Goal: Task Accomplishment & Management: Use online tool/utility

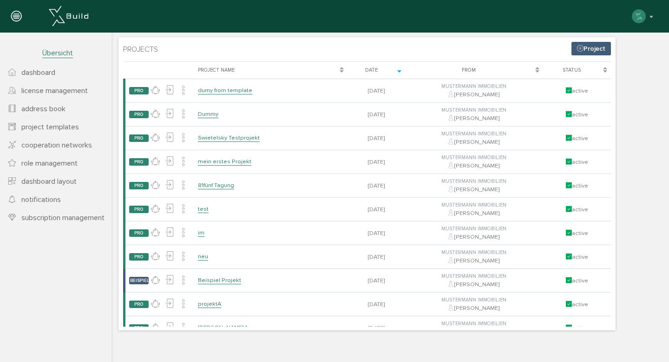
click at [48, 131] on span "project templates" at bounding box center [50, 126] width 58 height 9
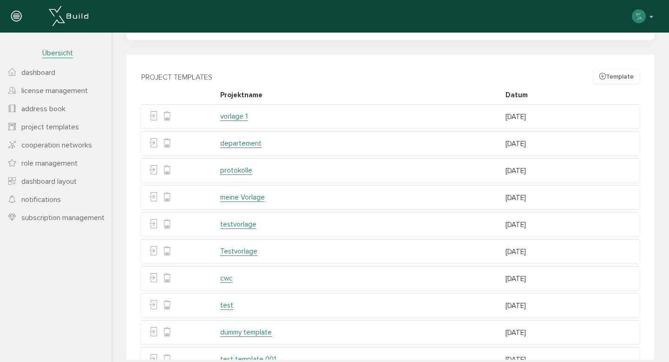
scroll to position [180, 0]
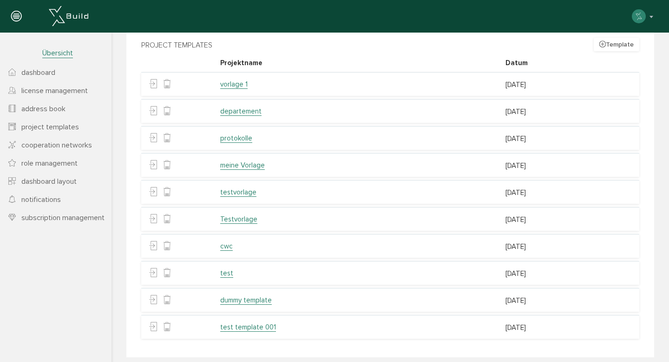
click at [239, 322] on link "test template 001" at bounding box center [248, 326] width 56 height 9
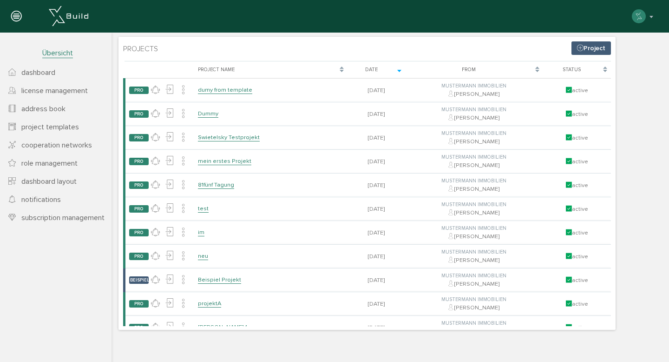
scroll to position [1, 0]
click at [36, 123] on span "project templates" at bounding box center [50, 126] width 58 height 9
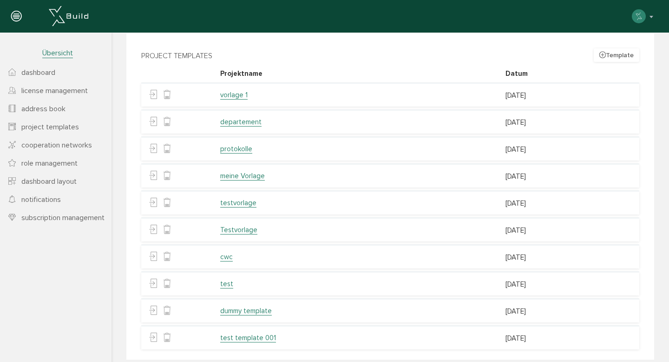
scroll to position [180, 0]
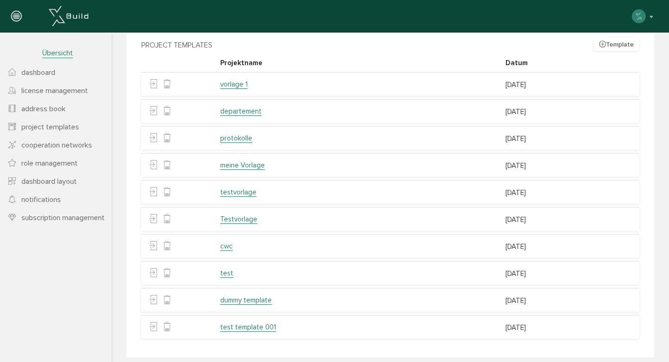
click at [241, 322] on link "test template 001" at bounding box center [248, 326] width 56 height 9
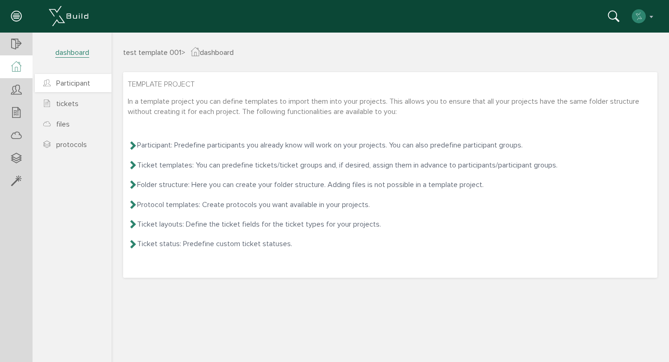
click at [81, 86] on span "Participant" at bounding box center [73, 83] width 34 height 9
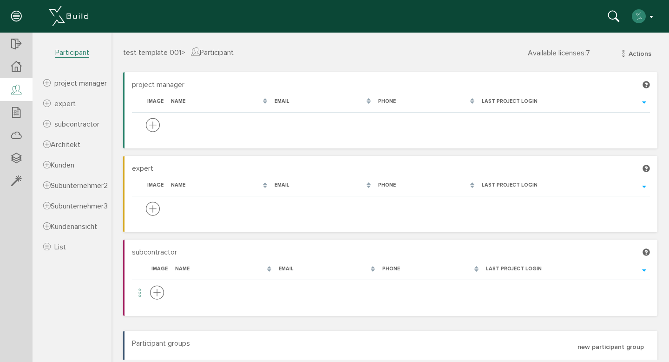
click at [638, 12] on img "button" at bounding box center [638, 16] width 15 height 15
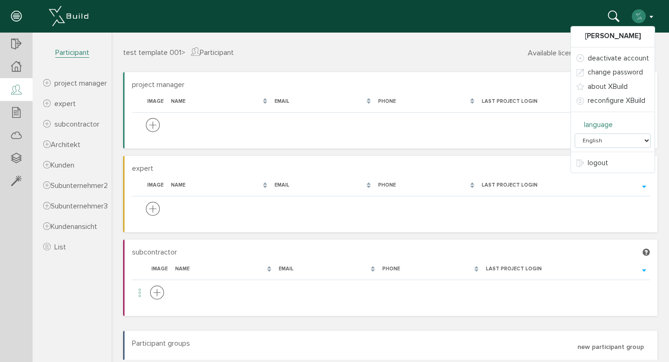
click at [611, 137] on select "Deutsch English Italiano Español Français" at bounding box center [613, 140] width 76 height 14
select select "de-DE"
click at [577, 133] on select "Deutsch English Italiano Español Français" at bounding box center [613, 140] width 76 height 14
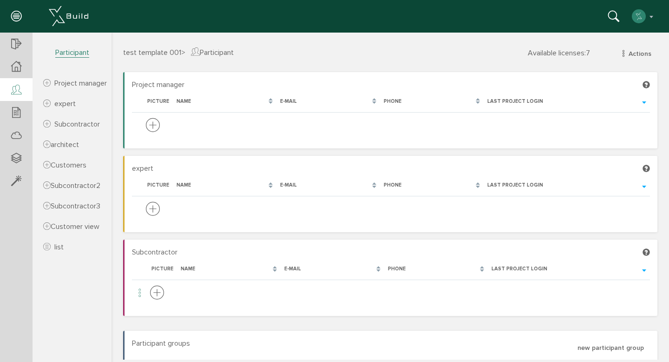
click at [220, 40] on div "test template 001 > Participant Available licenses : 7 Actions neuer Projektver…" at bounding box center [391, 196] width 558 height 327
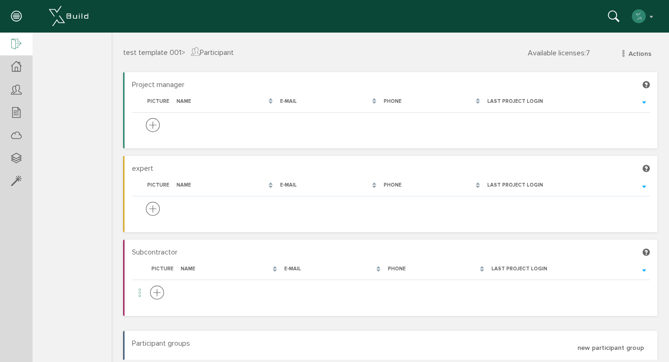
click at [18, 38] on icon at bounding box center [16, 44] width 10 height 13
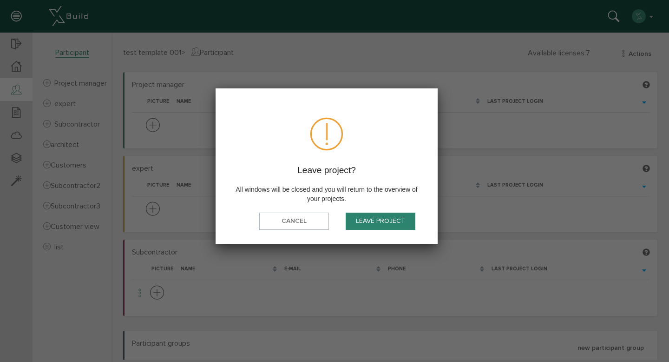
click at [392, 217] on font "Leave project" at bounding box center [380, 221] width 49 height 8
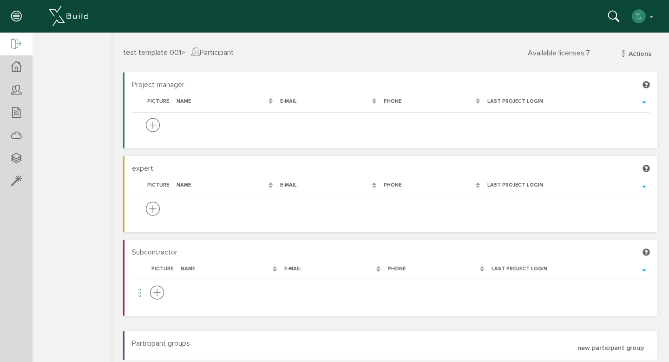
click at [16, 45] on icon at bounding box center [16, 44] width 10 height 13
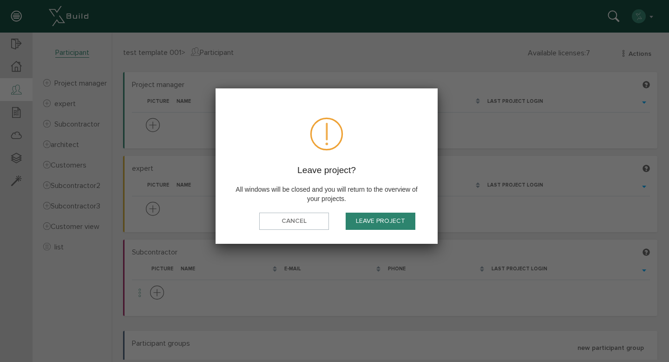
click at [373, 221] on font "Leave project" at bounding box center [380, 221] width 49 height 8
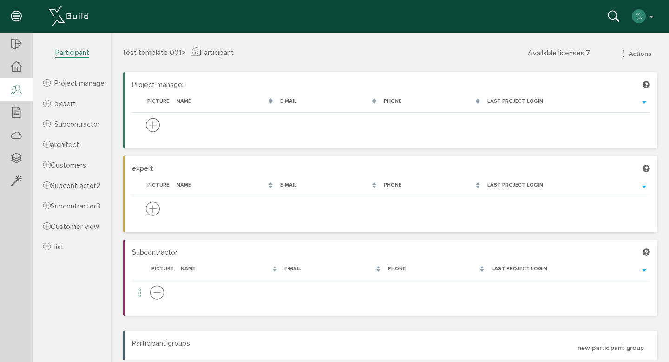
click at [396, 58] on div "test template 001 > Participant Available licenses : 7 Actions neuer Projektver…" at bounding box center [390, 59] width 548 height 26
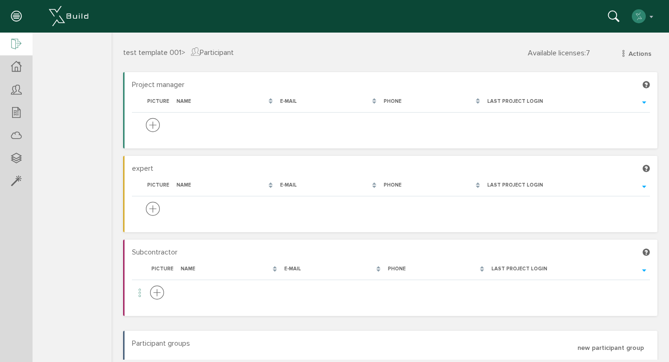
click at [22, 41] on div at bounding box center [16, 45] width 33 height 24
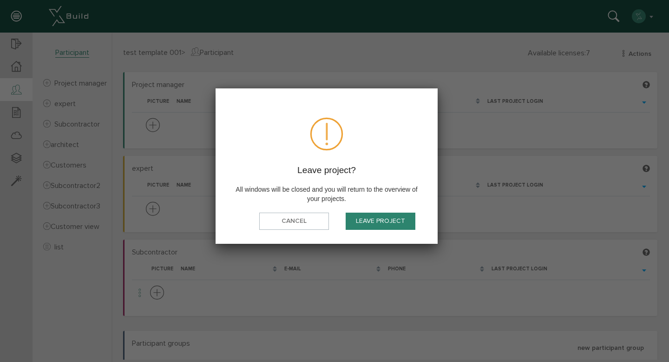
click at [367, 214] on button "Leave project" at bounding box center [381, 220] width 70 height 17
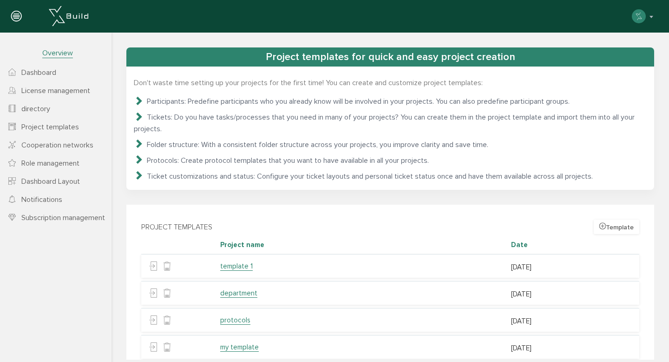
click at [606, 223] on font "Template" at bounding box center [620, 227] width 28 height 8
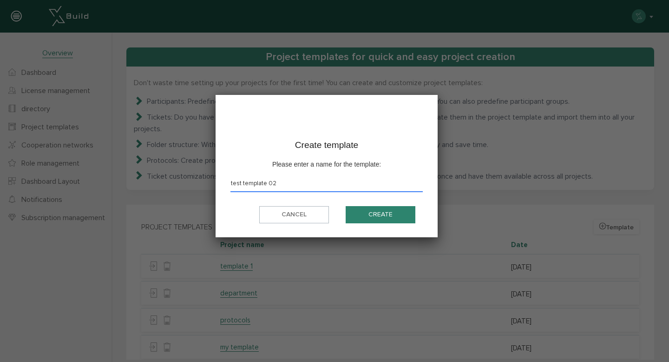
type input "test template 02"
click at [383, 219] on button "Create" at bounding box center [381, 214] width 70 height 17
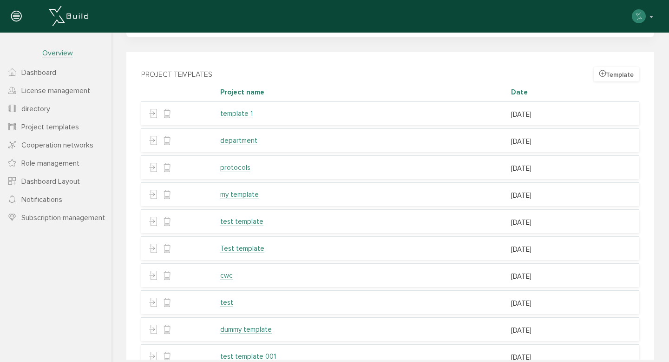
scroll to position [208, 0]
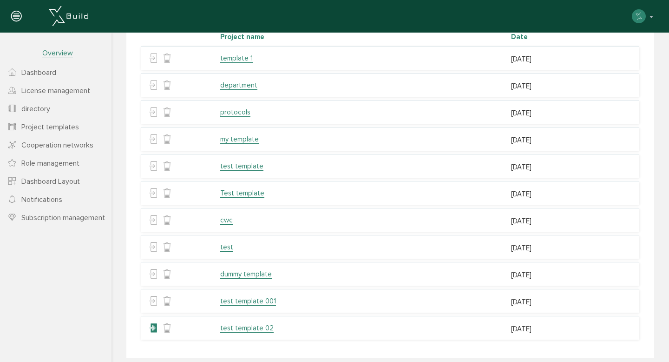
click at [153, 321] on icon at bounding box center [153, 328] width 9 height 14
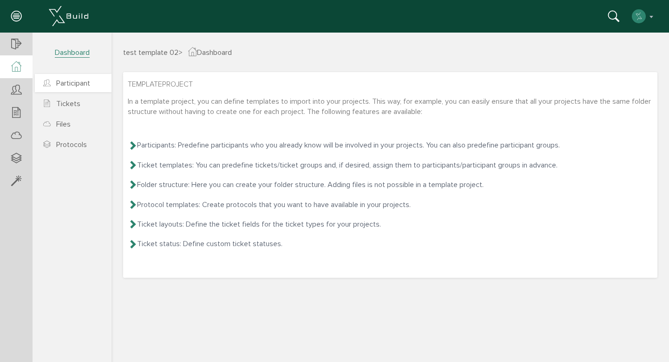
click at [79, 87] on font "Participant" at bounding box center [73, 83] width 34 height 9
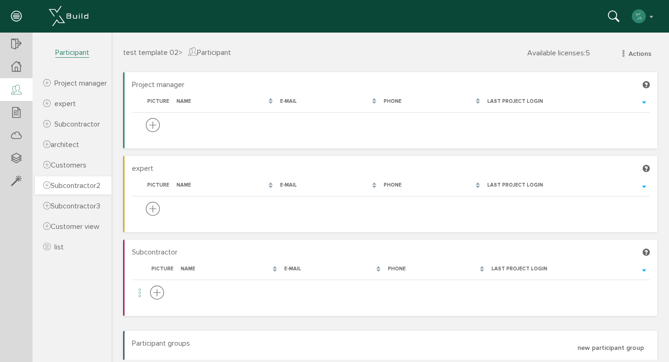
click at [48, 190] on icon at bounding box center [46, 185] width 7 height 9
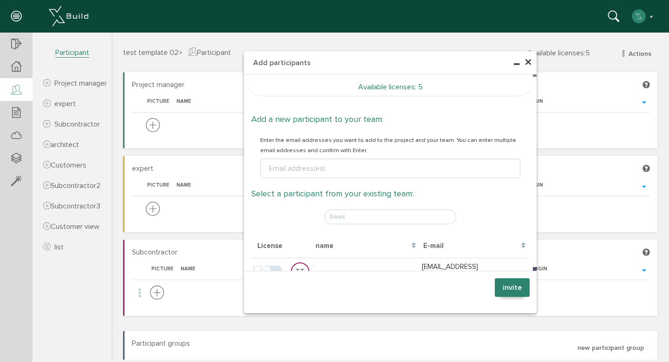
click at [526, 63] on font "×" at bounding box center [528, 62] width 7 height 18
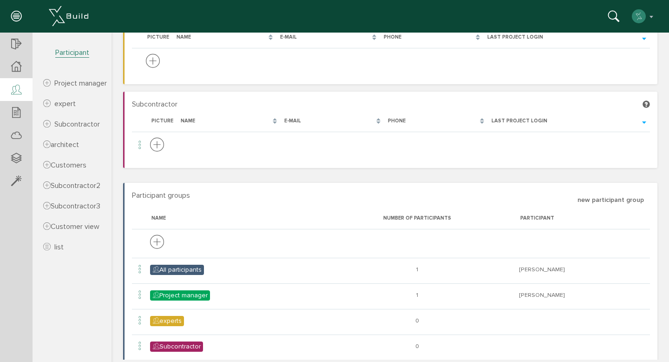
scroll to position [164, 0]
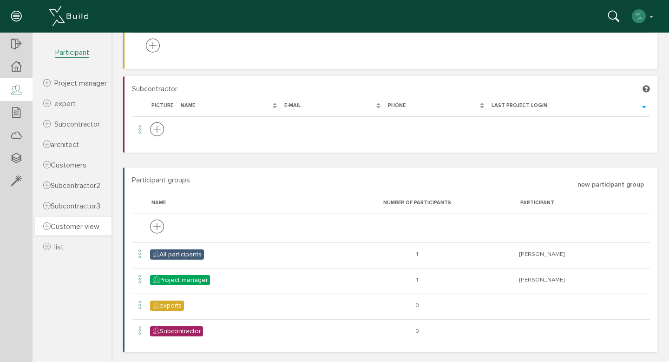
click at [76, 231] on font "Customer view" at bounding box center [75, 226] width 49 height 9
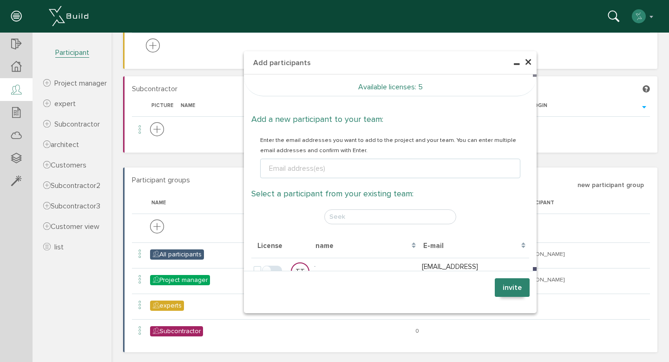
click at [653, 133] on div "× Add participants Available licenses : 5 Add a new participant to your team: E…" at bounding box center [391, 32] width 558 height 327
click at [525, 62] on font "×" at bounding box center [528, 62] width 7 height 18
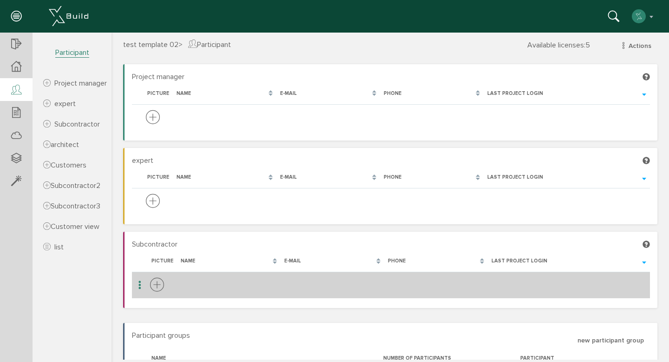
scroll to position [0, 0]
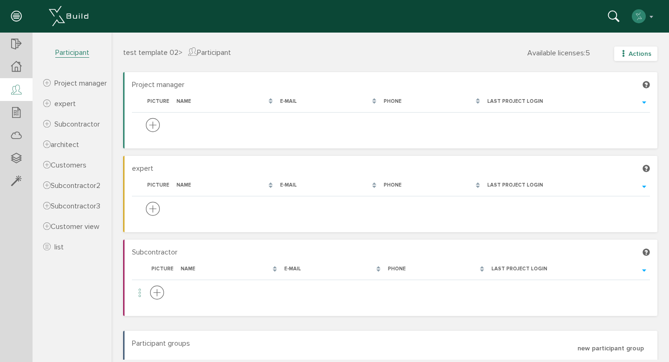
click at [629, 53] on font "Actions" at bounding box center [640, 54] width 23 height 8
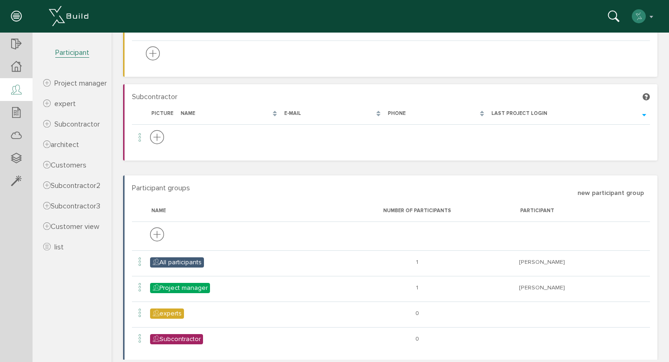
scroll to position [164, 0]
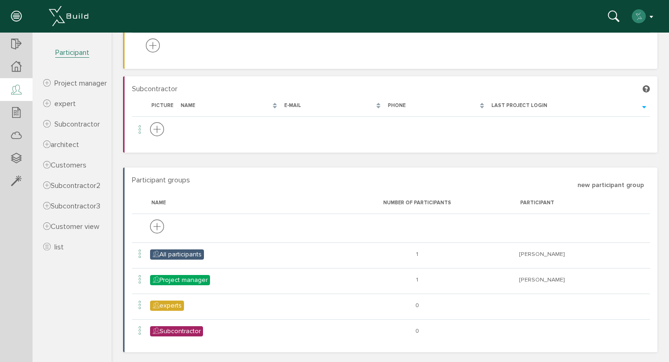
click at [650, 21] on button "button" at bounding box center [643, 16] width 24 height 14
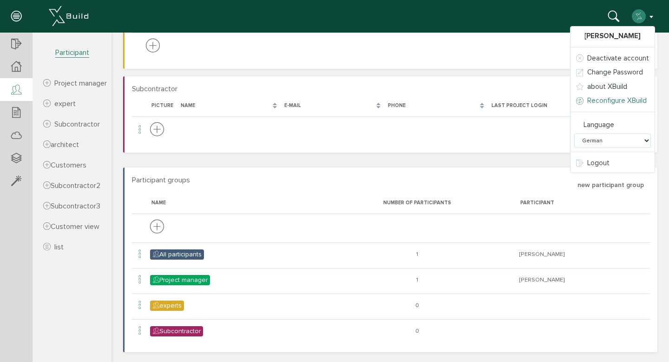
click at [624, 95] on link "Reconfigure XBuild" at bounding box center [613, 100] width 84 height 14
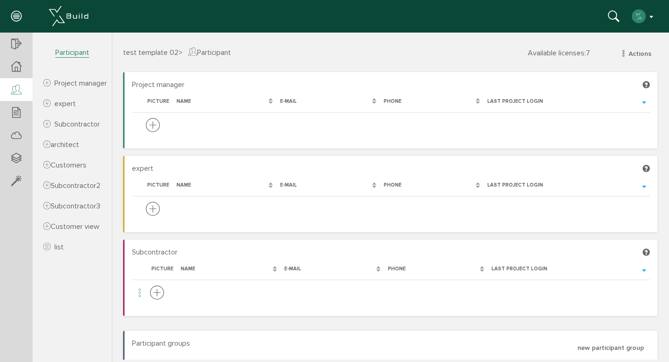
click at [644, 19] on img "button" at bounding box center [638, 16] width 15 height 15
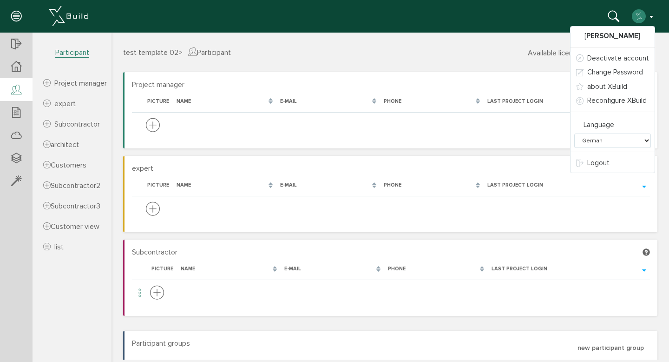
click at [386, 31] on header "[PERSON_NAME] Deactivate account Change Password about XBuild Reconfigure XBuil…" at bounding box center [334, 16] width 669 height 33
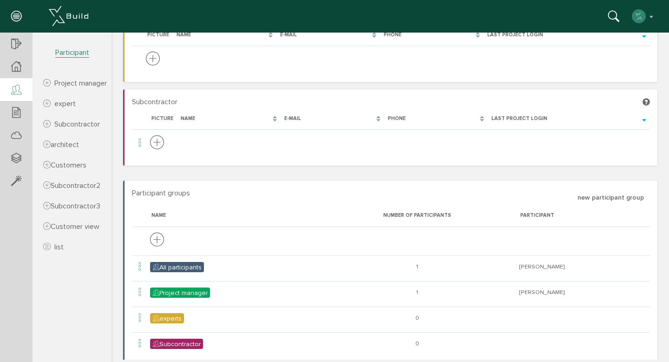
scroll to position [164, 0]
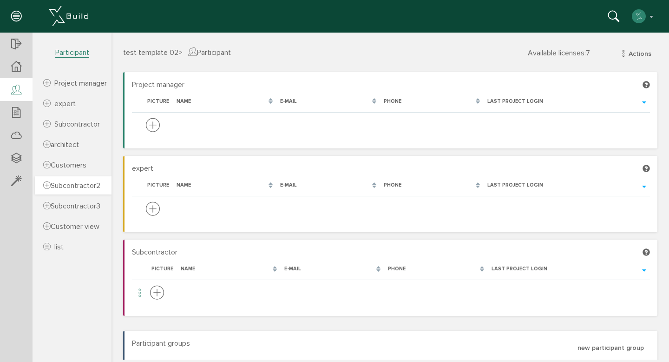
click at [78, 190] on font "Subcontractor2" at bounding box center [76, 185] width 50 height 9
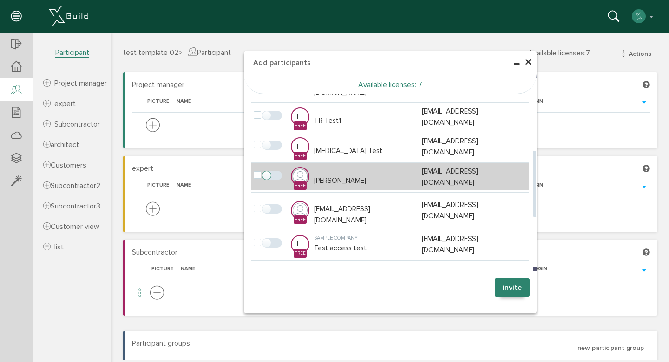
click at [273, 171] on label at bounding box center [274, 175] width 24 height 8
click at [255, 171] on label at bounding box center [259, 175] width 11 height 8
click at [255, 171] on input "checkbox" at bounding box center [257, 174] width 6 height 6
checkbox input "true"
click at [277, 171] on label at bounding box center [274, 175] width 24 height 8
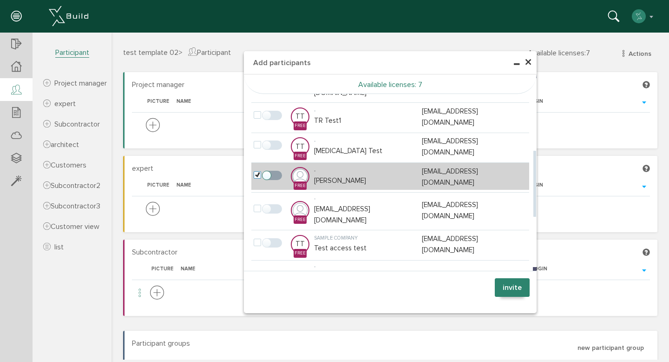
click at [268, 171] on input "checkbox" at bounding box center [265, 174] width 6 height 6
checkbox input "true"
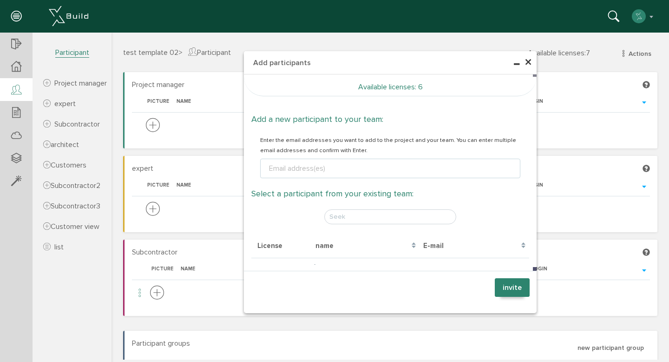
click at [525, 59] on font "×" at bounding box center [528, 62] width 7 height 18
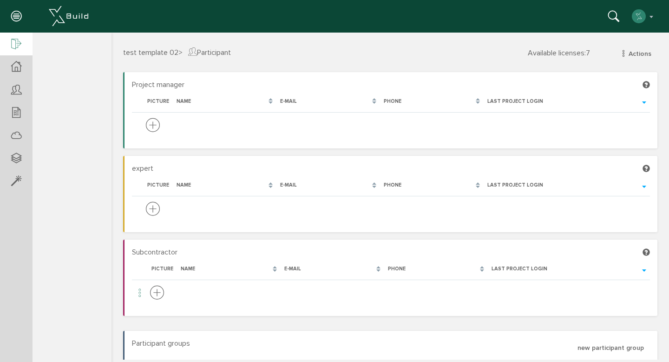
click at [13, 49] on icon at bounding box center [16, 44] width 10 height 13
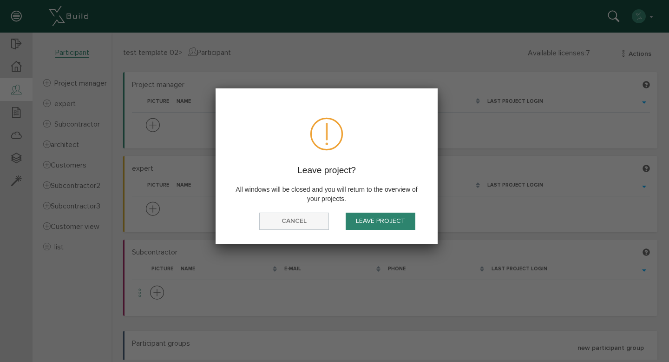
click at [284, 228] on button "cancel" at bounding box center [294, 220] width 70 height 17
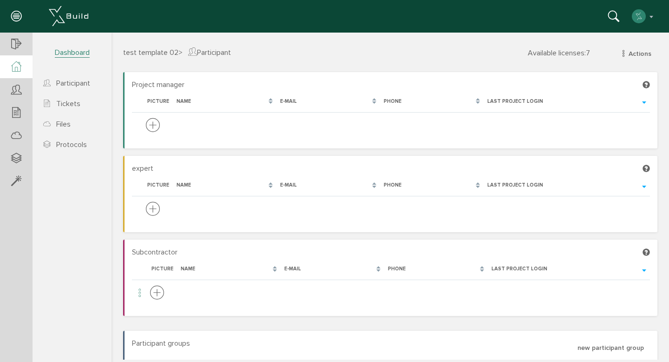
click at [17, 64] on icon at bounding box center [16, 66] width 10 height 11
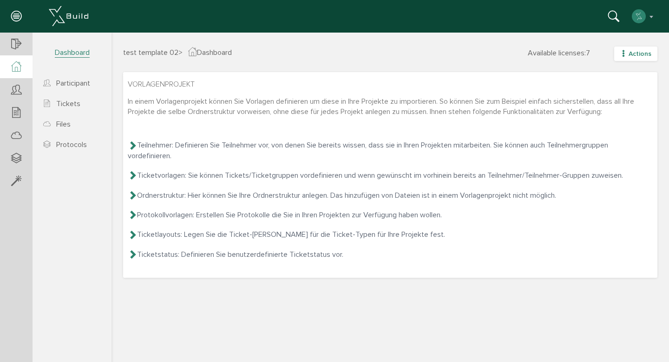
click at [630, 51] on font "Actions" at bounding box center [640, 54] width 23 height 8
click at [625, 108] on link "new subcontractor" at bounding box center [624, 113] width 80 height 14
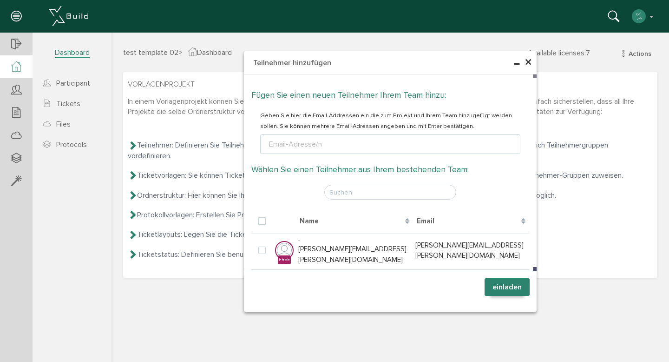
click at [528, 63] on span "×" at bounding box center [528, 62] width 7 height 18
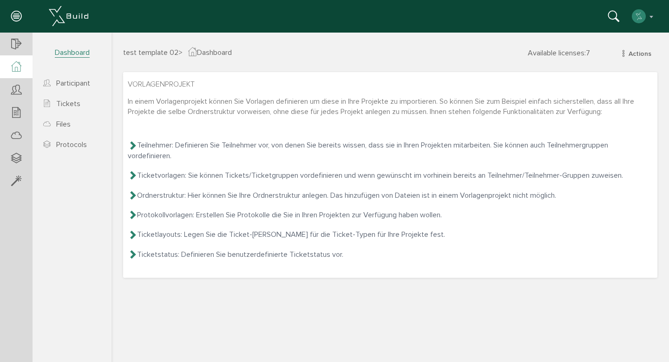
click at [131, 145] on icon at bounding box center [132, 144] width 9 height 9
click at [133, 144] on icon at bounding box center [132, 144] width 9 height 9
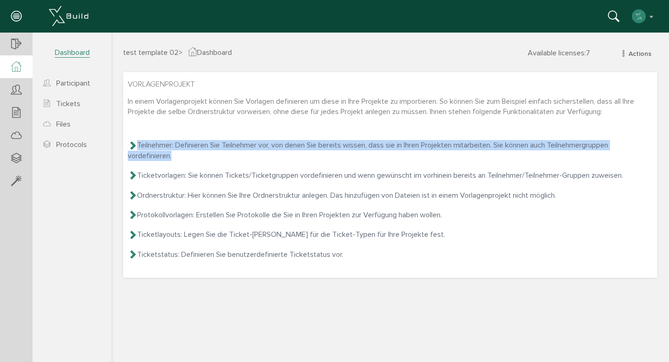
click at [133, 144] on icon at bounding box center [132, 144] width 9 height 9
click at [9, 178] on div at bounding box center [16, 181] width 33 height 24
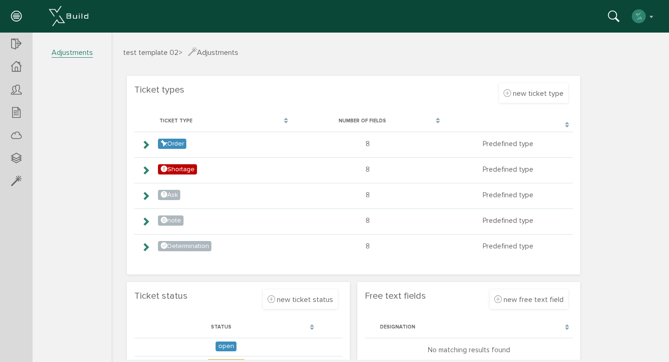
click at [491, 101] on section "Ticket types new ticket type Discard Create Designation Choose color Preview : …" at bounding box center [354, 175] width 454 height 198
click at [527, 90] on font "new ticket type" at bounding box center [538, 93] width 51 height 9
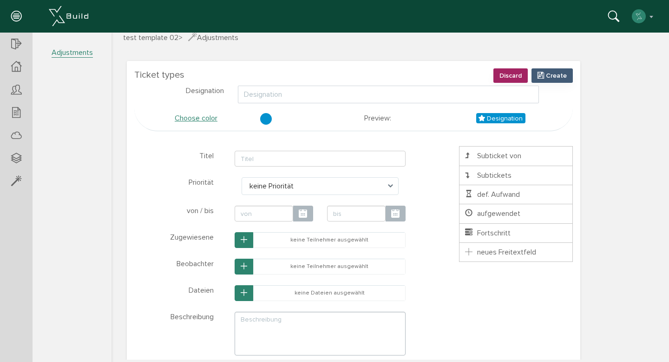
scroll to position [28, 0]
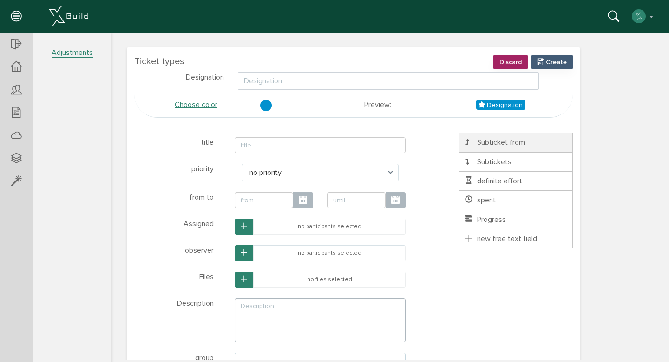
click at [488, 149] on li "Subticket from" at bounding box center [516, 142] width 114 height 20
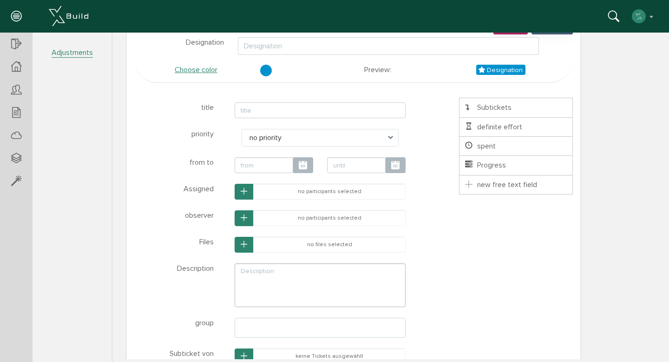
scroll to position [60, 0]
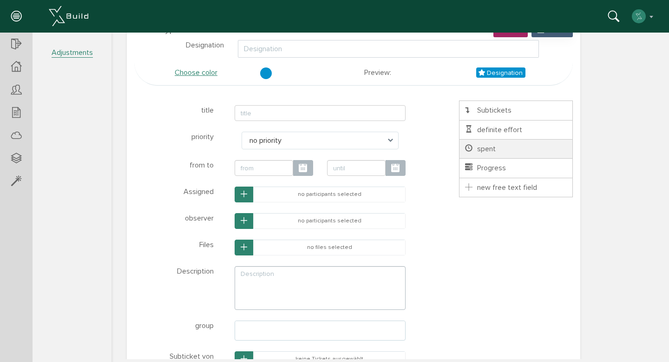
click at [494, 150] on font "spent" at bounding box center [486, 148] width 19 height 9
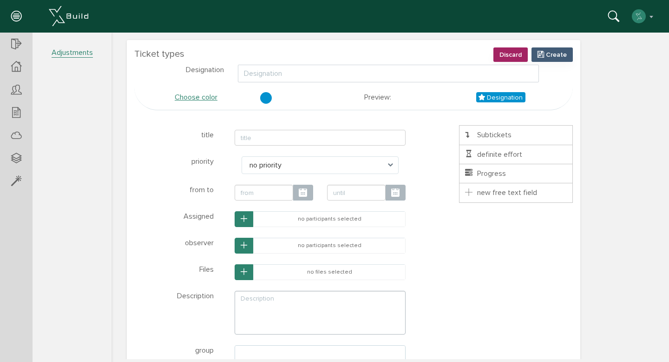
scroll to position [0, 0]
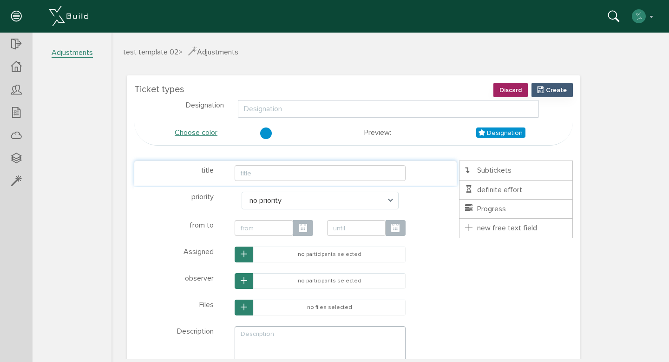
click at [280, 171] on input "text" at bounding box center [320, 173] width 171 height 16
click at [270, 210] on li "* ? priority no priority low priority medium priority high priority no priority…" at bounding box center [295, 200] width 322 height 27
click at [272, 203] on font "no priority" at bounding box center [266, 200] width 32 height 9
type input "test ticket type 01"
click at [245, 257] on icon "button" at bounding box center [244, 254] width 7 height 8
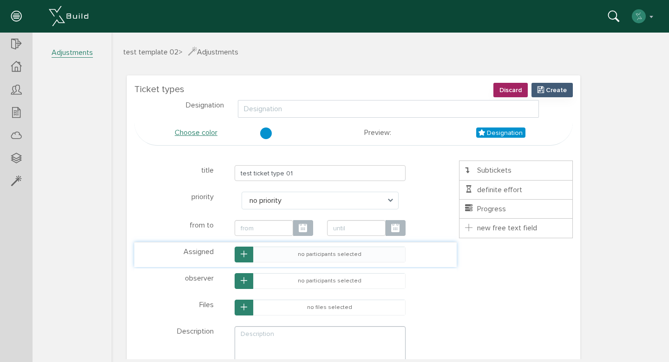
click at [268, 255] on td "no participants selected" at bounding box center [330, 254] width 152 height 15
click at [250, 252] on button "button" at bounding box center [244, 254] width 19 height 16
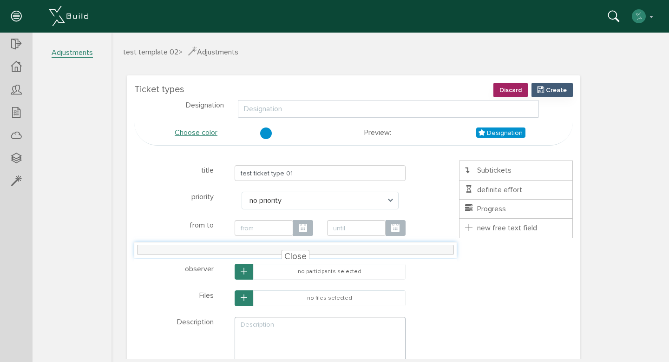
click at [289, 254] on font "Close" at bounding box center [295, 255] width 22 height 11
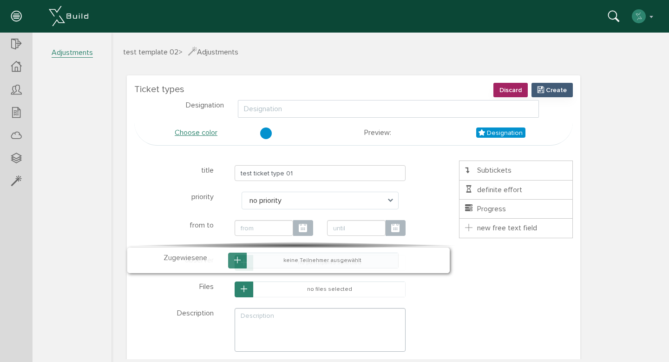
drag, startPoint x: 289, startPoint y: 254, endPoint x: 281, endPoint y: 260, distance: 9.7
click at [281, 260] on td "keine Teilnehmer ausgewählt" at bounding box center [322, 260] width 151 height 15
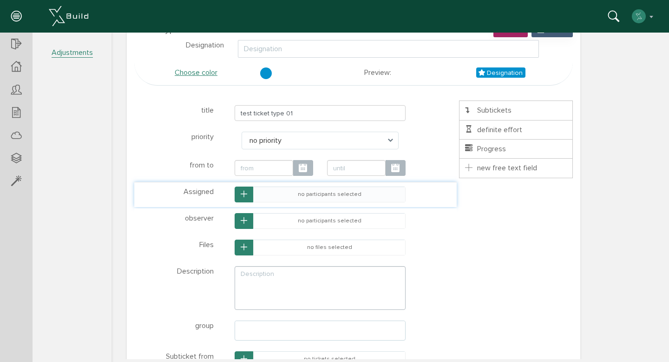
scroll to position [62, 0]
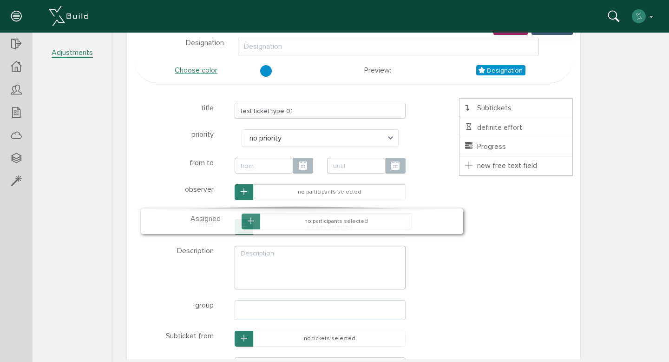
drag, startPoint x: 224, startPoint y: 190, endPoint x: 231, endPoint y: 218, distance: 29.5
click at [231, 218] on div "no participants selected" at bounding box center [327, 221] width 198 height 16
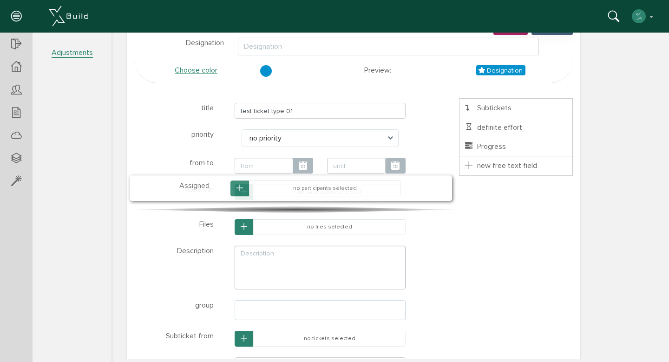
drag, startPoint x: 350, startPoint y: 226, endPoint x: 346, endPoint y: 197, distance: 29.6
click at [346, 196] on div "Assigned Select participants who can complete the task. You can link files to t…" at bounding box center [291, 188] width 316 height 20
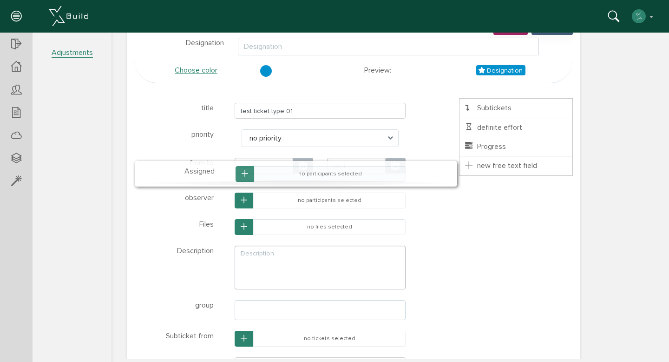
drag, startPoint x: 353, startPoint y: 218, endPoint x: 354, endPoint y: 174, distance: 44.2
click at [354, 173] on font "no participants selected" at bounding box center [330, 173] width 64 height 7
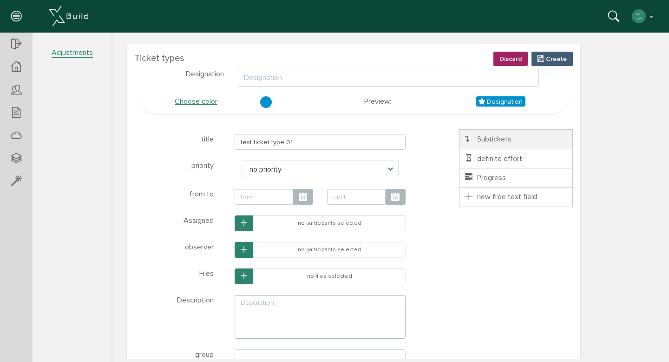
click at [534, 142] on li "Subtickets" at bounding box center [516, 139] width 114 height 20
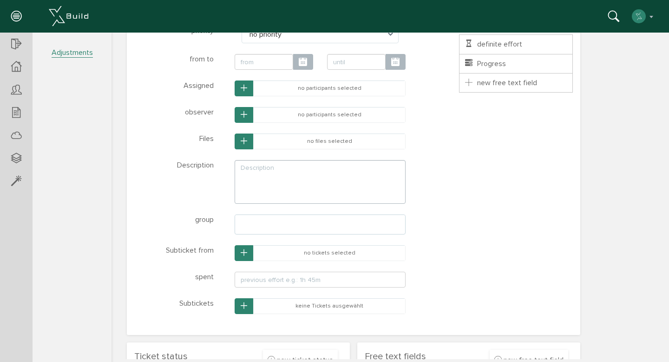
scroll to position [164, 0]
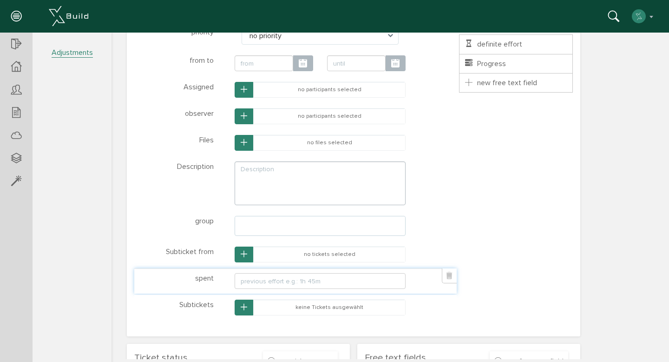
click at [333, 277] on input "text" at bounding box center [320, 281] width 171 height 16
click at [491, 277] on div "* ? title test ticket type 01 Class name title-1758115022403 Close * ? priority…" at bounding box center [353, 158] width 439 height 325
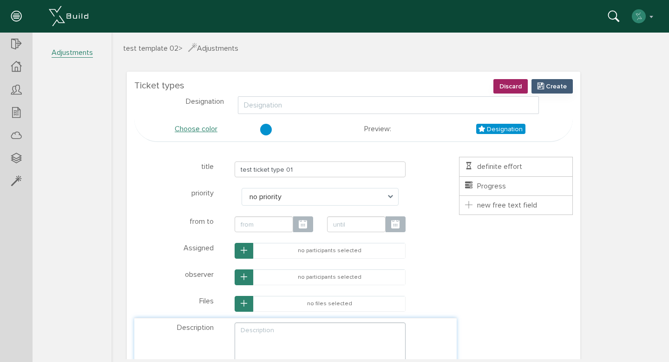
scroll to position [2, 0]
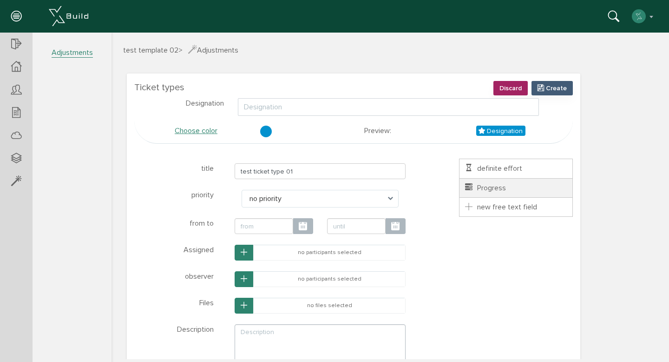
click at [477, 188] on font "Progress" at bounding box center [491, 187] width 29 height 9
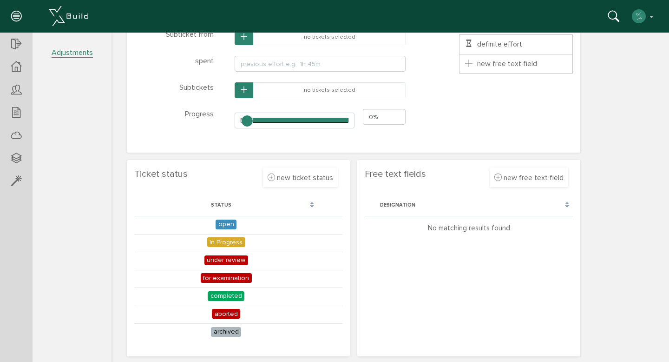
scroll to position [382, 0]
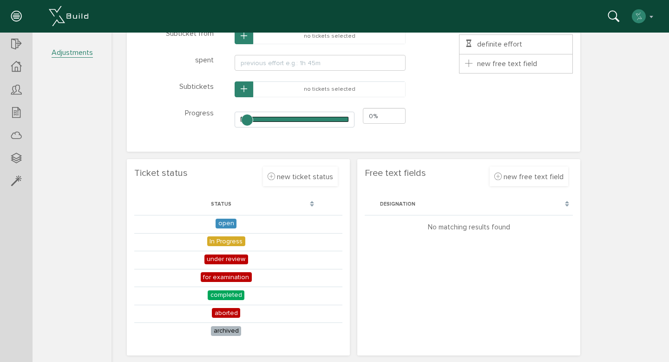
click at [478, 209] on div "Designation" at bounding box center [474, 204] width 197 height 17
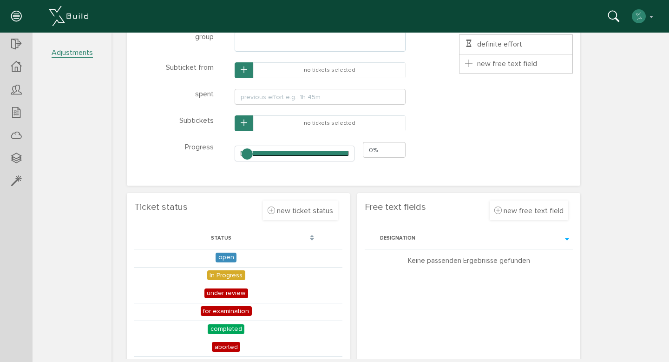
scroll to position [345, 0]
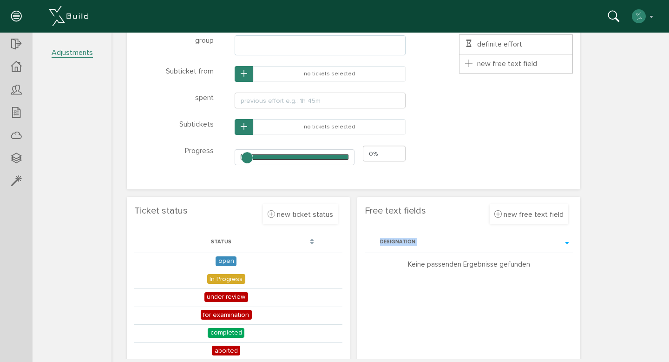
drag, startPoint x: 465, startPoint y: 258, endPoint x: 464, endPoint y: 244, distance: 14.0
click at [465, 228] on section "Free text fields new free text field Discard Create Discard Take over Designati…" at bounding box center [468, 295] width 223 height 196
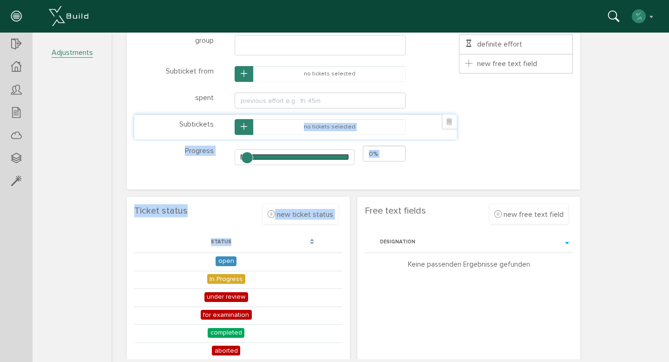
drag, startPoint x: 234, startPoint y: 249, endPoint x: 247, endPoint y: 128, distance: 121.5
click at [247, 128] on div "Ticket types new ticket type Discard Create Designation Choose color Preview : …" at bounding box center [390, 165] width 534 height 877
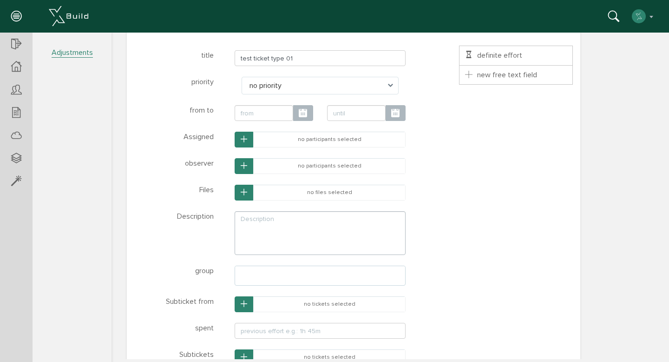
scroll to position [87, 0]
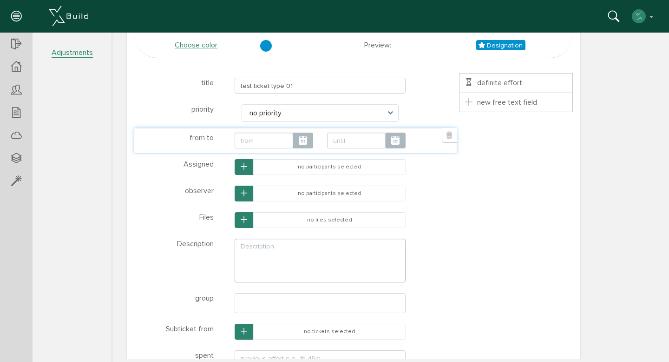
click at [308, 143] on span at bounding box center [303, 140] width 20 height 16
click at [293, 139] on span at bounding box center [303, 140] width 20 height 16
click at [256, 139] on input "text" at bounding box center [264, 140] width 59 height 16
click at [360, 138] on input "text" at bounding box center [356, 140] width 59 height 16
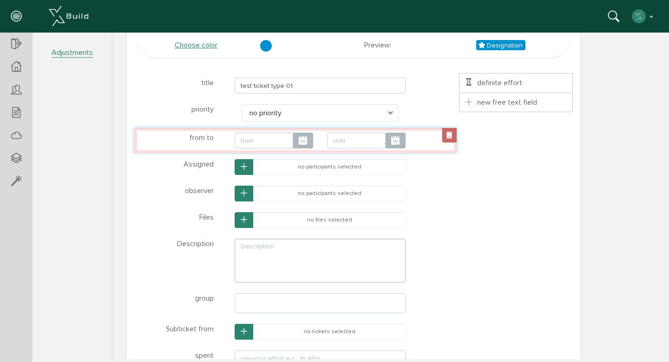
click at [448, 135] on link at bounding box center [449, 135] width 15 height 15
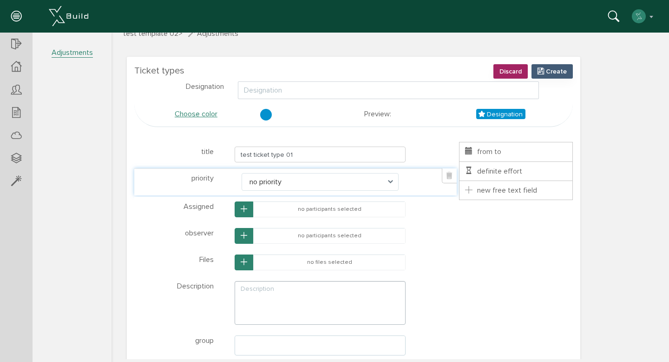
scroll to position [18, 0]
click at [504, 115] on font "Designation" at bounding box center [505, 115] width 36 height 8
click at [499, 118] on font "Designation" at bounding box center [505, 115] width 36 height 8
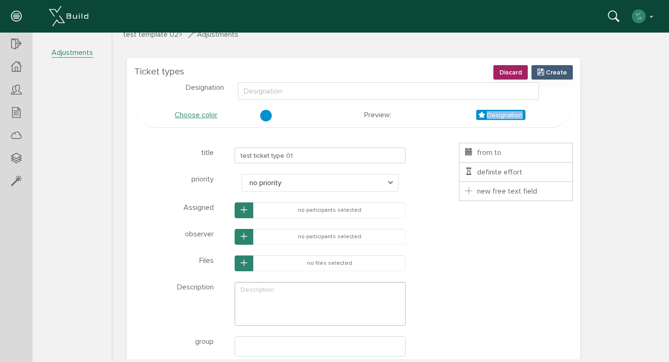
click at [499, 118] on font "Designation" at bounding box center [505, 115] width 36 height 8
click at [468, 126] on div "Choose color Preview : Designation" at bounding box center [353, 116] width 439 height 24
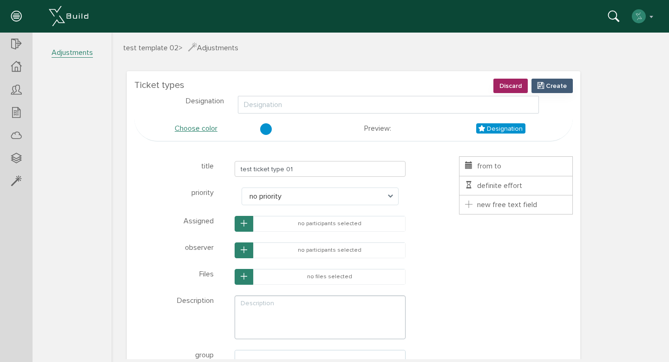
scroll to position [0, 0]
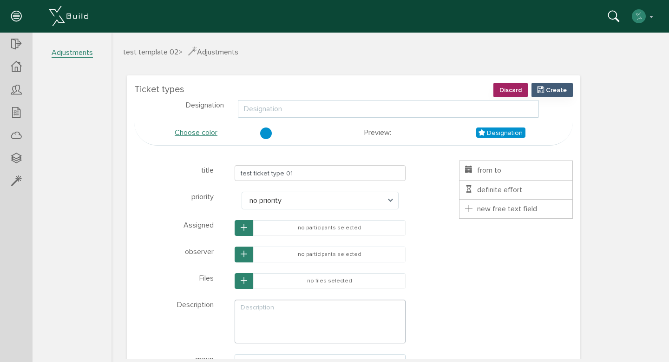
click at [275, 108] on input "text" at bounding box center [388, 109] width 301 height 18
click at [511, 86] on font "Discard" at bounding box center [511, 90] width 22 height 8
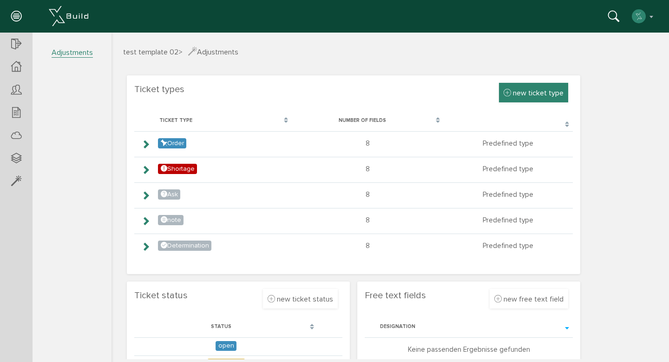
click at [532, 97] on div "new ticket type" at bounding box center [533, 93] width 69 height 20
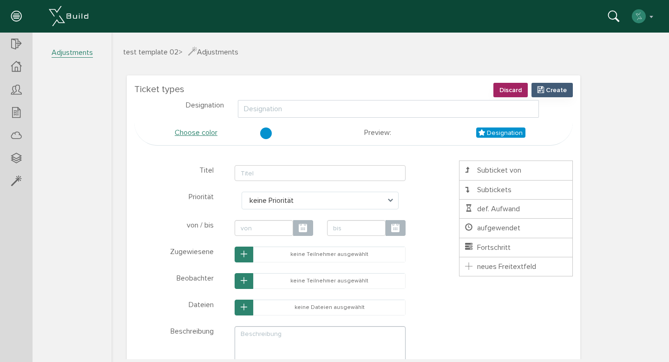
click at [210, 108] on font "Designation" at bounding box center [205, 104] width 38 height 9
click at [250, 105] on input "text" at bounding box center [388, 109] width 301 height 18
click at [262, 86] on section "Ticket types new ticket type Discard Create Designation Choose color Preview : …" at bounding box center [354, 248] width 454 height 346
click at [429, 128] on p "Preview : Designation" at bounding box center [444, 131] width 161 height 14
click at [247, 106] on input "text" at bounding box center [388, 109] width 301 height 18
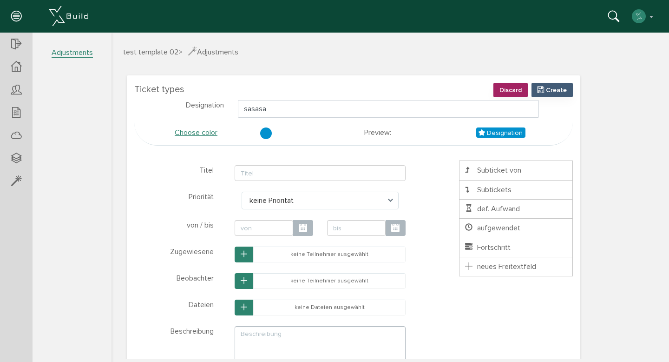
click at [248, 91] on section "Ticket types new ticket type Discard Create Designation sasasa Choose color Pre…" at bounding box center [354, 248] width 454 height 346
click at [268, 107] on input "sasasa" at bounding box center [388, 109] width 301 height 18
type input "s"
type input "tes"
click at [514, 89] on font "Discard" at bounding box center [511, 90] width 22 height 8
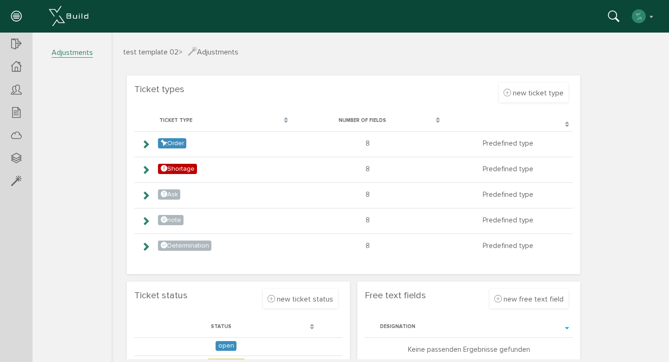
click at [164, 50] on font "test template 02" at bounding box center [150, 51] width 55 height 9
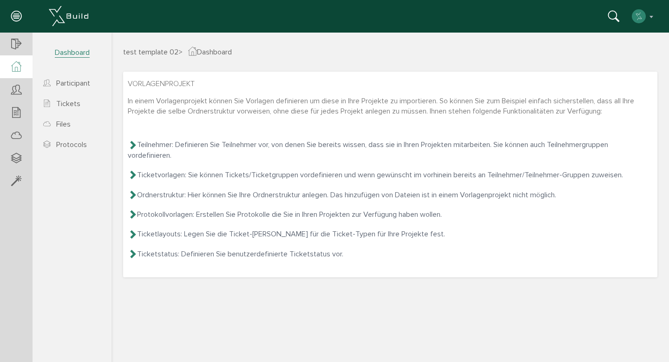
click at [76, 53] on font "Dashboard" at bounding box center [72, 52] width 35 height 9
click at [80, 50] on font "Adjustments" at bounding box center [72, 52] width 41 height 9
click at [17, 182] on icon at bounding box center [16, 181] width 10 height 13
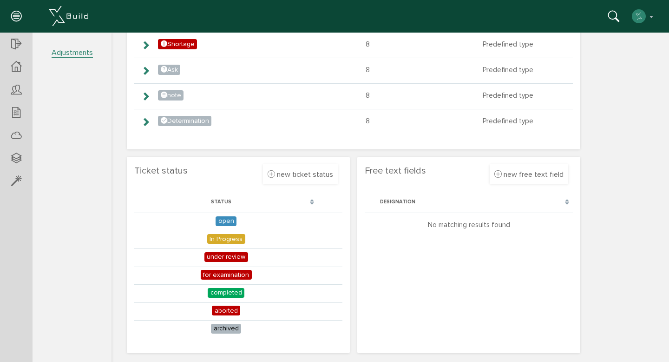
scroll to position [133, 0]
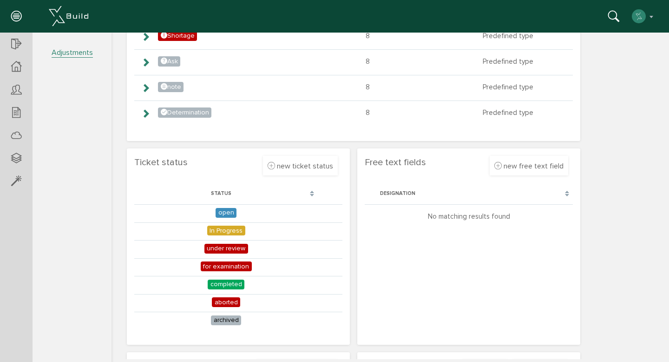
click at [524, 211] on td "No matching results found" at bounding box center [469, 215] width 208 height 23
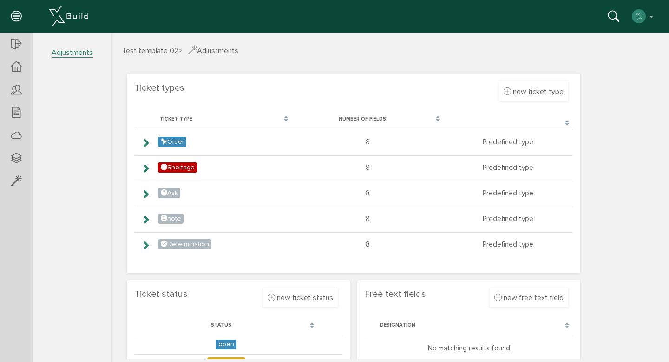
scroll to position [0, 0]
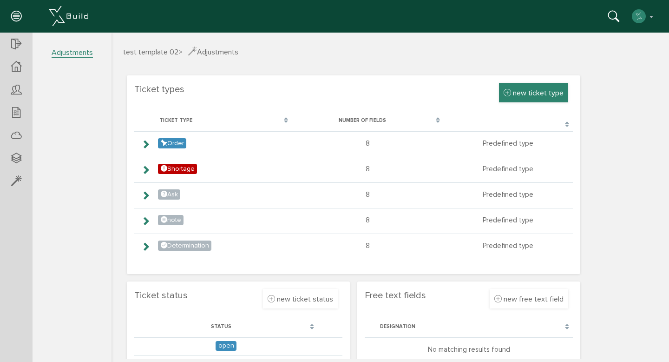
click at [530, 95] on font "new ticket type" at bounding box center [538, 92] width 51 height 9
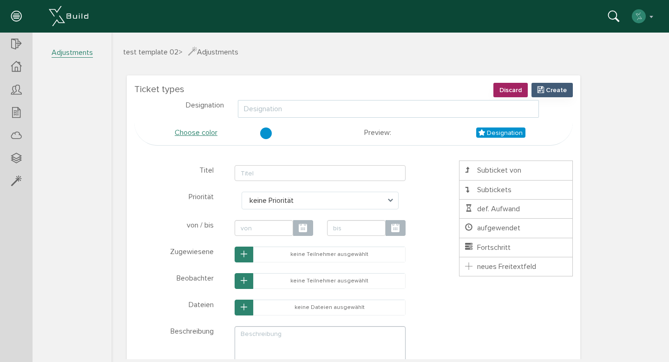
click at [361, 105] on input "text" at bounding box center [388, 109] width 301 height 18
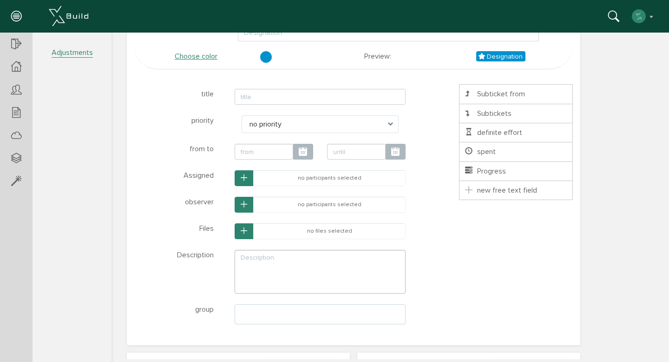
scroll to position [73, 0]
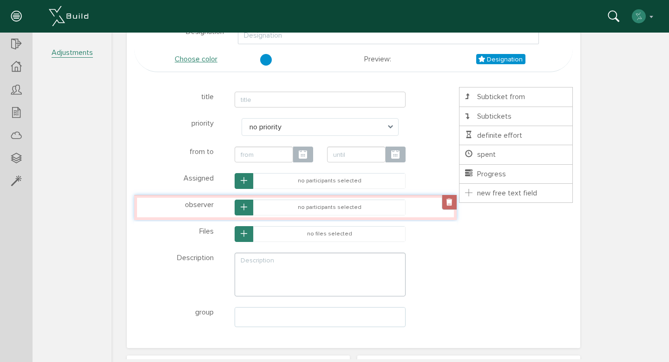
click at [445, 201] on link at bounding box center [449, 202] width 15 height 15
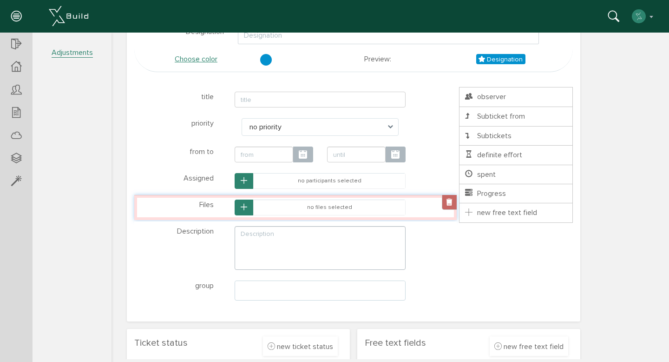
click at [446, 200] on link at bounding box center [449, 202] width 15 height 15
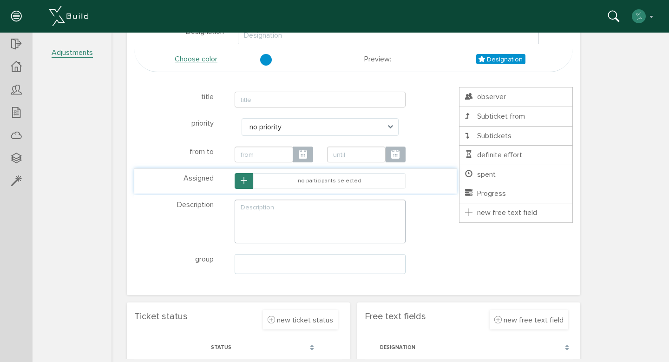
click at [418, 191] on li "* ? Assigned Select participants who can complete the task. You can link files …" at bounding box center [295, 180] width 322 height 25
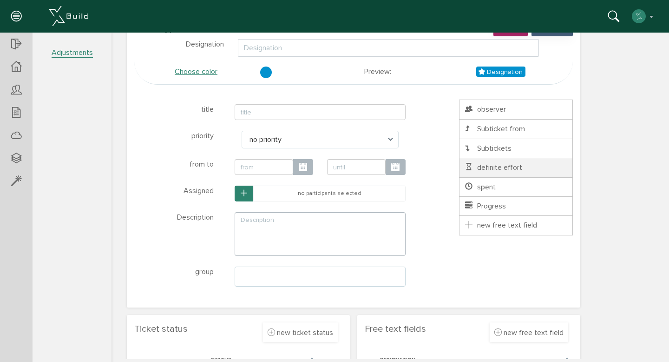
click at [516, 167] on font "definite effort" at bounding box center [499, 167] width 45 height 9
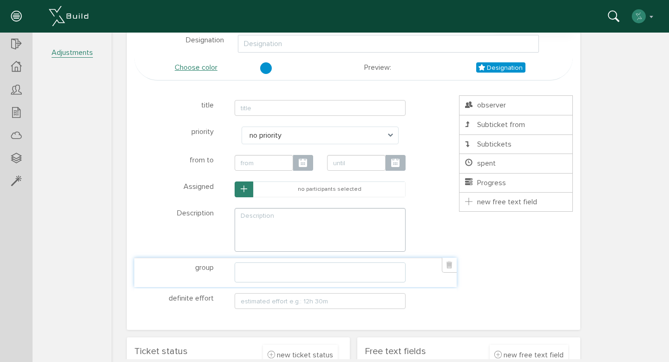
scroll to position [63, 0]
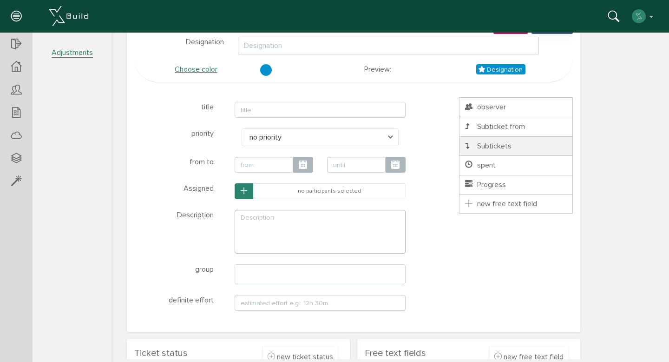
click at [466, 148] on icon at bounding box center [467, 145] width 4 height 7
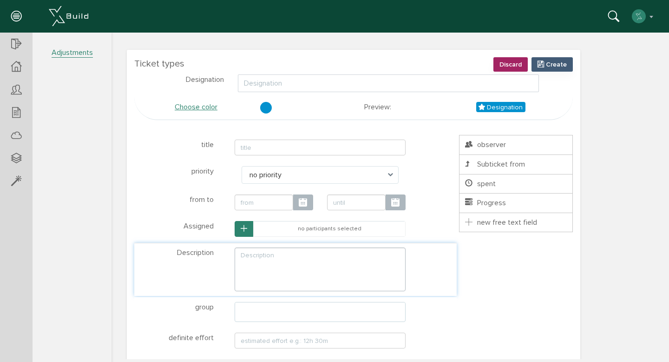
scroll to position [0, 0]
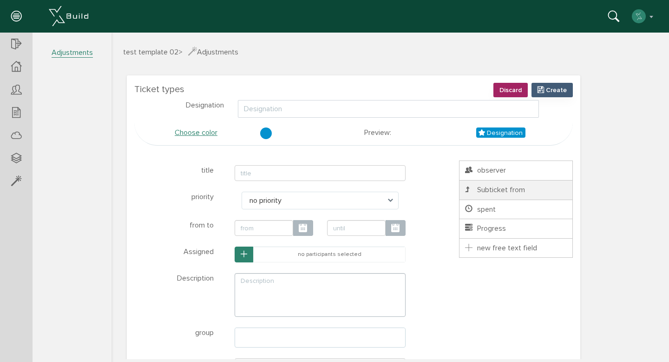
click at [480, 191] on font "Subticket from" at bounding box center [501, 189] width 48 height 9
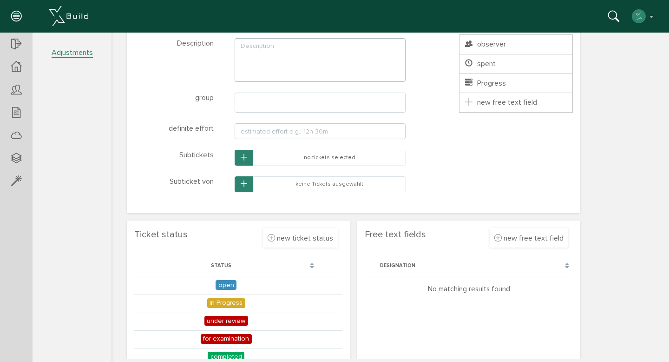
scroll to position [229, 0]
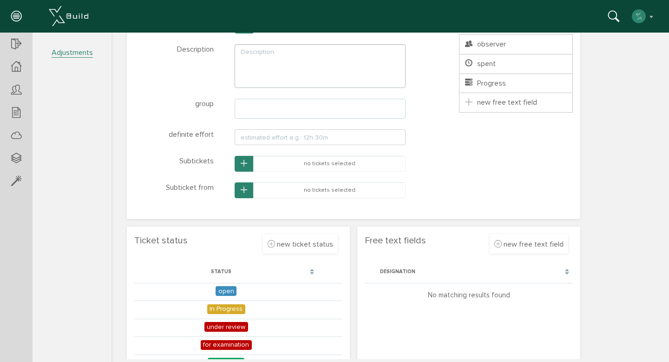
click at [461, 152] on div "* ? title Class name title-1758115357738 Close * ? priority no priority low pri…" at bounding box center [353, 68] width 439 height 272
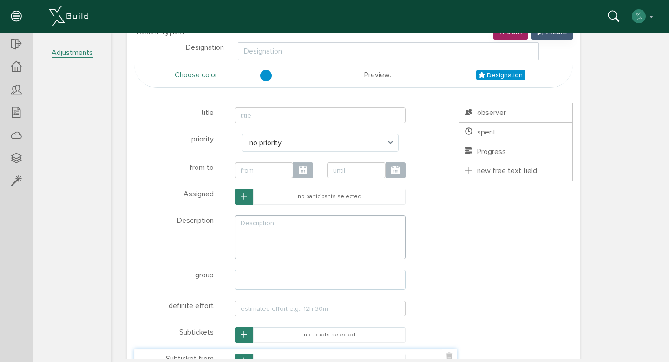
scroll to position [0, 0]
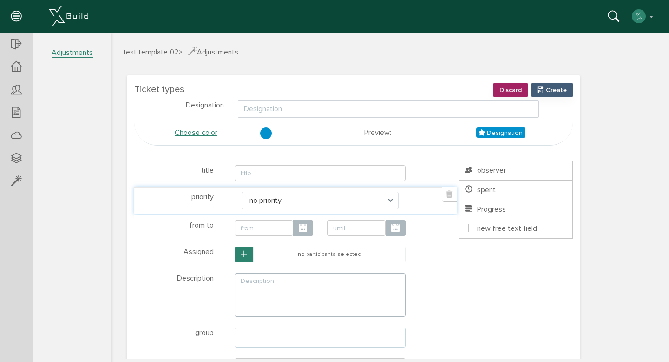
click at [323, 195] on span "no priority" at bounding box center [320, 200] width 157 height 18
click at [383, 196] on span "no priority" at bounding box center [320, 200] width 157 height 18
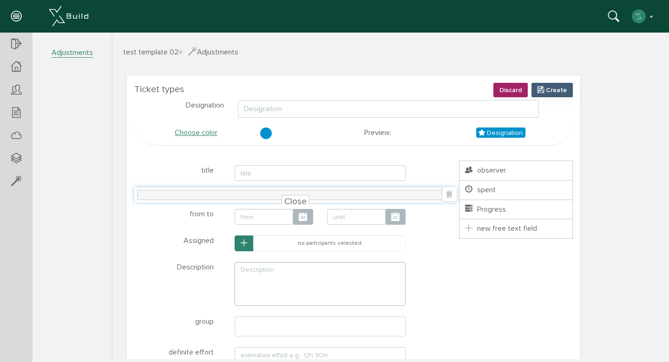
click at [302, 197] on font "Close" at bounding box center [295, 201] width 22 height 11
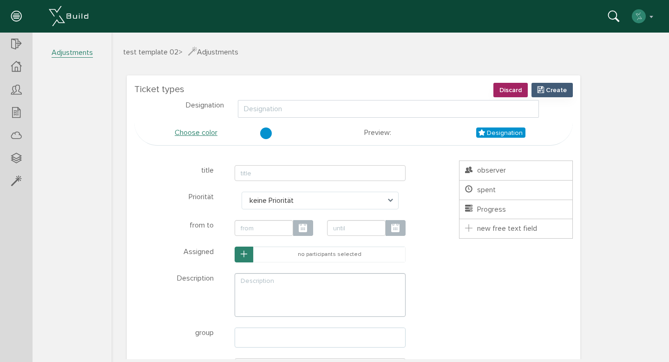
click at [389, 201] on span at bounding box center [393, 200] width 11 height 18
click at [423, 57] on div "test template 02 > Adjustments" at bounding box center [390, 59] width 548 height 26
click at [361, 106] on input "text" at bounding box center [388, 109] width 301 height 18
click at [338, 160] on li "* ? title Class name title-1758115357738 Close" at bounding box center [295, 172] width 322 height 25
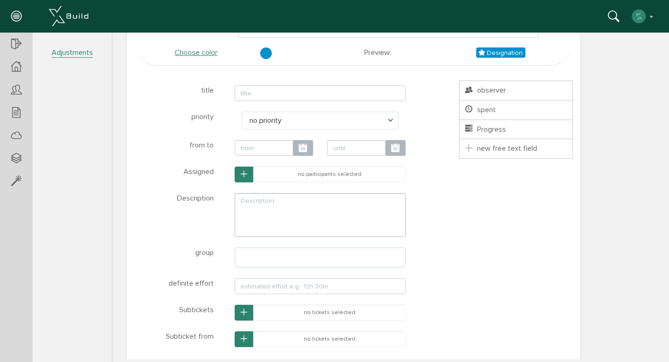
scroll to position [71, 0]
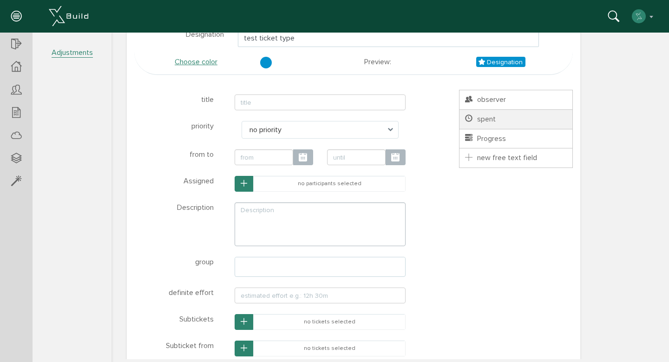
click at [509, 115] on li "spent" at bounding box center [516, 119] width 114 height 20
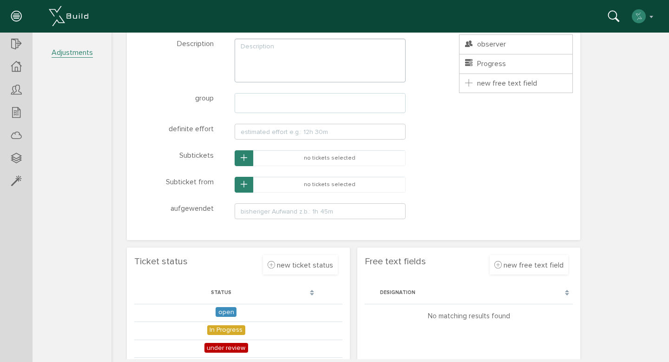
scroll to position [230, 0]
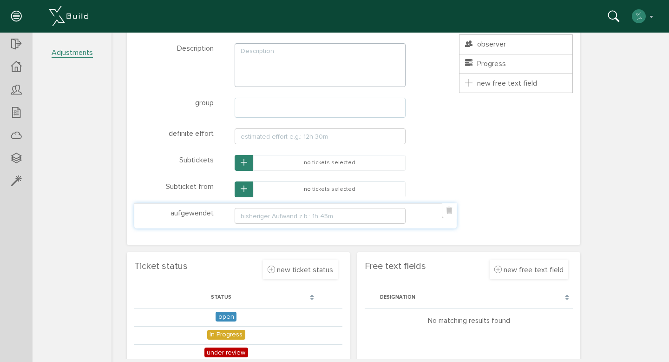
type input "test ticket type"
click at [343, 212] on input "text" at bounding box center [320, 216] width 171 height 16
type input "dss"
click at [508, 189] on div "* ? title Class name title-1758115357738 Close * ? priority no priority low pri…" at bounding box center [353, 80] width 439 height 299
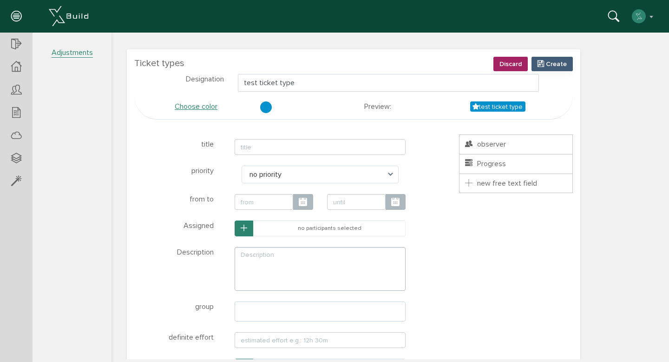
scroll to position [22, 0]
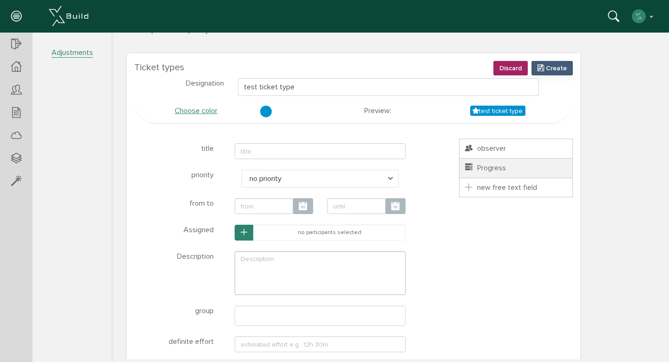
click at [511, 166] on li "Progress" at bounding box center [516, 168] width 114 height 20
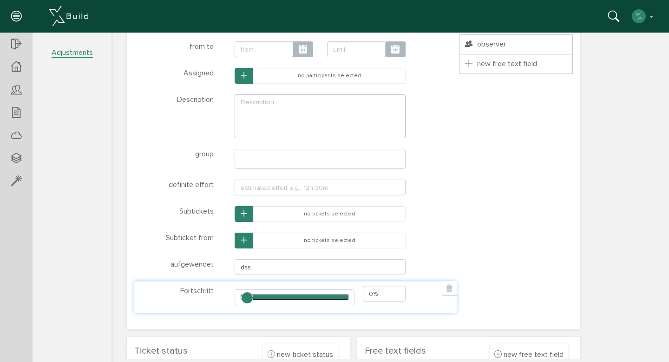
scroll to position [181, 0]
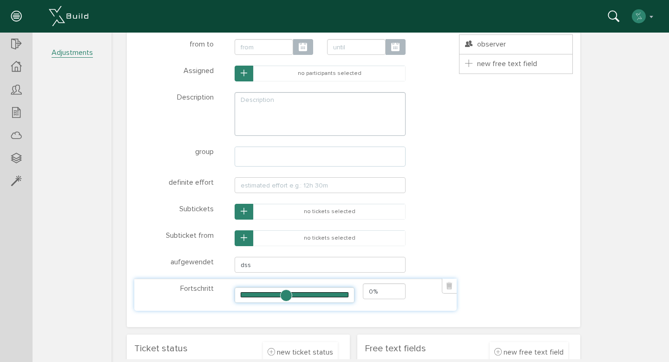
drag, startPoint x: 249, startPoint y: 294, endPoint x: 285, endPoint y: 301, distance: 37.5
type input "41"
click at [285, 301] on input "range" at bounding box center [294, 295] width 119 height 16
click at [378, 296] on input "0%" at bounding box center [384, 291] width 43 height 16
click at [375, 290] on input "0%" at bounding box center [384, 291] width 43 height 16
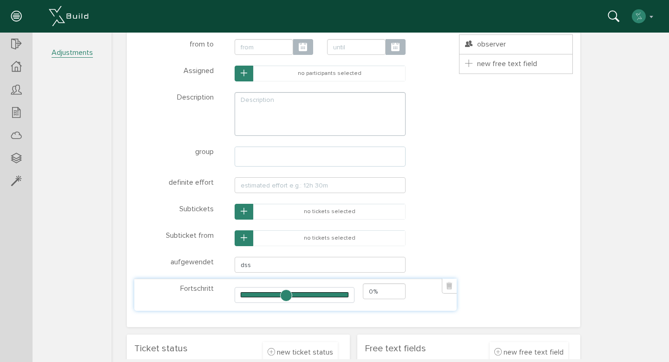
click at [375, 290] on input "0%" at bounding box center [384, 291] width 43 height 16
click at [495, 239] on div "* ? title Class name title-1758115357738 Close * ? priority no priority low pri…" at bounding box center [353, 146] width 439 height 332
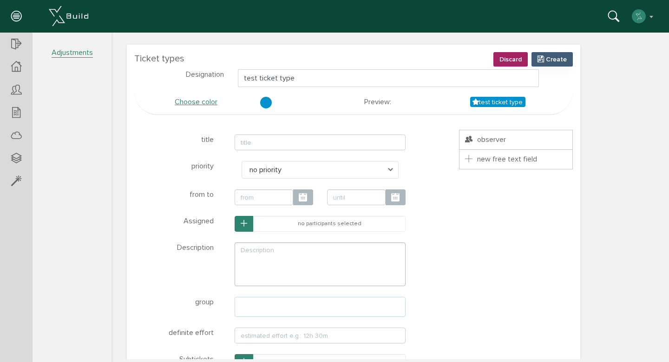
scroll to position [30, 0]
click at [556, 63] on font "Create" at bounding box center [556, 60] width 21 height 8
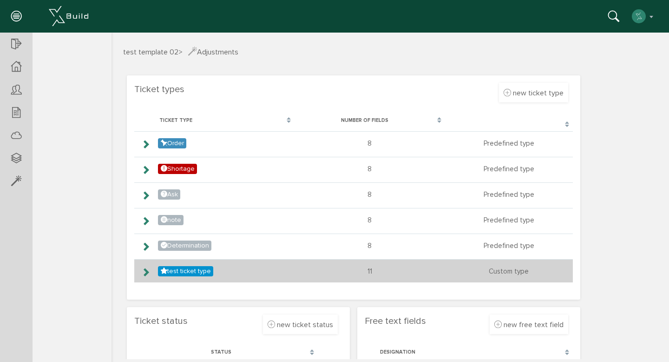
click at [146, 270] on icon at bounding box center [145, 271] width 9 height 7
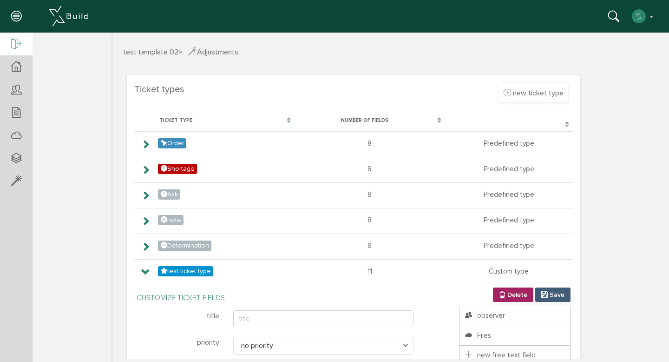
click at [15, 41] on icon at bounding box center [16, 44] width 10 height 13
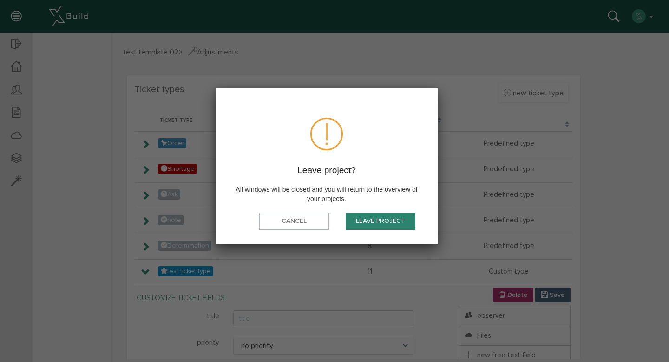
click at [368, 226] on button "Leave project" at bounding box center [381, 220] width 70 height 17
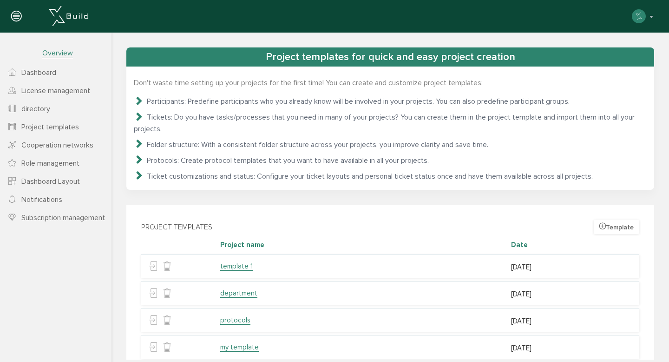
click at [46, 71] on font "Dashboard" at bounding box center [38, 72] width 35 height 9
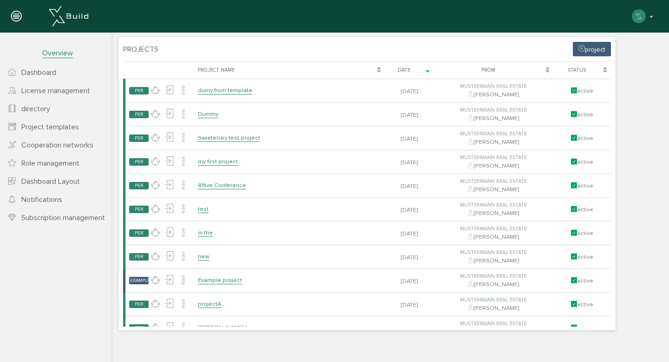
click at [590, 47] on font "project" at bounding box center [595, 50] width 20 height 8
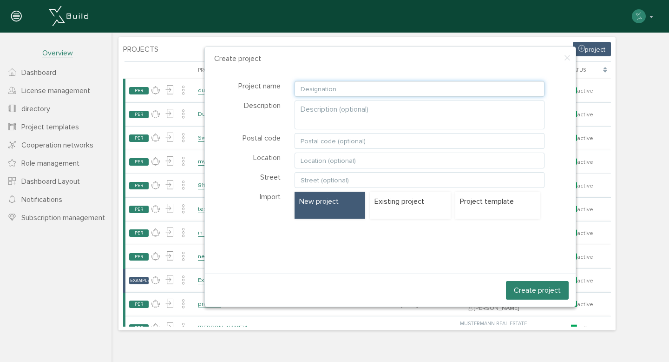
click at [345, 91] on input "text" at bounding box center [420, 89] width 250 height 16
type input "test project 001"
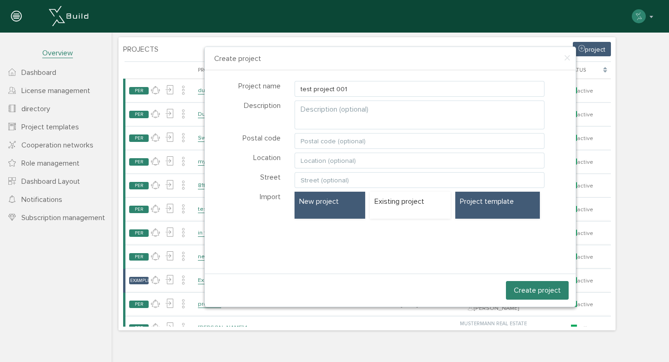
click at [474, 207] on div "Project template" at bounding box center [497, 204] width 85 height 27
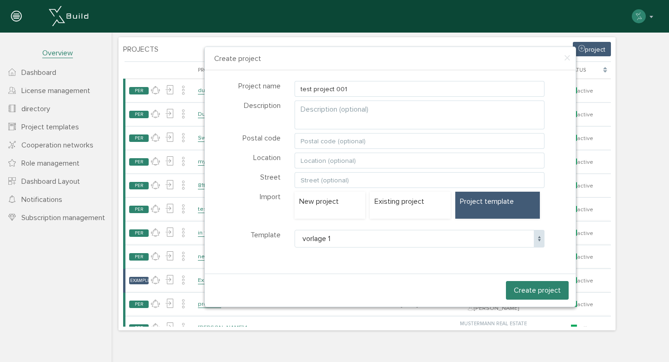
click at [435, 239] on span "vorlage 1" at bounding box center [420, 239] width 250 height 18
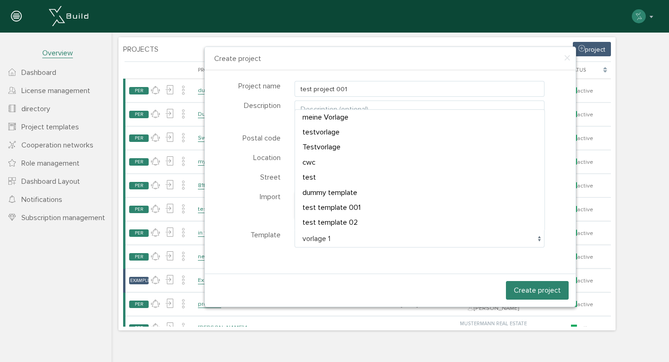
scroll to position [49, 0]
select select "P-68cab3f05f2816.85249093"
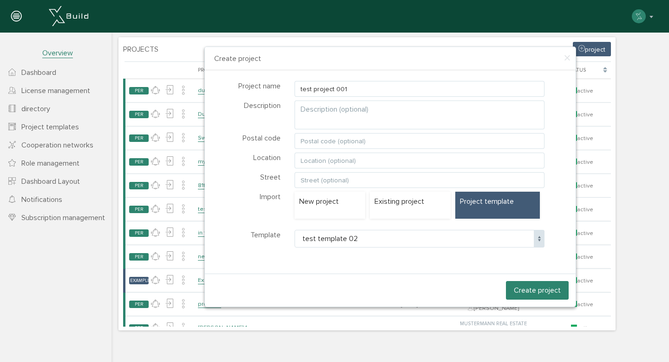
click at [539, 291] on font "Create project" at bounding box center [537, 290] width 47 height 9
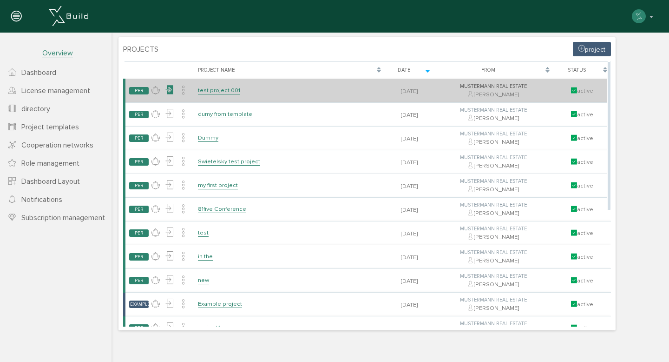
click at [172, 92] on icon at bounding box center [169, 89] width 9 height 13
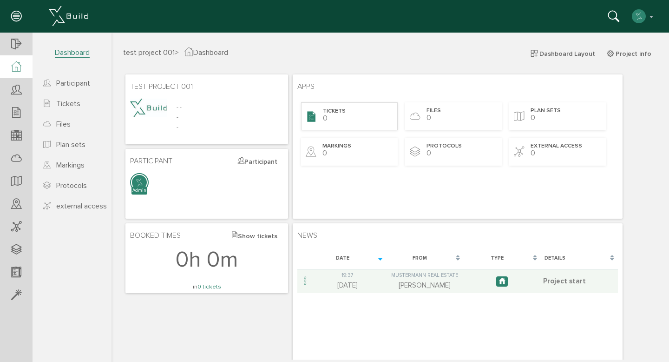
click at [329, 113] on font "Tickets" at bounding box center [334, 110] width 23 height 7
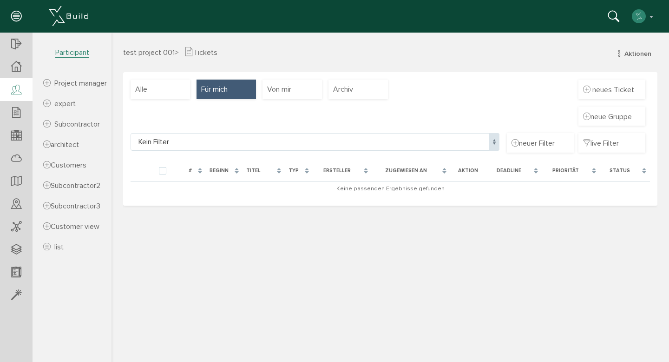
click at [19, 92] on icon at bounding box center [16, 90] width 10 height 13
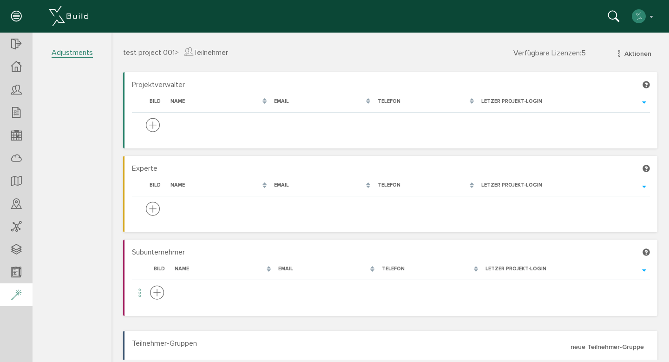
click at [15, 295] on icon at bounding box center [16, 295] width 10 height 13
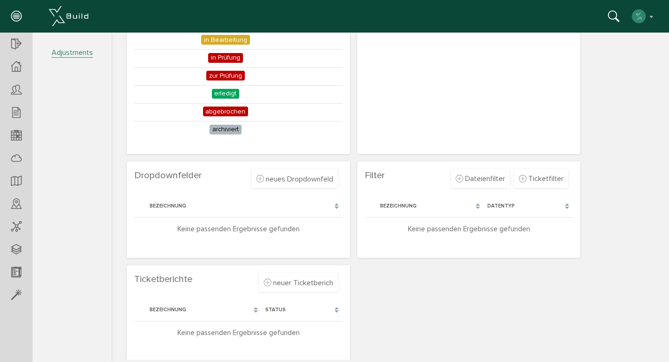
scroll to position [355, 0]
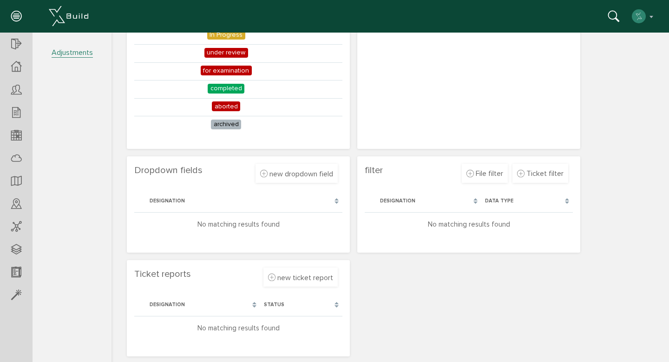
click at [437, 282] on div "Ticket types new ticket type Verwerfen Erstellen Bezeichnung Farbe wählen Vorsc…" at bounding box center [390, 38] width 534 height 642
click at [283, 283] on div "new ticket report" at bounding box center [300, 277] width 74 height 20
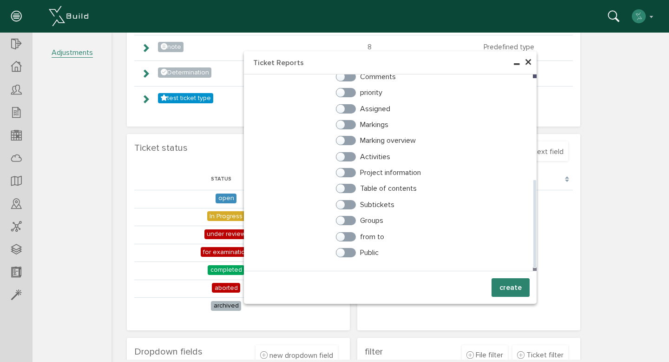
scroll to position [176, 0]
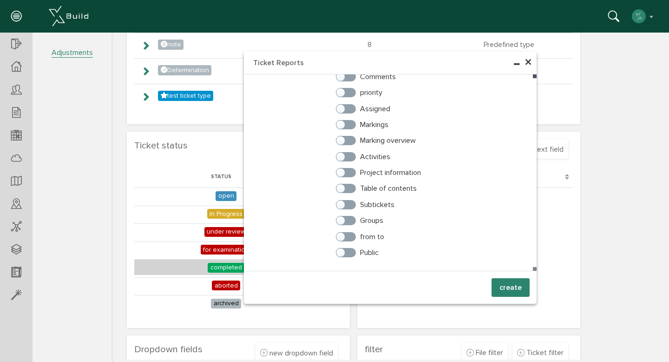
click at [175, 267] on td "completed" at bounding box center [226, 267] width 184 height 16
click at [525, 63] on font "×" at bounding box center [528, 62] width 7 height 18
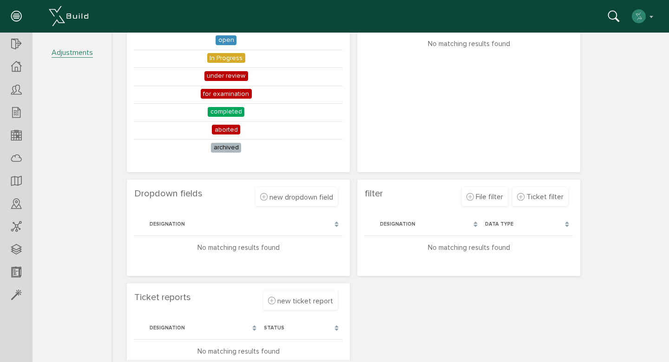
scroll to position [355, 0]
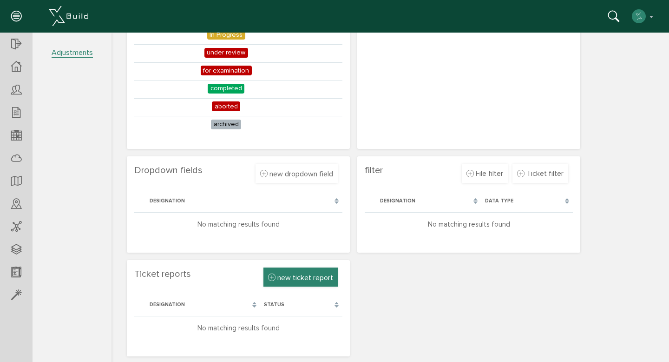
click at [293, 276] on font "new ticket report" at bounding box center [305, 277] width 56 height 9
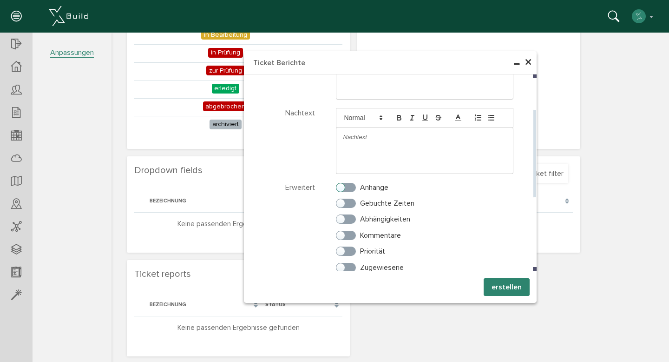
click at [348, 188] on label "Anhänge" at bounding box center [362, 187] width 53 height 8
click at [342, 188] on input "Anhänge" at bounding box center [339, 185] width 6 height 6
checkbox input "true"
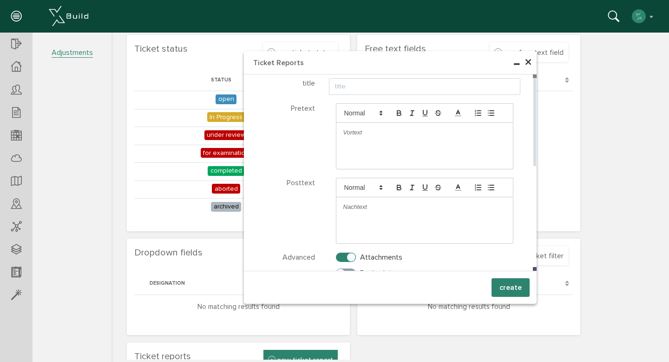
scroll to position [269, 0]
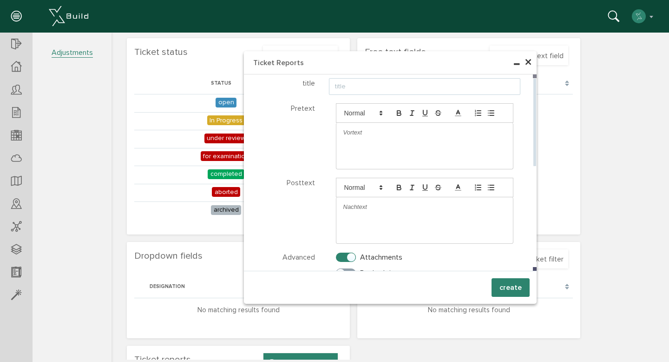
click at [411, 83] on input "text" at bounding box center [425, 86] width 192 height 17
click at [382, 153] on div at bounding box center [425, 146] width 178 height 46
click at [384, 145] on div at bounding box center [425, 146] width 178 height 46
click at [405, 86] on input "test ticket report" at bounding box center [425, 86] width 192 height 17
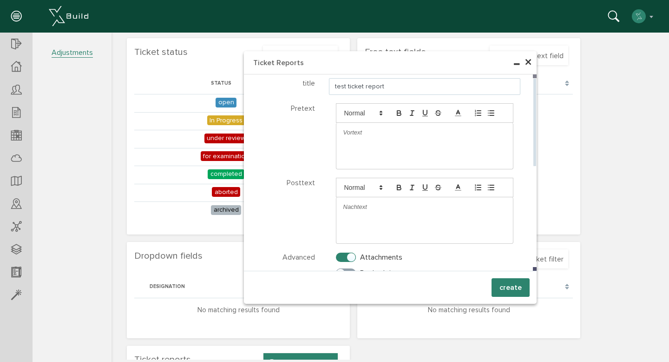
click at [405, 86] on input "test ticket report" at bounding box center [425, 86] width 192 height 17
type input "test ticket report 01"
click at [389, 136] on p at bounding box center [424, 132] width 163 height 8
click at [395, 205] on p at bounding box center [424, 207] width 163 height 8
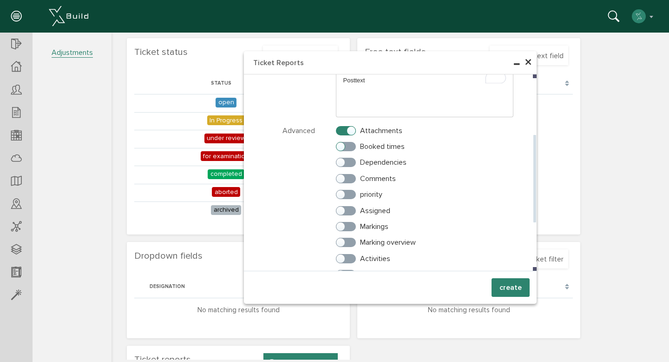
click at [346, 146] on label "Booked times" at bounding box center [370, 146] width 69 height 8
click at [342, 146] on input "Booked times" at bounding box center [339, 144] width 6 height 6
checkbox input "true"
click at [347, 164] on label "Dependencies" at bounding box center [371, 162] width 71 height 8
click at [342, 163] on input "Dependencies" at bounding box center [339, 160] width 6 height 6
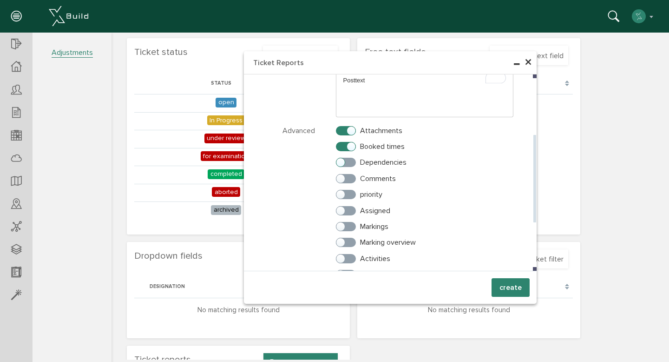
checkbox input "true"
click at [347, 178] on label "Comments" at bounding box center [366, 178] width 60 height 8
click at [342, 178] on input "Comments" at bounding box center [339, 176] width 6 height 6
checkbox input "true"
click at [348, 192] on label "priority" at bounding box center [359, 194] width 46 height 8
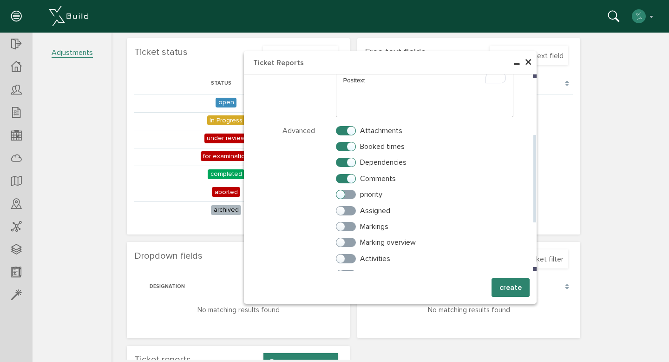
click at [342, 192] on input "priority" at bounding box center [339, 192] width 6 height 6
checkbox input "true"
click at [348, 211] on label "Assigned" at bounding box center [363, 210] width 54 height 8
click at [342, 211] on input "Assigned" at bounding box center [339, 208] width 6 height 6
checkbox input "true"
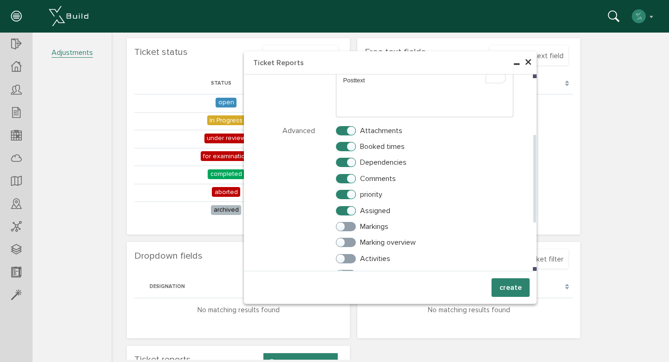
click at [348, 232] on div "Markings" at bounding box center [425, 229] width 192 height 16
click at [347, 228] on label "Markings" at bounding box center [362, 226] width 53 height 8
click at [342, 227] on input "Markings" at bounding box center [339, 224] width 6 height 6
checkbox input "true"
click at [347, 240] on label "Marking overview" at bounding box center [376, 242] width 80 height 8
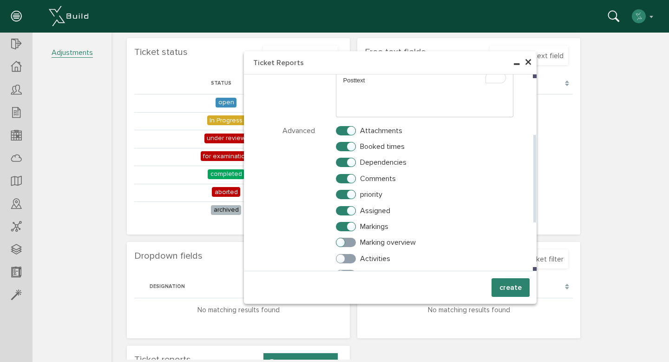
click at [342, 240] on input "Marking overview" at bounding box center [339, 240] width 6 height 6
checkbox input "true"
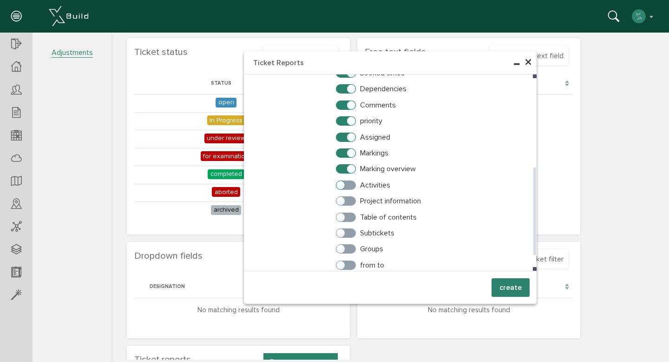
click at [346, 187] on label "Activities" at bounding box center [363, 185] width 54 height 8
click at [342, 186] on input "Activities" at bounding box center [339, 183] width 6 height 6
checkbox input "true"
click at [345, 199] on label "Project information" at bounding box center [378, 201] width 85 height 8
click at [342, 199] on input "Project information" at bounding box center [339, 199] width 6 height 6
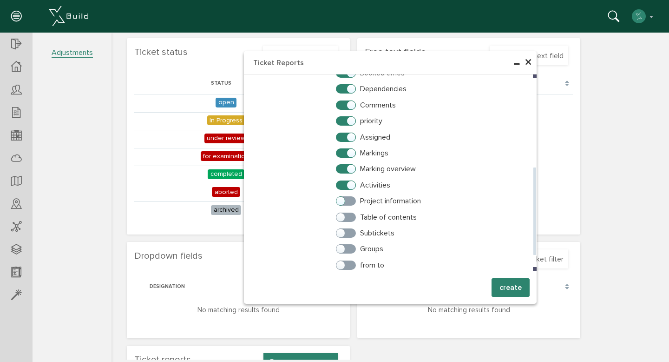
checkbox input "true"
click at [347, 211] on div "Project information" at bounding box center [425, 204] width 192 height 16
click at [347, 216] on label "Table of contents" at bounding box center [376, 217] width 81 height 8
click at [342, 216] on input "Table of contents" at bounding box center [339, 215] width 6 height 6
checkbox input "true"
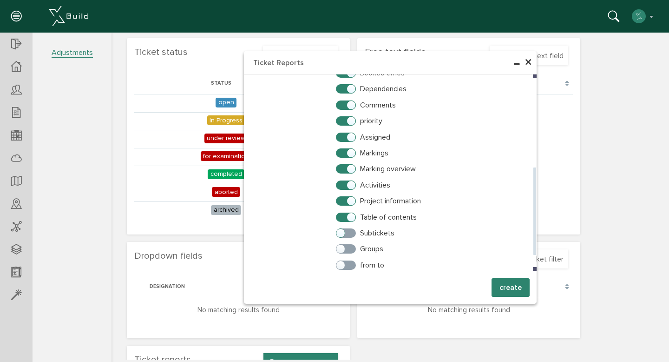
click at [348, 235] on label "Subtickets" at bounding box center [365, 233] width 59 height 8
click at [342, 234] on input "Subtickets" at bounding box center [339, 231] width 6 height 6
checkbox input "true"
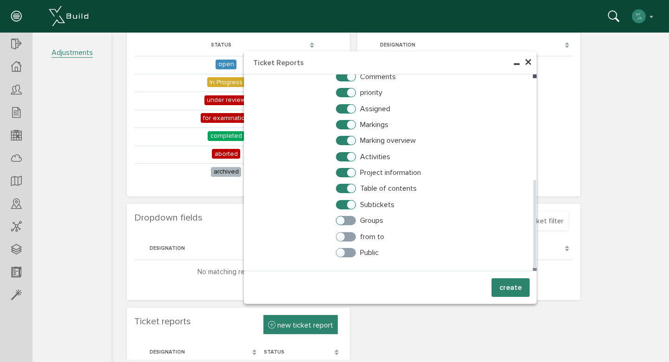
scroll to position [310, 0]
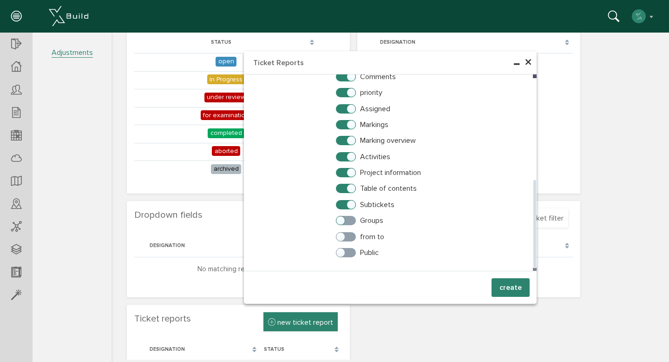
click at [348, 221] on label "Groups" at bounding box center [359, 220] width 47 height 8
click at [342, 221] on input "Groups" at bounding box center [339, 218] width 6 height 6
checkbox input "true"
click at [349, 237] on label "from to" at bounding box center [360, 236] width 48 height 8
click at [342, 237] on input "from to" at bounding box center [339, 234] width 6 height 6
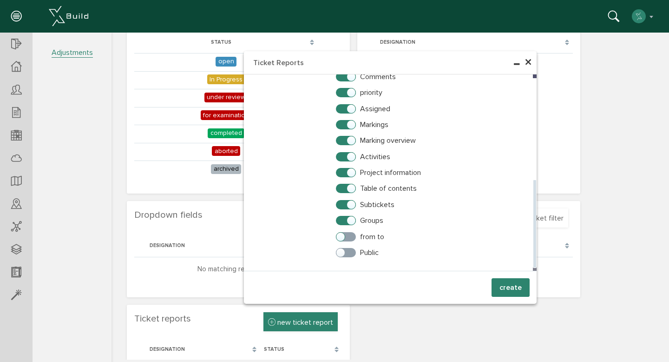
checkbox input "true"
click at [348, 251] on label "Public" at bounding box center [357, 252] width 43 height 8
click at [342, 251] on input "Public" at bounding box center [339, 250] width 6 height 6
checkbox input "true"
click at [514, 287] on font "create" at bounding box center [511, 287] width 22 height 9
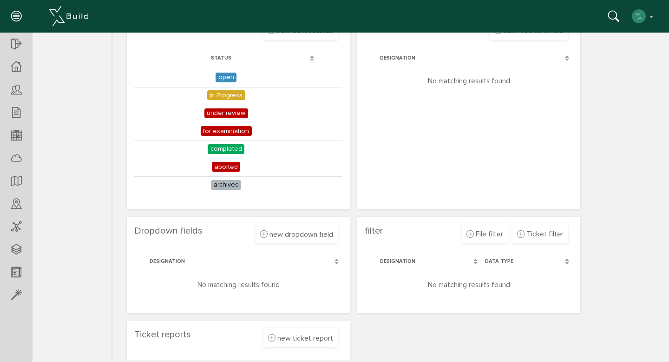
scroll to position [355, 0]
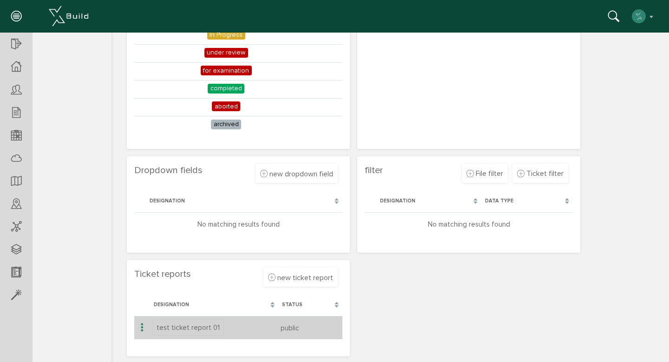
click at [142, 327] on icon at bounding box center [142, 327] width 11 height 13
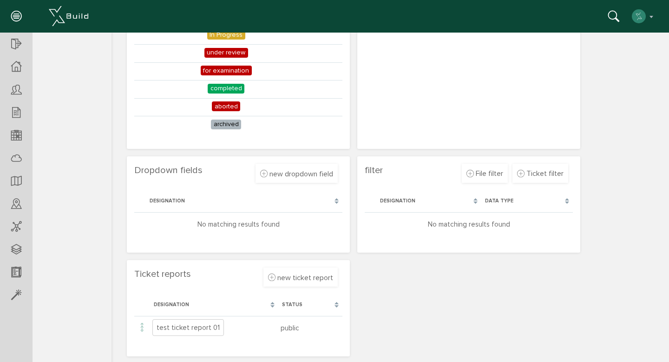
click at [282, 306] on font "status" at bounding box center [292, 304] width 20 height 6
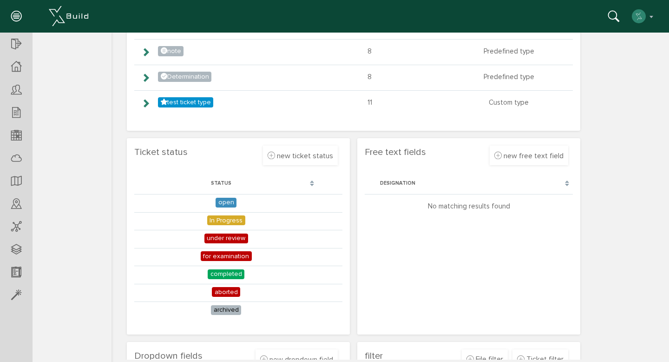
scroll to position [0, 0]
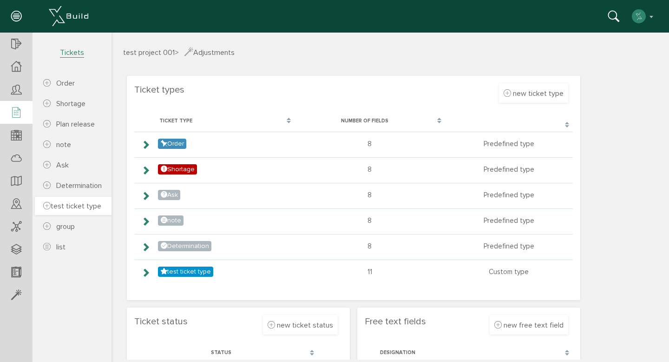
click at [79, 204] on font "test ticket type" at bounding box center [76, 205] width 51 height 9
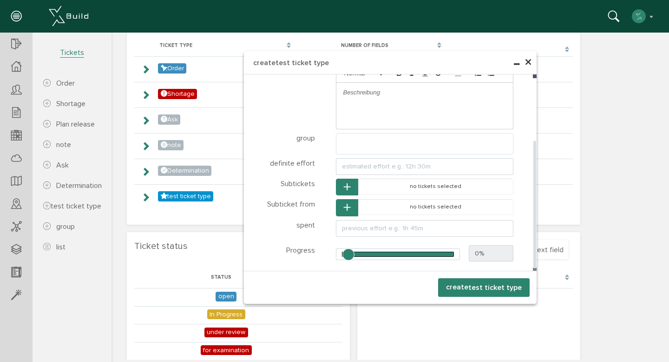
scroll to position [78, 0]
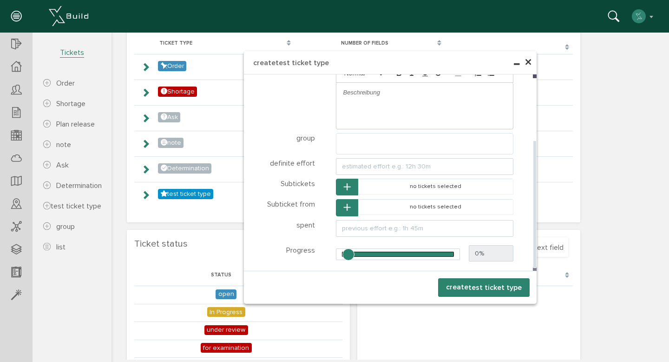
click at [476, 252] on input "0%" at bounding box center [491, 253] width 45 height 17
click at [412, 225] on input "text" at bounding box center [425, 228] width 178 height 17
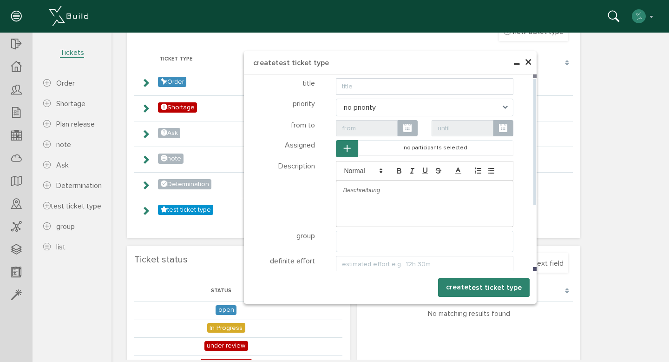
scroll to position [59, 0]
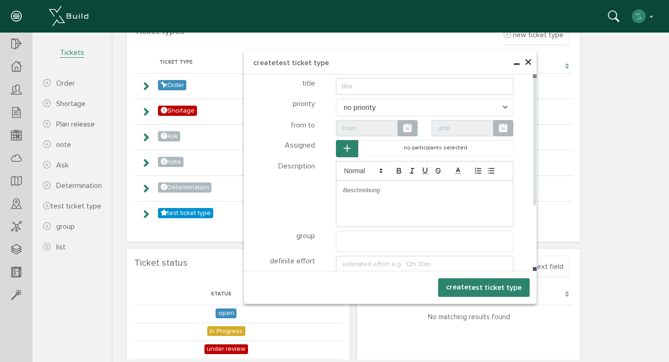
click at [340, 146] on button "button" at bounding box center [347, 148] width 22 height 17
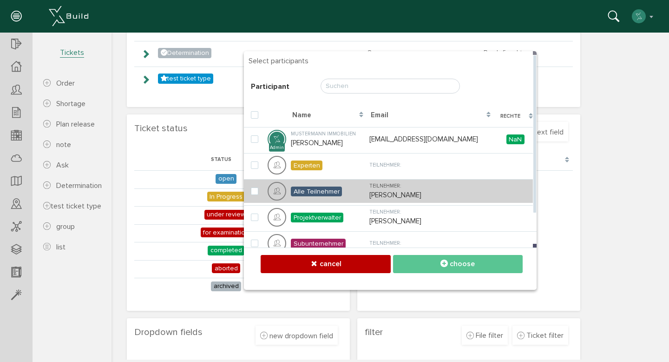
scroll to position [184, 0]
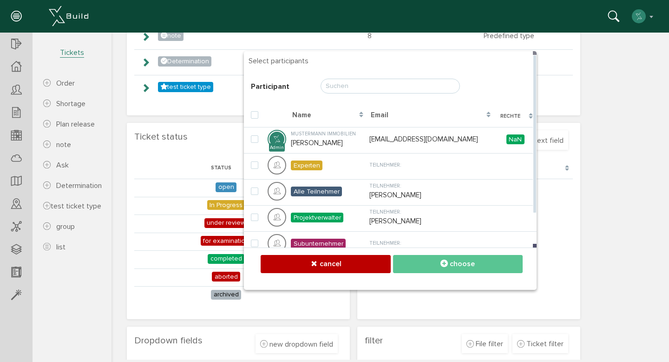
click at [368, 87] on input "text" at bounding box center [390, 86] width 139 height 15
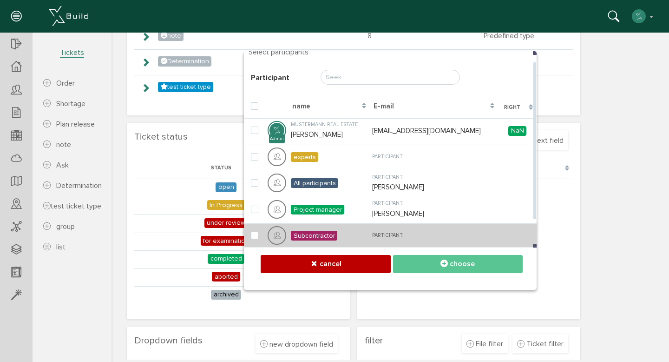
click at [370, 239] on td "Subcontractor" at bounding box center [329, 235] width 81 height 24
checkbox input "true"
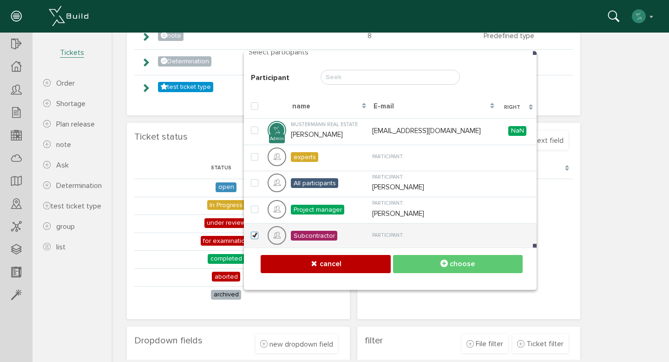
click at [414, 256] on button "choose" at bounding box center [458, 264] width 130 height 18
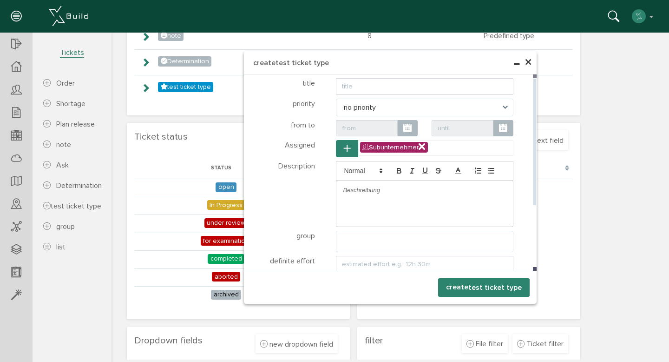
click at [421, 148] on icon at bounding box center [422, 147] width 7 height 8
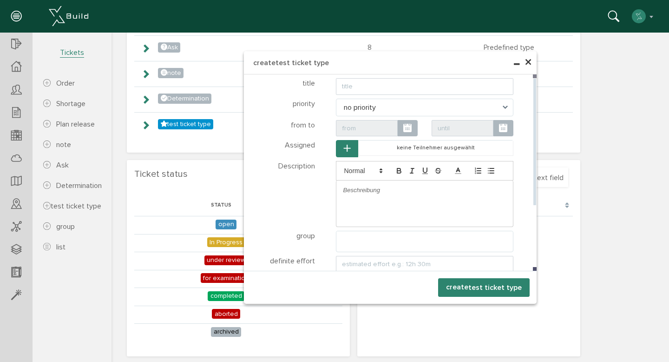
scroll to position [146, 0]
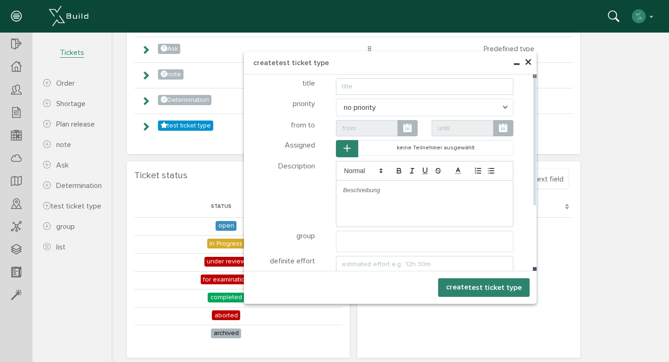
click at [366, 129] on input "text" at bounding box center [367, 128] width 62 height 17
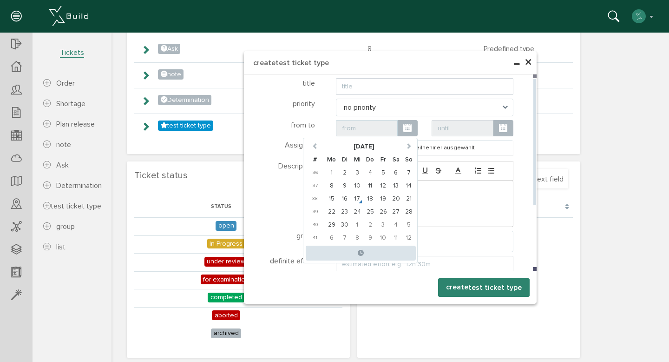
click at [366, 129] on input "text" at bounding box center [367, 128] width 62 height 17
click at [520, 120] on div "September 2025 # Mo Di Mi Do Fr Sa So 36 1 2 3 4 5 6 7 37 8 9 10 11 12 13 14 38…" at bounding box center [425, 128] width 206 height 17
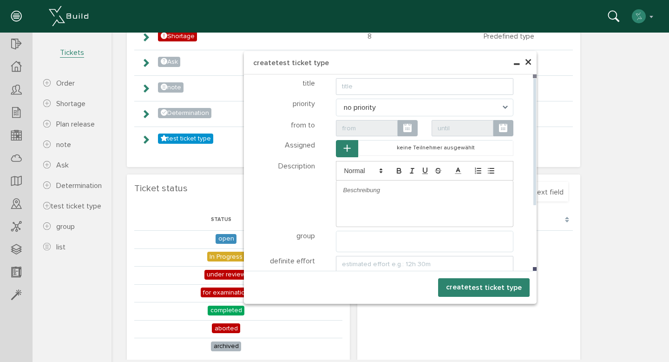
scroll to position [129, 0]
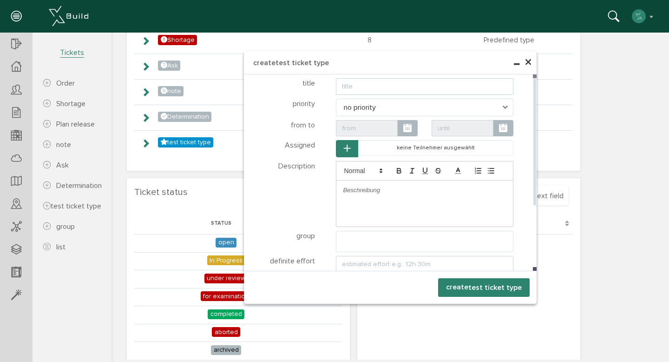
click at [370, 83] on input "text" at bounding box center [425, 86] width 178 height 17
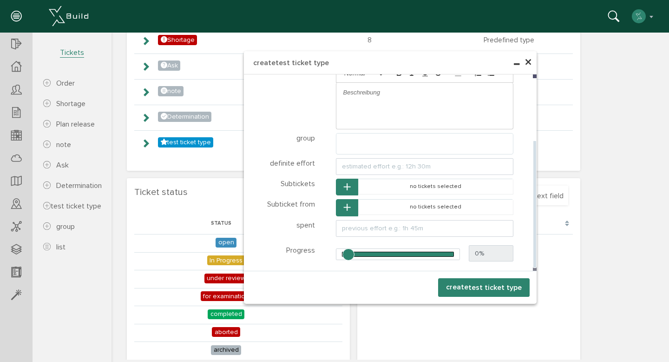
scroll to position [147, 0]
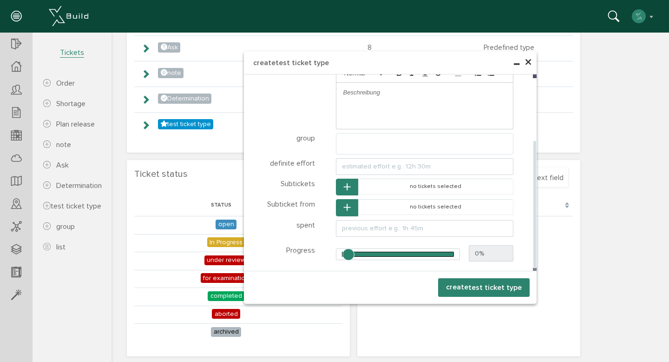
type input "test ticket 01"
click at [361, 142] on ul at bounding box center [424, 142] width 177 height 18
click at [357, 169] on input "text" at bounding box center [425, 166] width 178 height 17
click at [302, 168] on font "definite effort" at bounding box center [292, 162] width 45 height 9
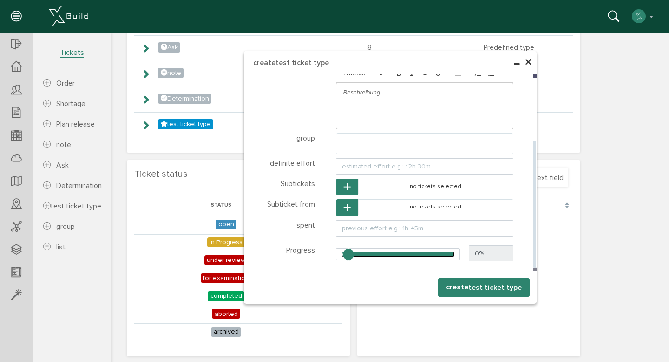
click at [342, 181] on button "button" at bounding box center [347, 186] width 22 height 17
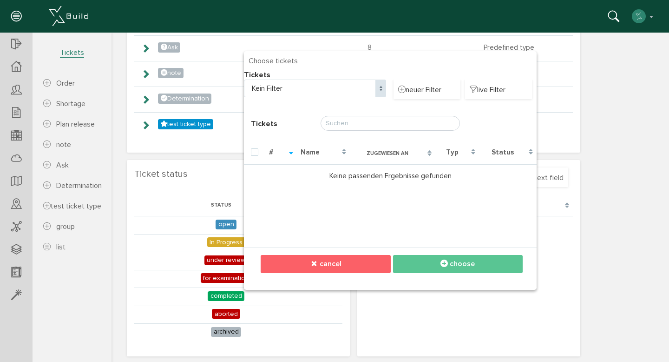
click at [335, 268] on button "cancel" at bounding box center [326, 264] width 130 height 18
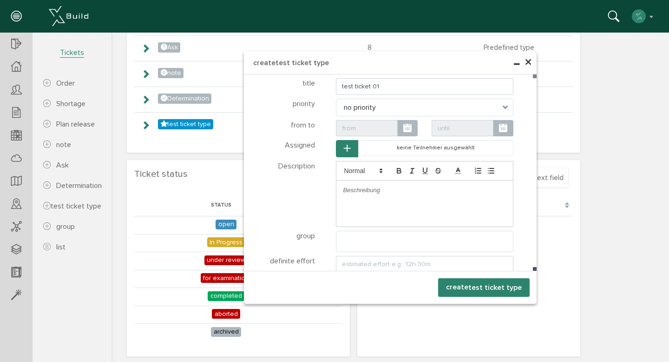
click at [525, 59] on font "×" at bounding box center [528, 62] width 7 height 18
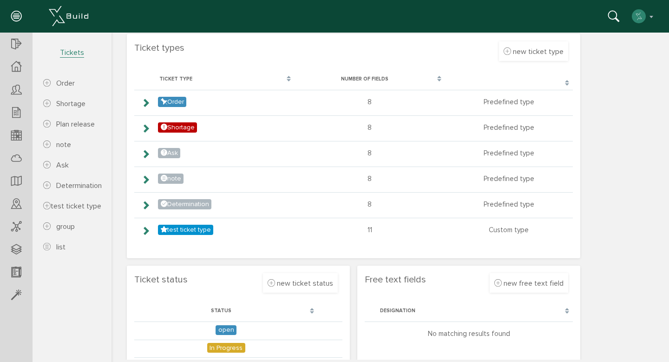
scroll to position [0, 0]
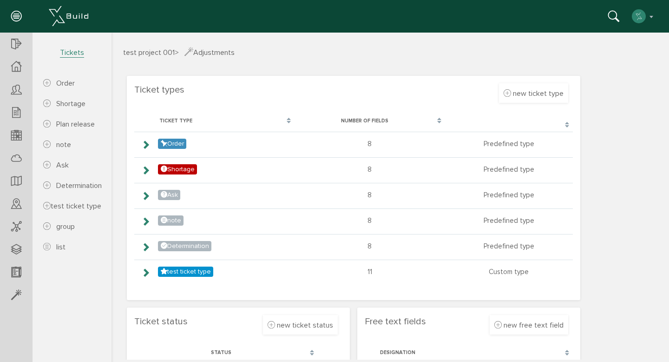
click at [72, 54] on font "Tickets" at bounding box center [72, 52] width 24 height 9
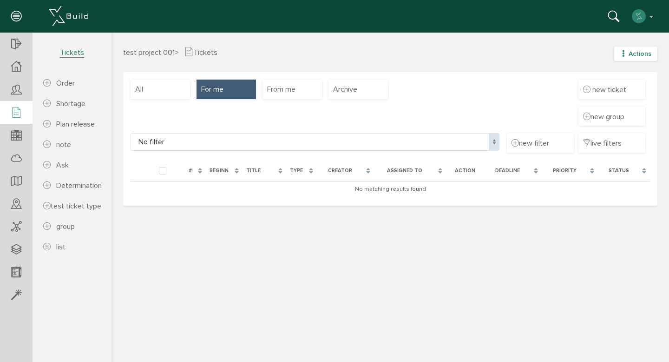
click at [640, 52] on font "Actions" at bounding box center [640, 54] width 23 height 8
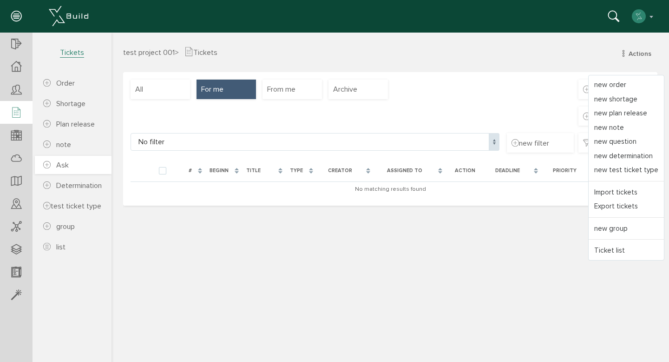
click at [71, 170] on link "Ask" at bounding box center [73, 165] width 77 height 18
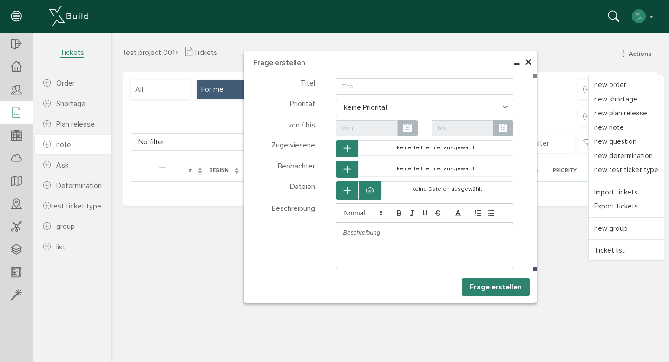
click at [53, 151] on link "note" at bounding box center [73, 144] width 77 height 18
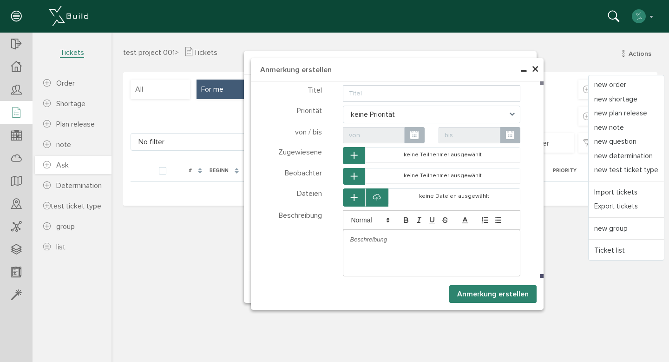
click at [67, 170] on font "Ask" at bounding box center [62, 164] width 13 height 9
click at [535, 70] on span "×" at bounding box center [535, 69] width 7 height 18
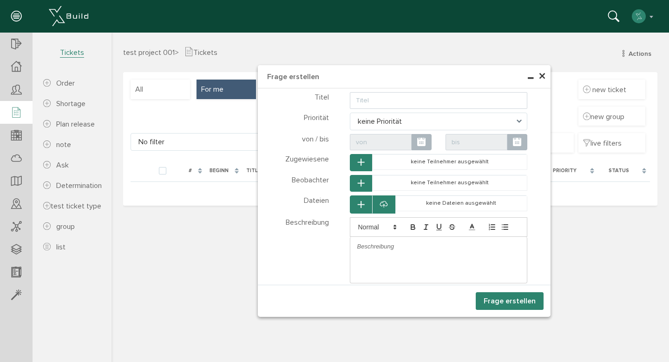
click at [546, 79] on h4 "Frage erstellen" at bounding box center [404, 76] width 293 height 23
click at [544, 76] on span "×" at bounding box center [542, 76] width 7 height 18
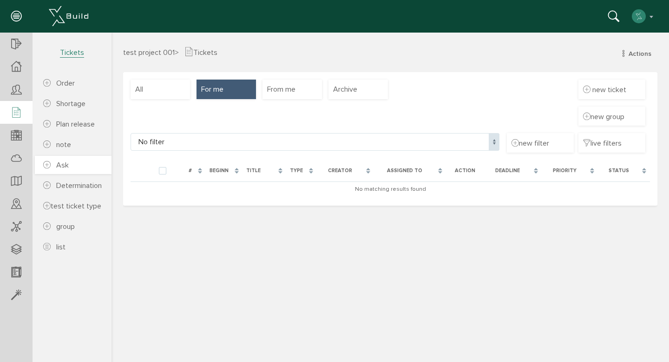
click at [67, 171] on link "Ask" at bounding box center [73, 165] width 77 height 18
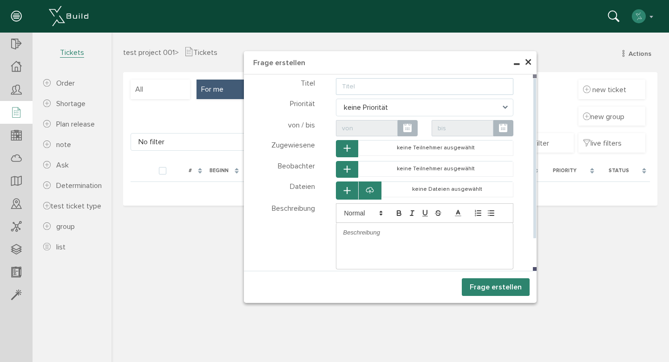
click at [345, 86] on input "text" at bounding box center [425, 86] width 178 height 17
type input "ask ticket 01"
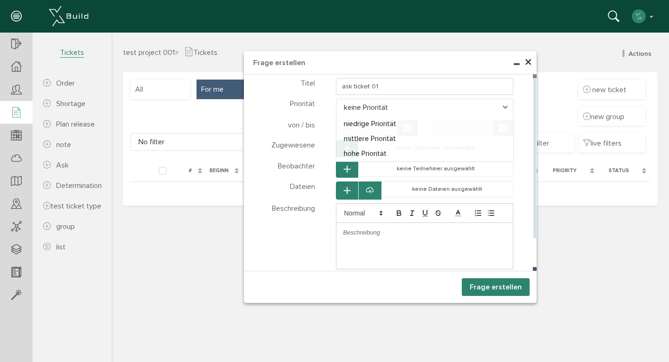
click at [363, 110] on span "keine Priorität" at bounding box center [425, 108] width 178 height 18
click at [376, 100] on span "low priority" at bounding box center [425, 108] width 178 height 18
select select "high"
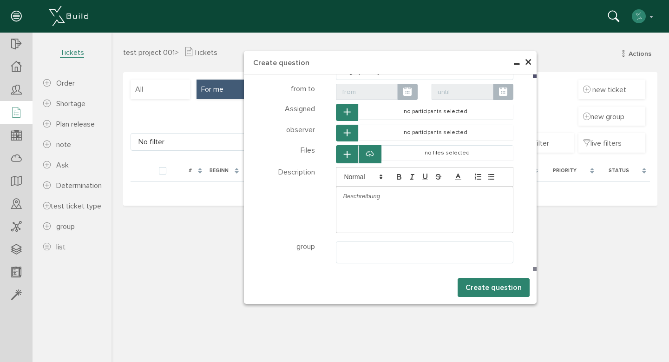
click at [482, 284] on font "Create question" at bounding box center [494, 287] width 56 height 9
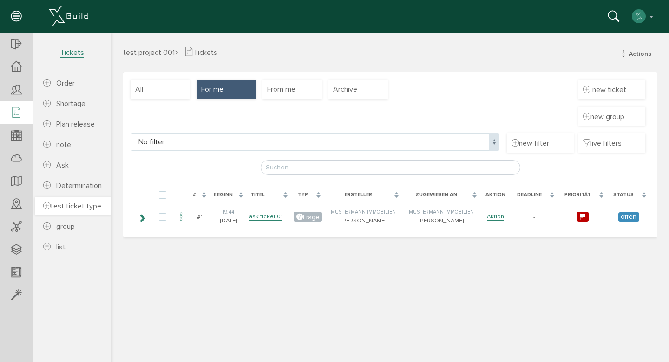
click at [86, 208] on font "test ticket type" at bounding box center [76, 205] width 51 height 9
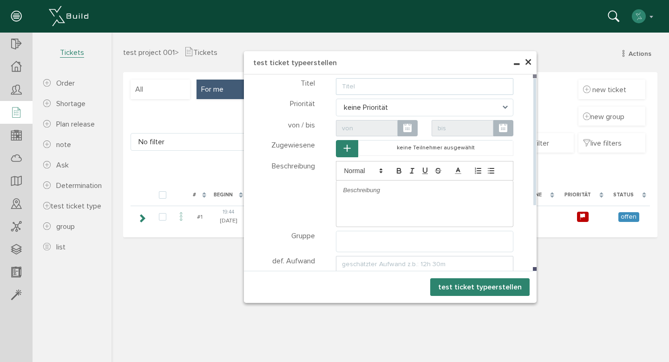
click at [390, 81] on input "text" at bounding box center [425, 86] width 178 height 17
type input "test ticket 01"
click at [378, 108] on span "keine Priorität" at bounding box center [425, 108] width 178 height 18
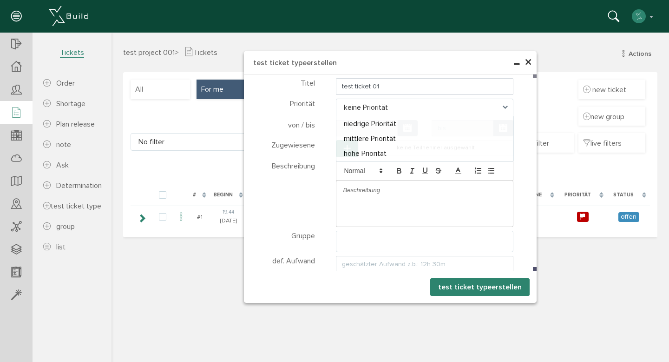
select select "high"
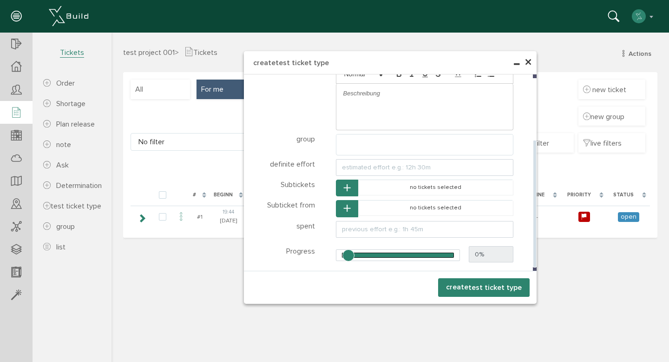
click at [342, 187] on button "button" at bounding box center [347, 187] width 22 height 17
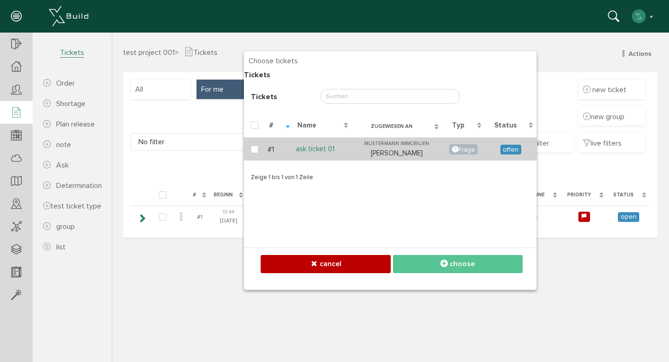
click at [305, 151] on link "ask ticket 01" at bounding box center [315, 149] width 39 height 9
checkbox input "true"
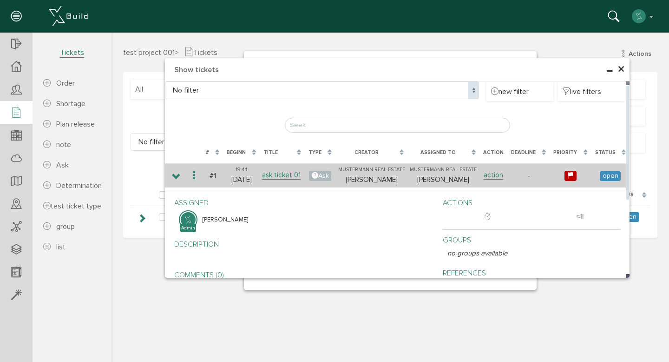
click at [447, 185] on td "Mustermann Real Estate Maximilian Musterfrau" at bounding box center [444, 175] width 72 height 24
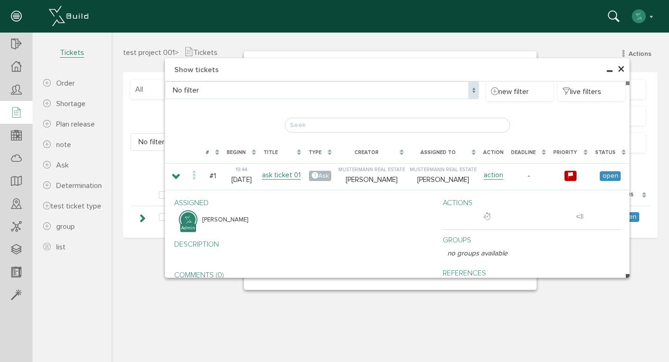
click at [623, 68] on font "×" at bounding box center [621, 69] width 7 height 18
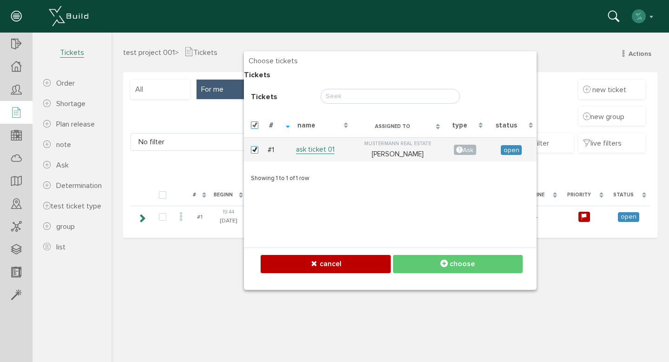
click at [411, 257] on button "choose" at bounding box center [458, 264] width 130 height 18
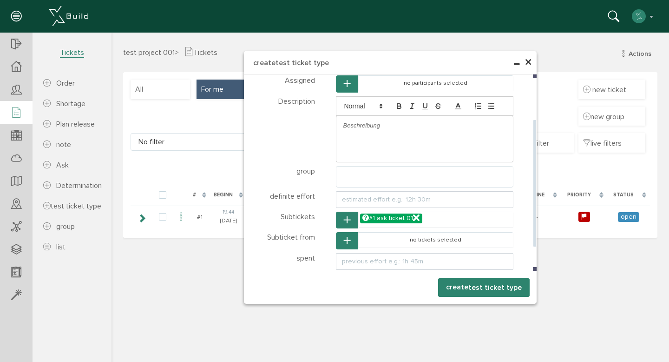
click at [352, 236] on button "button" at bounding box center [347, 240] width 22 height 17
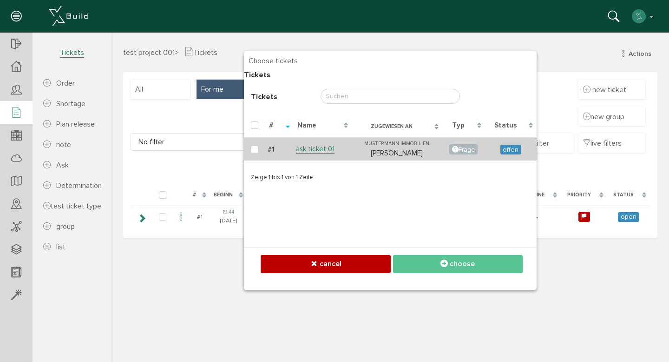
click at [343, 149] on td "ask ticket 01" at bounding box center [323, 148] width 59 height 23
checkbox input "true"
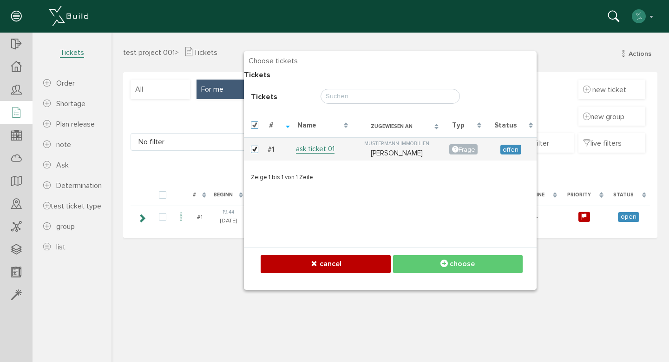
click at [431, 268] on button "choose" at bounding box center [458, 264] width 130 height 18
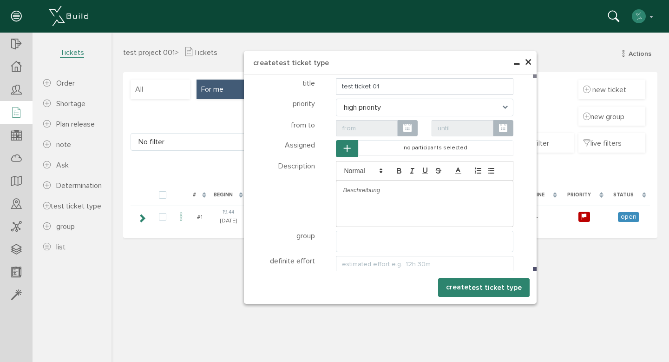
click at [467, 289] on font "create" at bounding box center [457, 286] width 22 height 9
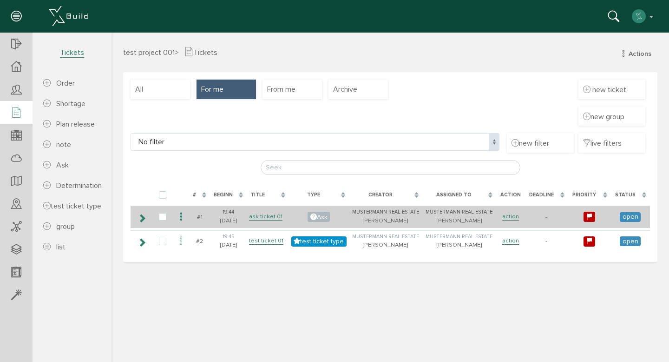
click at [142, 219] on icon at bounding box center [142, 217] width 9 height 7
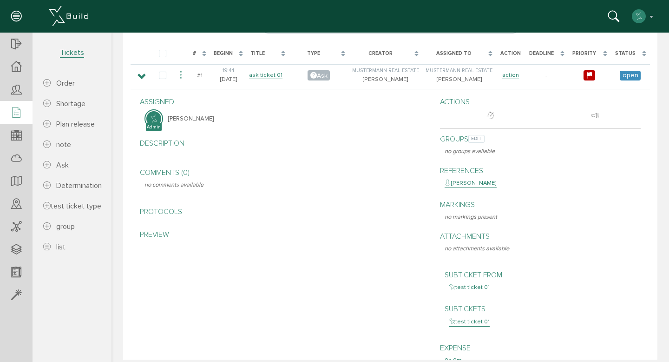
scroll to position [139, 0]
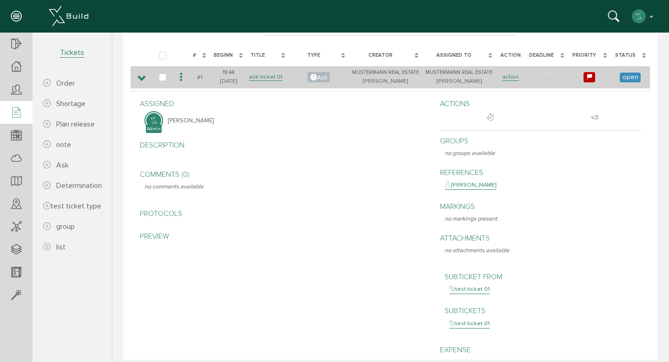
click at [624, 78] on font "open" at bounding box center [631, 77] width 16 height 8
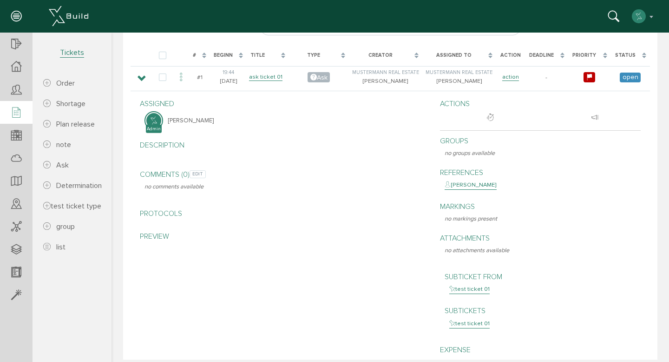
scroll to position [142, 0]
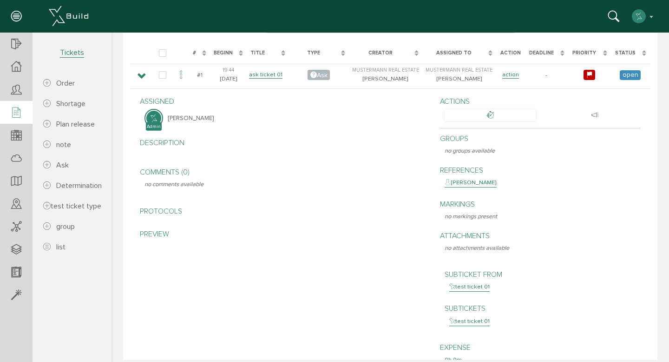
click at [469, 116] on div at bounding box center [490, 115] width 91 height 12
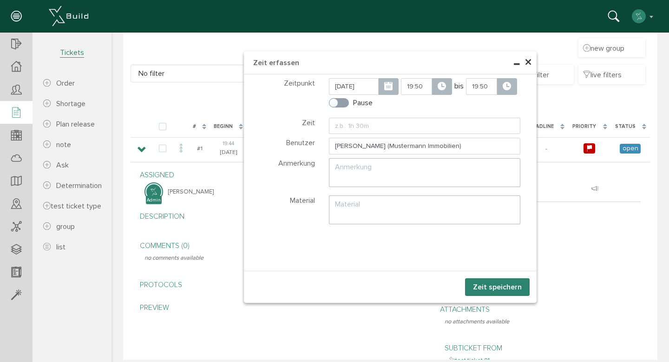
scroll to position [0, 0]
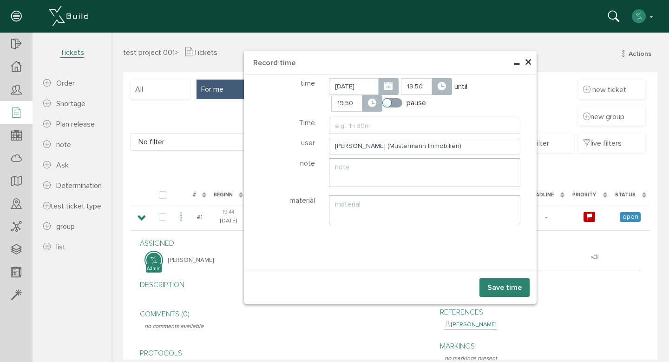
click at [390, 106] on label "pause" at bounding box center [404, 103] width 44 height 8
click at [388, 104] on input "pause" at bounding box center [385, 101] width 6 height 6
checkbox input "true"
click at [378, 127] on input "text" at bounding box center [425, 126] width 192 height 17
type input "12h"
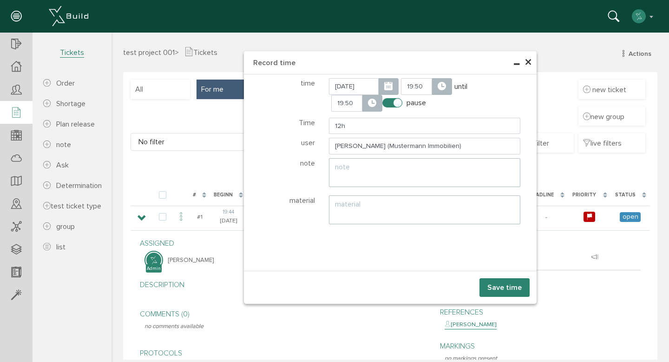
type input "07:50"
type input "0h 0m"
click at [381, 160] on textarea at bounding box center [425, 172] width 192 height 29
click at [392, 103] on label "pause" at bounding box center [404, 103] width 44 height 8
click at [388, 103] on input "pause" at bounding box center [385, 101] width 6 height 6
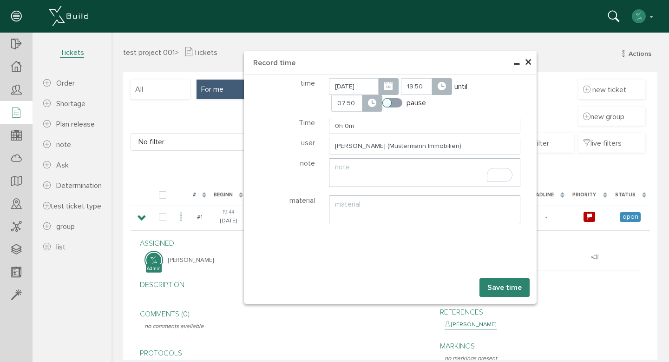
click at [392, 103] on label "pause" at bounding box center [404, 103] width 44 height 8
click at [388, 103] on input "pause" at bounding box center [385, 101] width 6 height 6
click at [392, 103] on label "pause" at bounding box center [404, 103] width 44 height 8
click at [388, 103] on input "pause" at bounding box center [385, 101] width 6 height 6
click at [392, 103] on label "pause" at bounding box center [404, 103] width 44 height 8
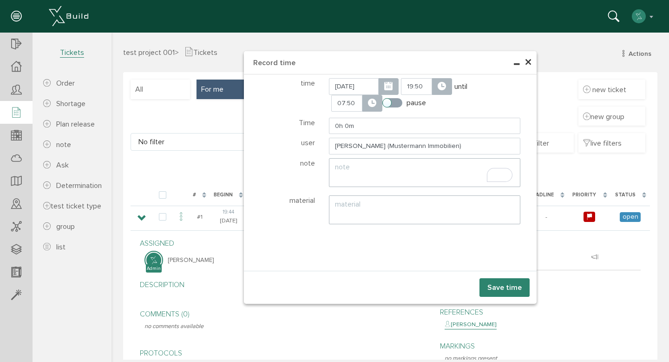
click at [388, 103] on input "pause" at bounding box center [385, 101] width 6 height 6
click at [449, 145] on input "Maximilian Musterfrau (Mustermann Immobilien)" at bounding box center [425, 146] width 192 height 17
click at [417, 148] on input "Maximilian Musterfrau (Mustermann Immobilien)" at bounding box center [425, 146] width 192 height 17
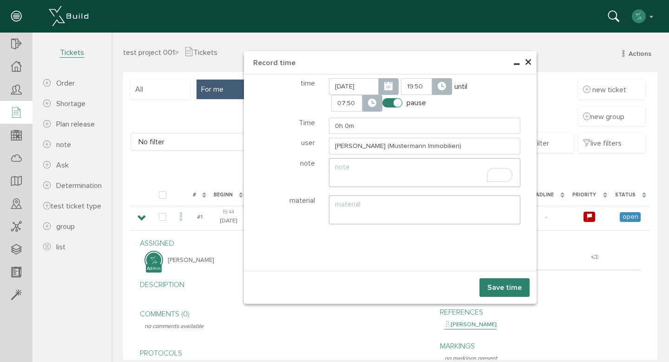
click at [385, 135] on div "time 17.09.2025 19:50 until 07:50 pause Time 0h 0m user Maximilian Musterfrau (…" at bounding box center [390, 152] width 293 height 157
click at [374, 125] on input "0h 0m" at bounding box center [425, 126] width 192 height 17
click at [379, 176] on textarea "To enrich screen reader interactions, please activate Accessibility in Grammarl…" at bounding box center [425, 172] width 192 height 29
click at [382, 105] on label "pause" at bounding box center [404, 103] width 44 height 8
click at [382, 104] on input "pause" at bounding box center [385, 101] width 6 height 6
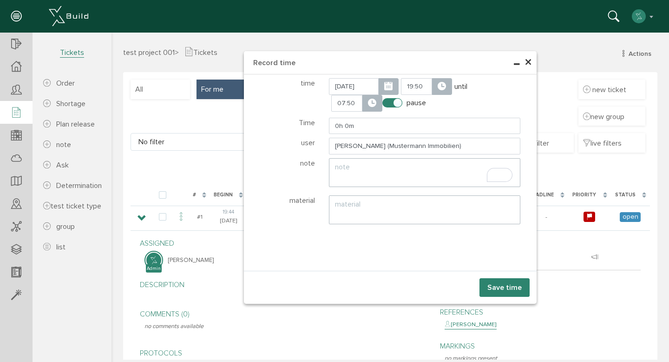
checkbox input "false"
click at [370, 129] on input "0h 0m" at bounding box center [425, 126] width 192 height 17
type input "0"
type input "12h"
click at [453, 110] on div "17.09.2025 19:50 until 07:50 pause" at bounding box center [425, 96] width 206 height 36
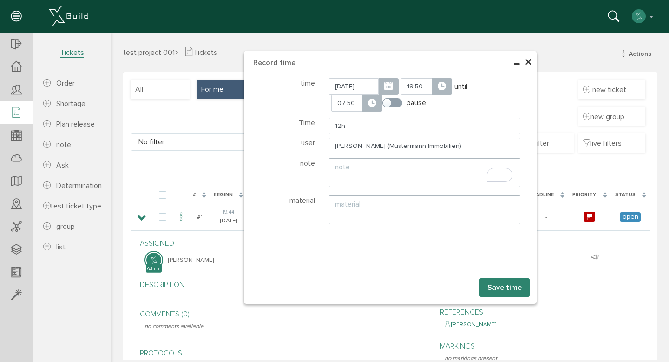
click at [454, 93] on div "until" at bounding box center [460, 86] width 13 height 17
click at [438, 83] on icon at bounding box center [442, 86] width 8 height 10
click at [386, 102] on label "pause" at bounding box center [404, 103] width 44 height 8
click at [386, 102] on input "pause" at bounding box center [385, 101] width 6 height 6
checkbox input "true"
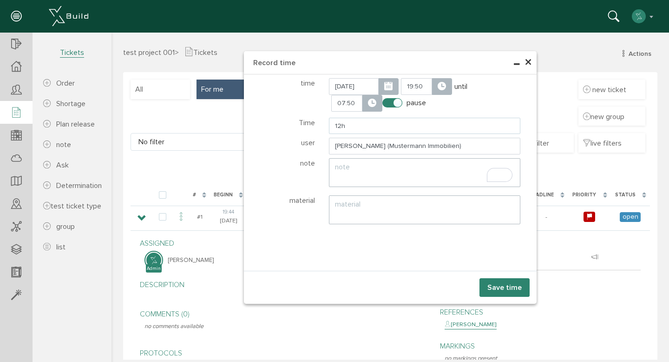
click at [359, 121] on input "12h" at bounding box center [425, 126] width 192 height 17
type input "1"
type input "1h"
type input "20:50"
type input "1h 0m"
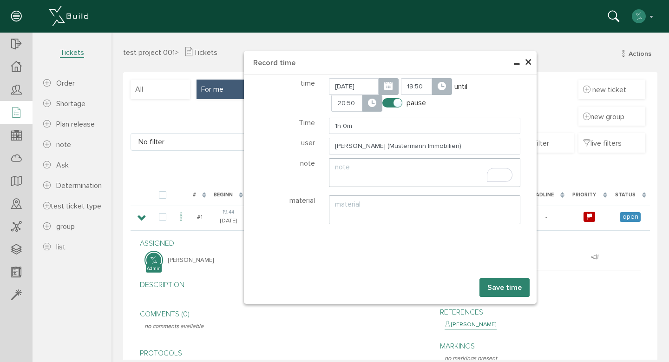
click at [467, 101] on div "pause" at bounding box center [425, 103] width 192 height 10
click at [389, 102] on label "pause" at bounding box center [404, 103] width 44 height 8
click at [388, 102] on input "pause" at bounding box center [385, 101] width 6 height 6
checkbox input "false"
click at [461, 109] on div "17.09.2025 19:50 until 20:50 pause" at bounding box center [425, 96] width 206 height 36
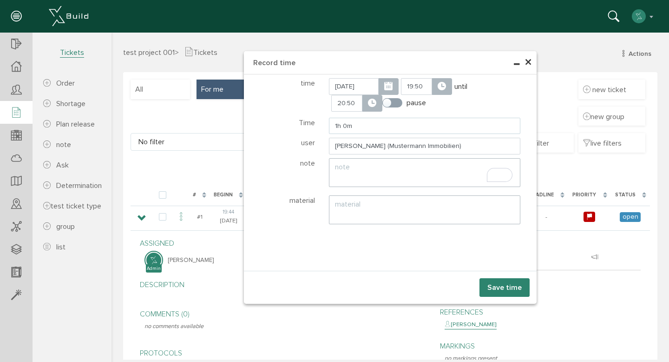
click at [393, 128] on input "1h 0m" at bounding box center [425, 126] width 192 height 17
type input "1"
type input "2h"
type input "21:50"
type input "2h 0m"
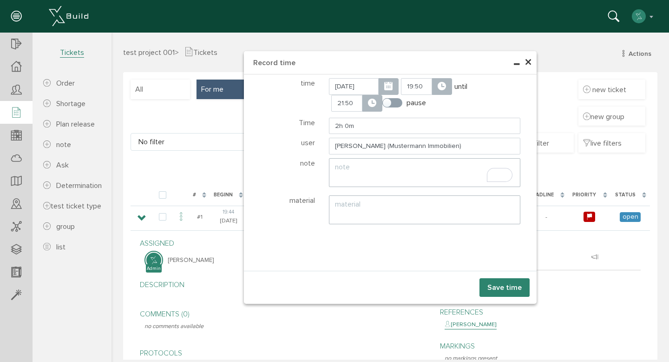
click at [481, 99] on div "pause" at bounding box center [425, 103] width 192 height 10
click at [427, 131] on input "2h 0m" at bounding box center [425, 126] width 192 height 17
click at [526, 63] on font "×" at bounding box center [528, 62] width 7 height 18
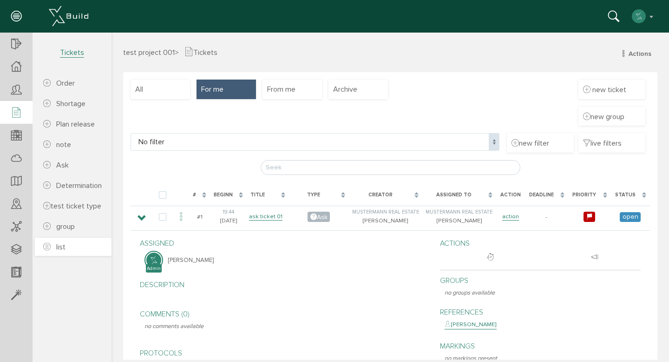
click at [68, 245] on link "list" at bounding box center [73, 246] width 77 height 18
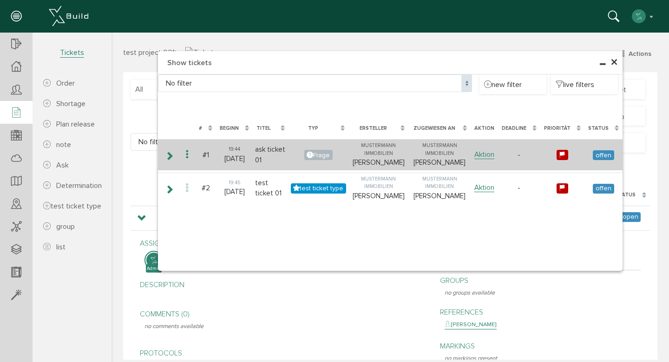
click at [602, 159] on span "offen" at bounding box center [603, 155] width 21 height 10
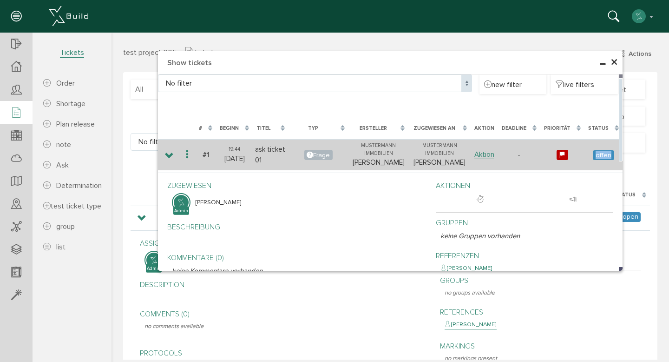
click at [165, 159] on icon at bounding box center [169, 155] width 9 height 7
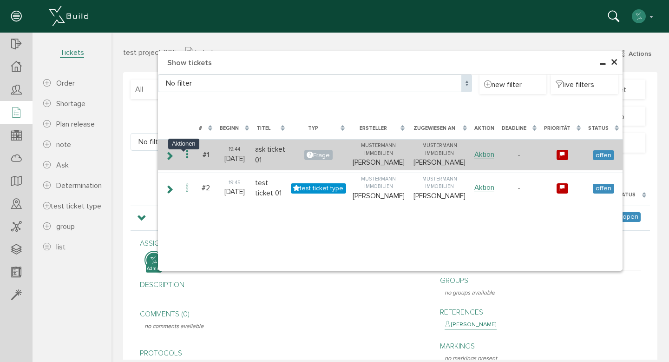
click at [187, 159] on icon at bounding box center [187, 154] width 11 height 13
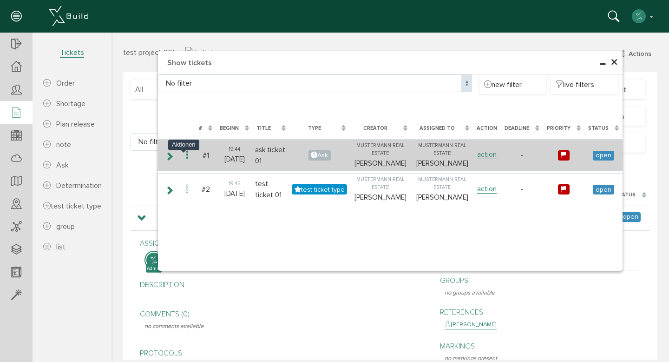
click at [182, 161] on icon at bounding box center [187, 155] width 11 height 13
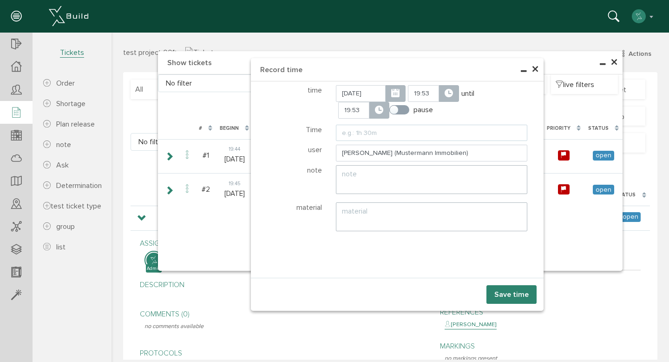
click at [373, 134] on input "text" at bounding box center [432, 133] width 192 height 17
click at [533, 70] on font "×" at bounding box center [535, 69] width 7 height 18
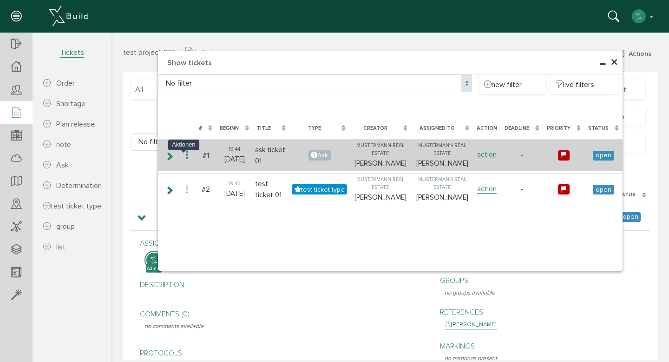
click at [184, 160] on icon at bounding box center [187, 155] width 11 height 13
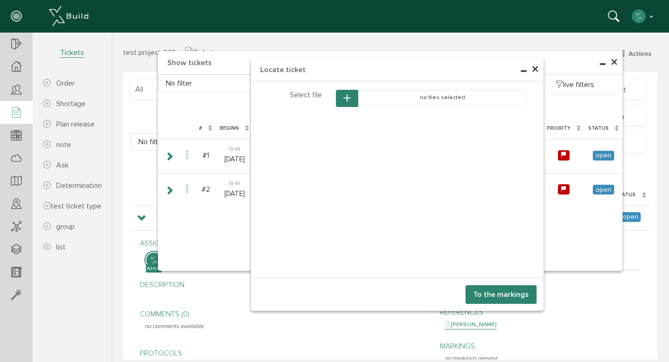
click at [345, 96] on icon "button" at bounding box center [347, 98] width 7 height 8
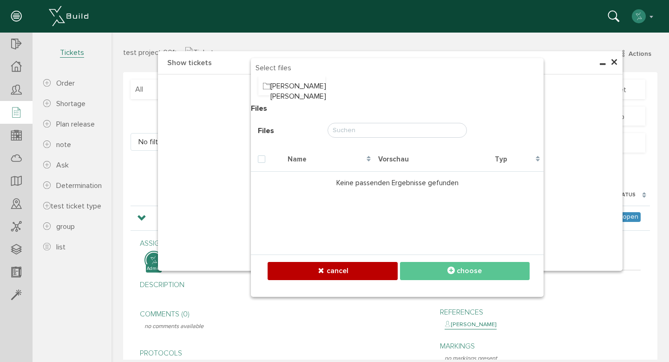
click at [608, 62] on div "× Locate ticket Select participants Participant Select files Ordner Baum Files …" at bounding box center [391, 196] width 558 height 327
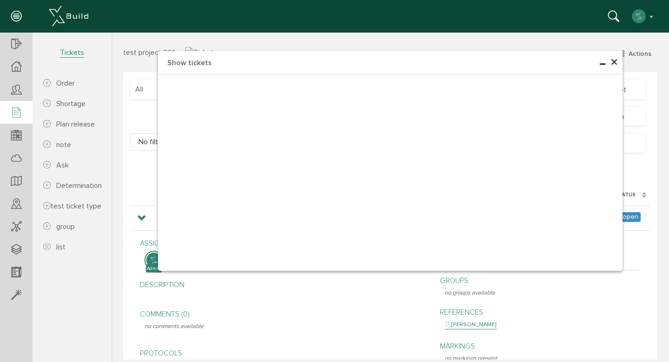
click at [611, 62] on font "×" at bounding box center [614, 62] width 7 height 18
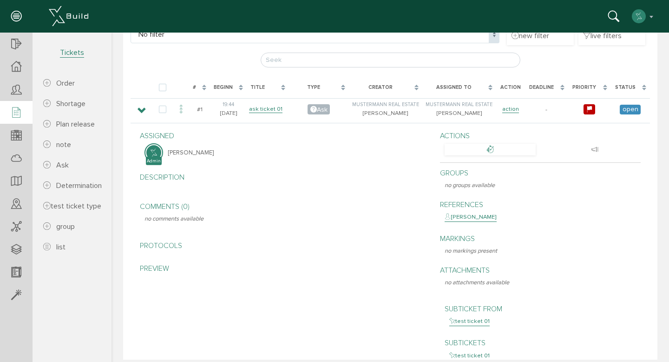
scroll to position [104, 0]
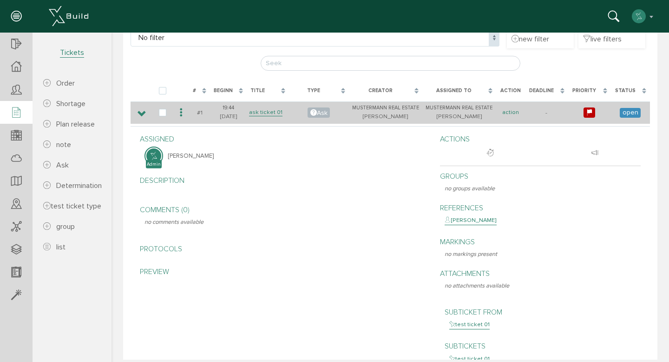
click at [506, 112] on font "action" at bounding box center [510, 111] width 17 height 7
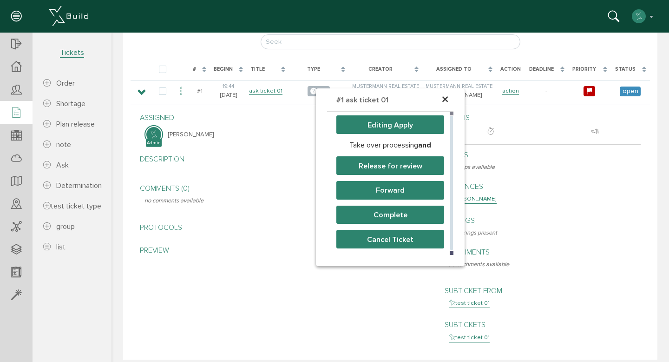
scroll to position [123, 0]
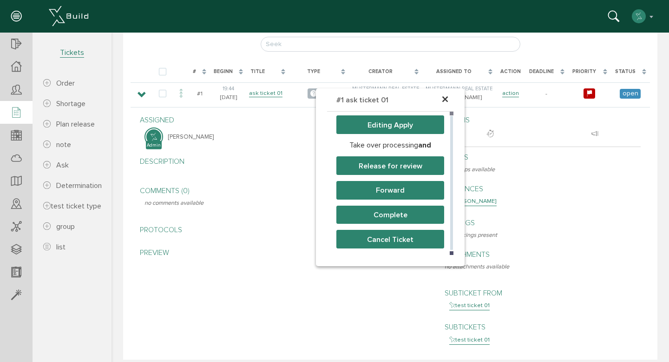
click at [380, 211] on font "Complete" at bounding box center [391, 214] width 34 height 9
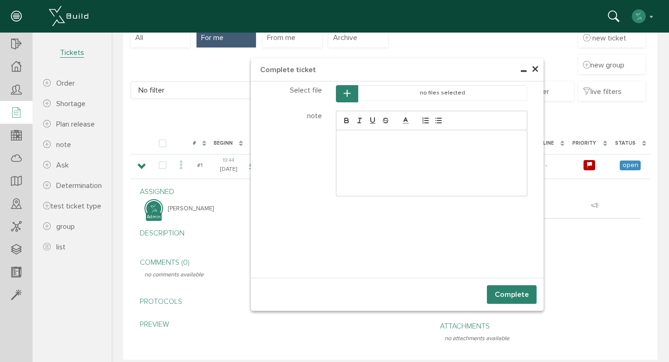
scroll to position [61, 0]
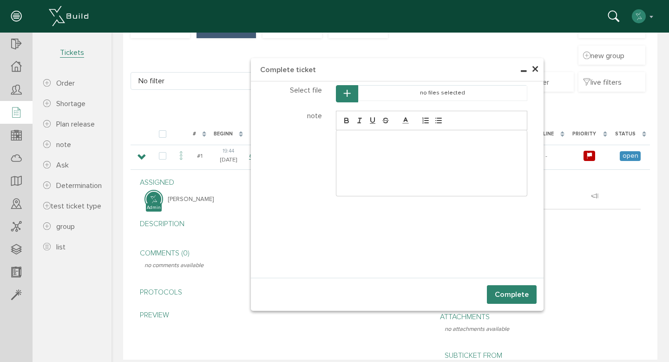
click at [533, 71] on font "×" at bounding box center [535, 69] width 7 height 18
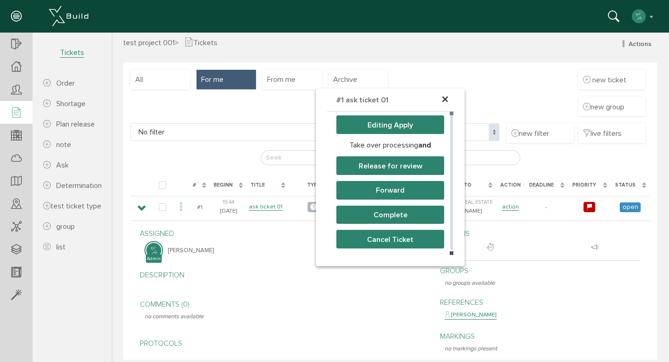
scroll to position [8, 0]
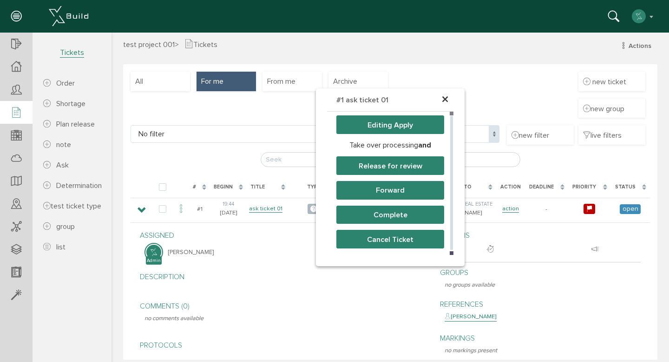
click at [401, 123] on font "Editing Apply" at bounding box center [391, 124] width 46 height 9
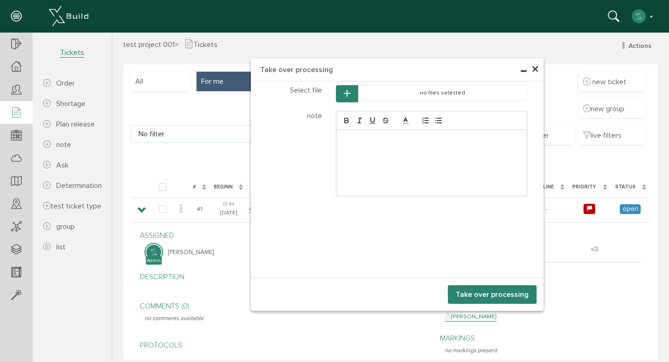
click at [532, 69] on font "×" at bounding box center [535, 69] width 7 height 18
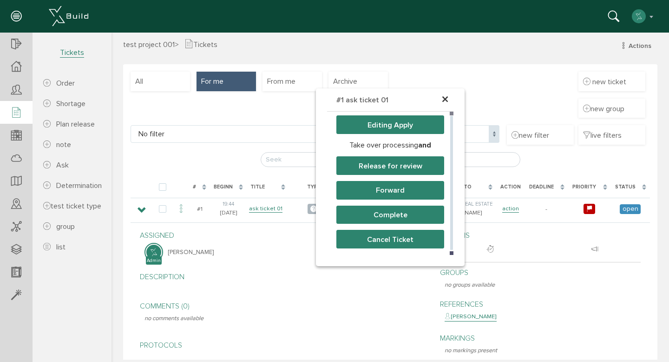
click at [392, 130] on button "Editing Apply" at bounding box center [390, 124] width 108 height 19
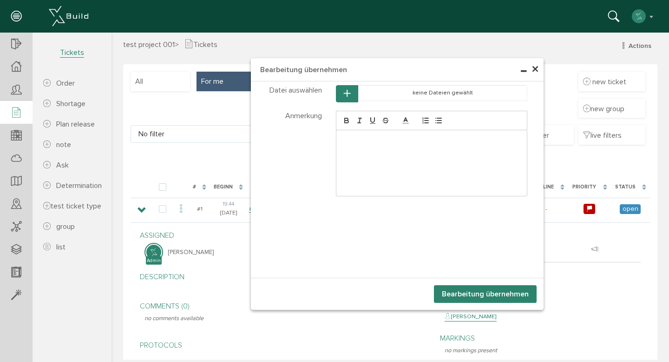
click at [532, 68] on span "×" at bounding box center [535, 69] width 7 height 18
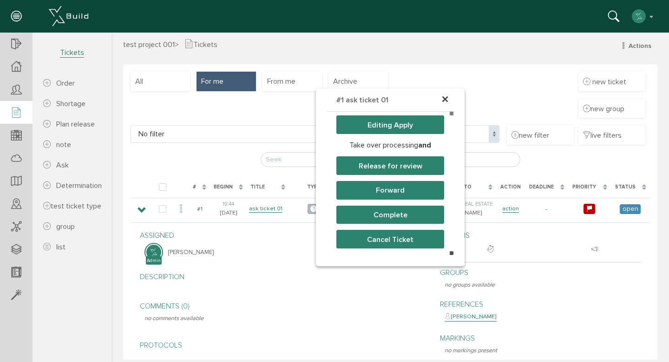
click at [441, 98] on font "×" at bounding box center [444, 100] width 7 height 18
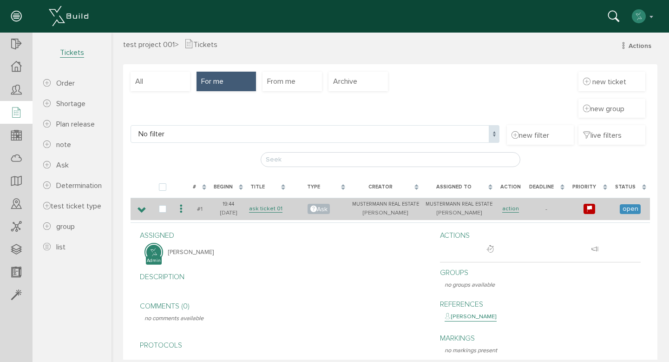
click at [586, 208] on icon at bounding box center [589, 209] width 7 height 8
select select "high"
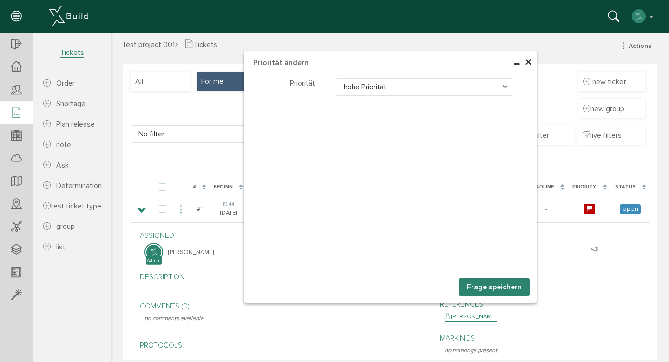
select select "high"
click at [525, 61] on font "×" at bounding box center [528, 62] width 7 height 18
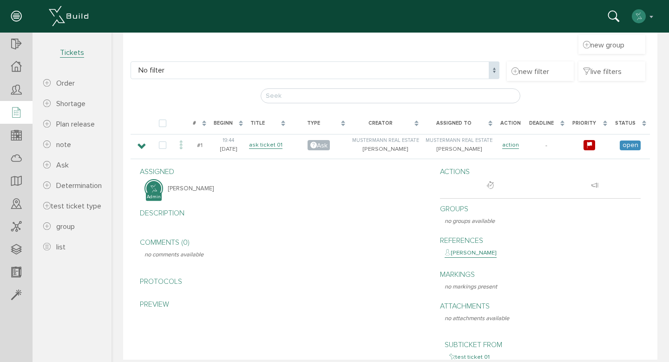
scroll to position [72, 0]
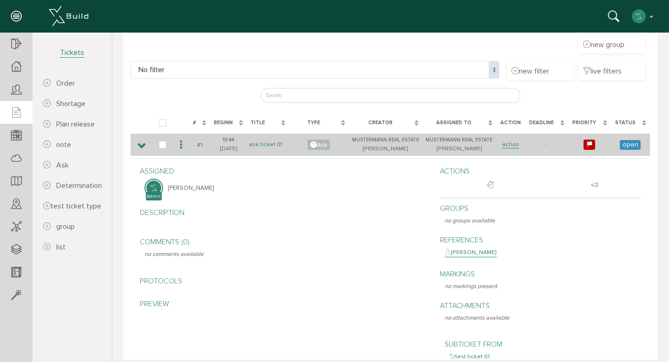
click at [263, 143] on font "ask ticket 01" at bounding box center [265, 143] width 33 height 7
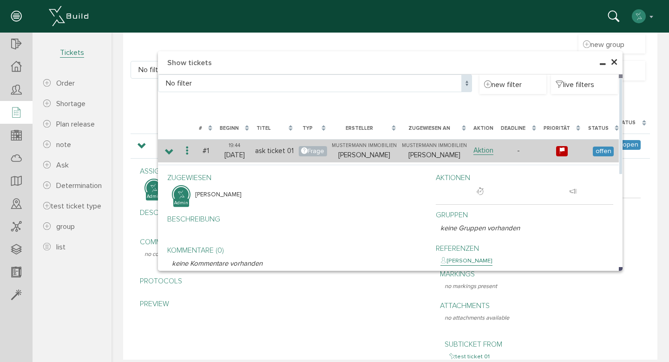
click at [598, 154] on span "offen" at bounding box center [603, 151] width 21 height 10
click at [478, 149] on link "Aktion" at bounding box center [484, 150] width 20 height 9
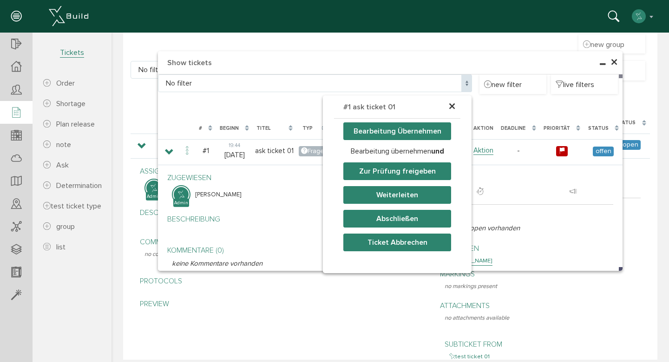
click at [383, 56] on div "× #1 ask ticket 01 Bearbeitung Übernehmen Bearbeitung übernehmen und Zur Prüfun…" at bounding box center [391, 142] width 558 height 289
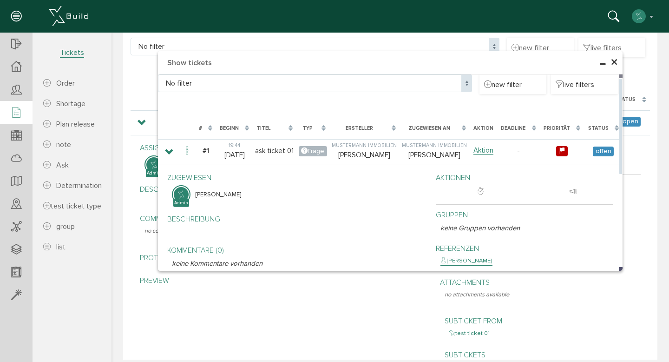
scroll to position [80, 0]
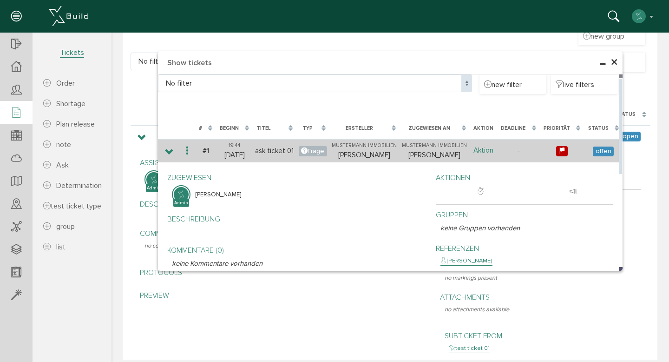
click at [490, 148] on link "Aktion" at bounding box center [484, 150] width 20 height 9
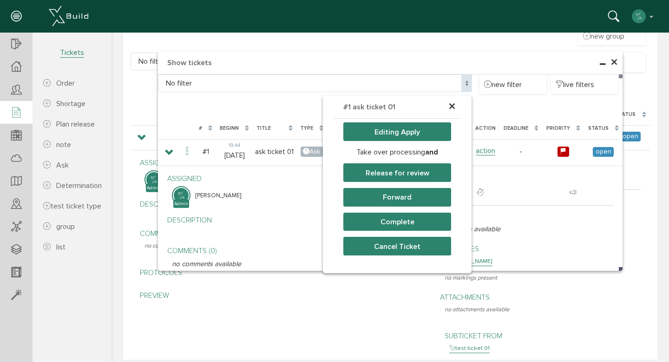
click at [386, 223] on font "Complete" at bounding box center [398, 221] width 34 height 9
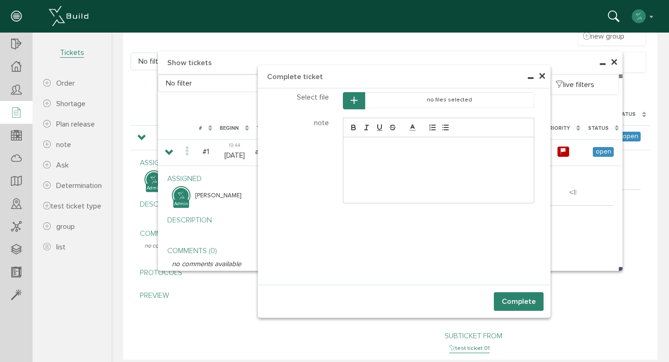
click at [508, 299] on font "Complete" at bounding box center [519, 301] width 34 height 9
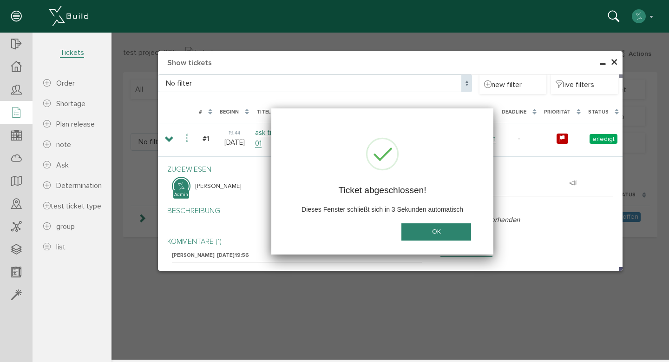
scroll to position [0, 0]
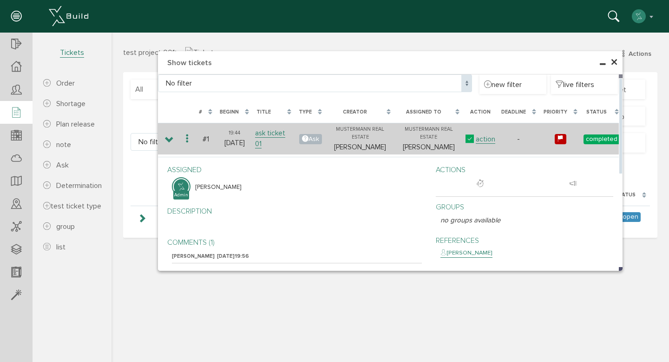
click at [597, 143] on font "completed" at bounding box center [602, 139] width 32 height 8
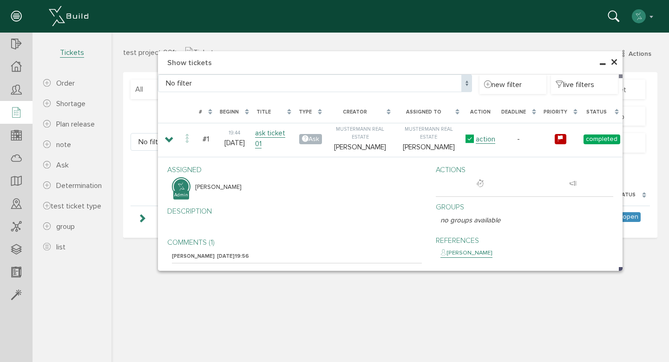
click at [612, 62] on font "×" at bounding box center [614, 62] width 7 height 18
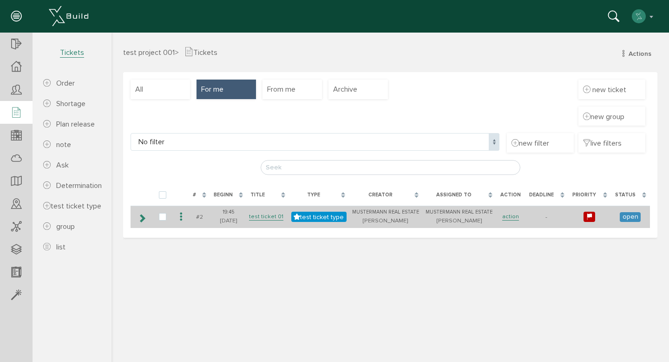
click at [143, 218] on icon at bounding box center [142, 217] width 9 height 7
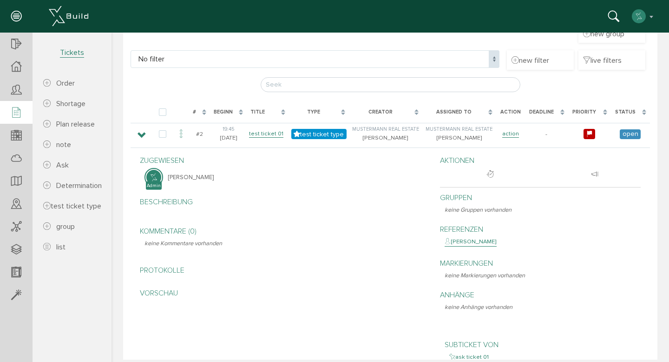
scroll to position [52, 0]
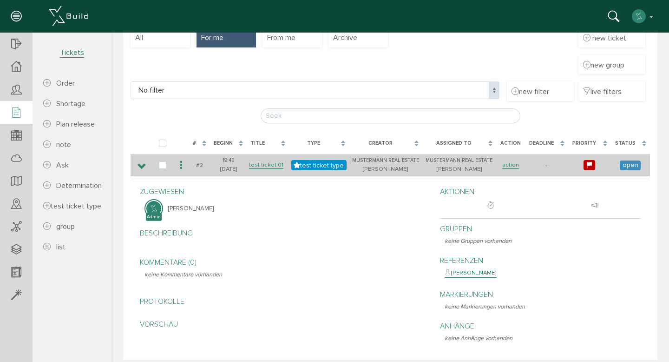
click at [144, 163] on icon at bounding box center [142, 166] width 9 height 7
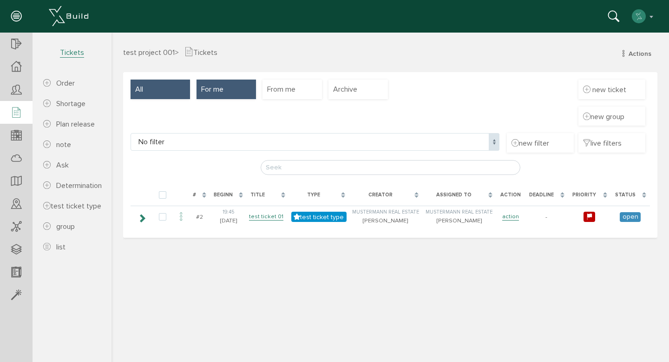
click at [171, 89] on div "All" at bounding box center [160, 89] width 59 height 20
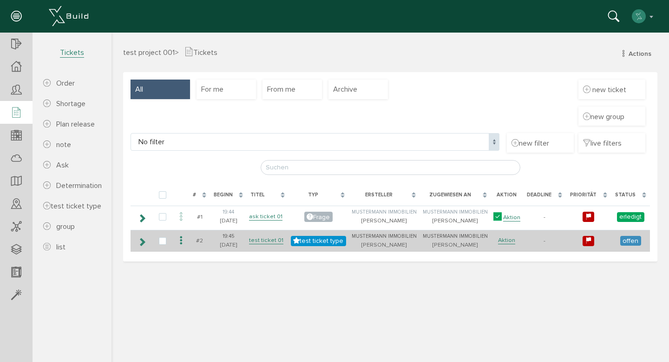
click at [144, 242] on icon at bounding box center [142, 241] width 9 height 7
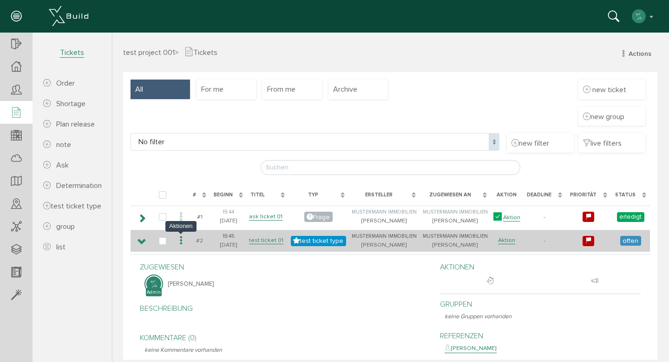
click at [183, 240] on icon at bounding box center [181, 240] width 11 height 13
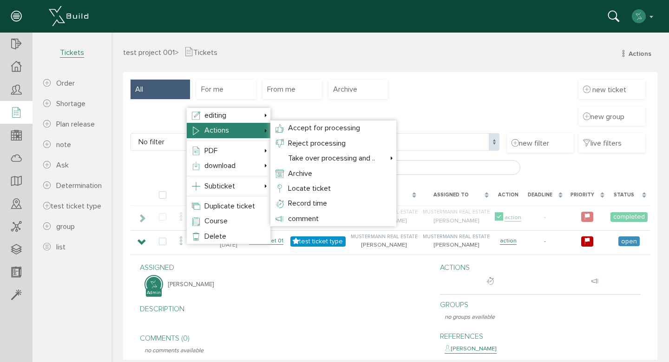
click at [432, 104] on div at bounding box center [387, 196] width 551 height 327
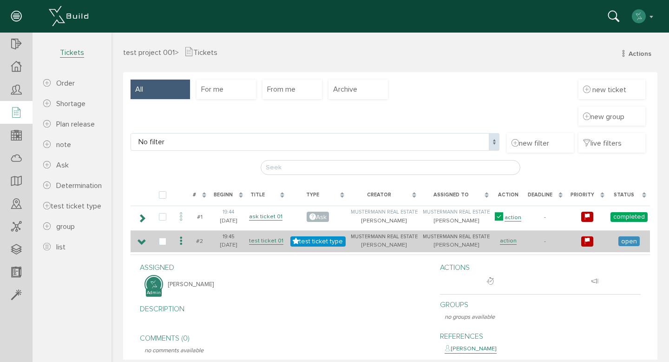
click at [621, 241] on font "open" at bounding box center [629, 241] width 16 height 8
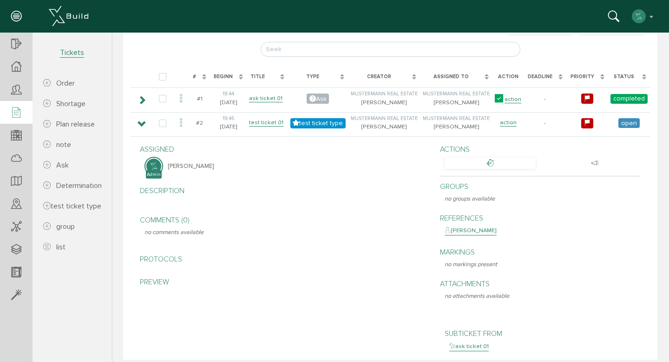
scroll to position [132, 0]
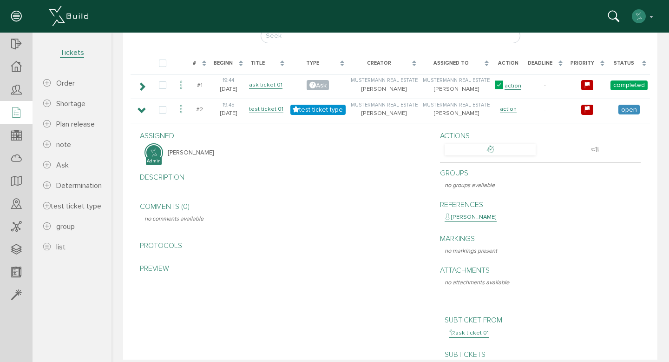
click at [493, 152] on div at bounding box center [490, 150] width 91 height 12
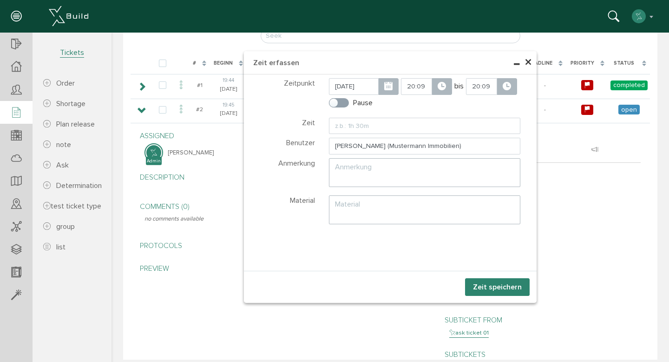
click at [525, 63] on span "×" at bounding box center [528, 62] width 7 height 18
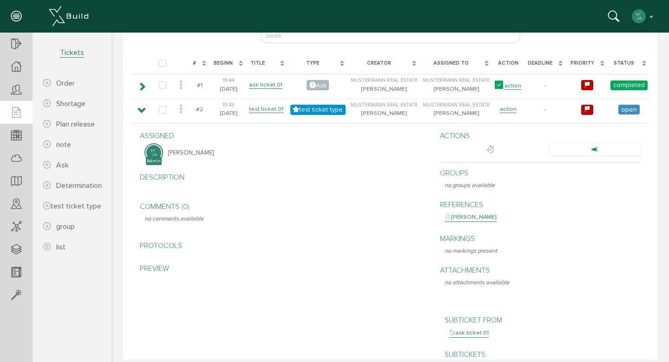
click at [574, 152] on div at bounding box center [595, 150] width 91 height 12
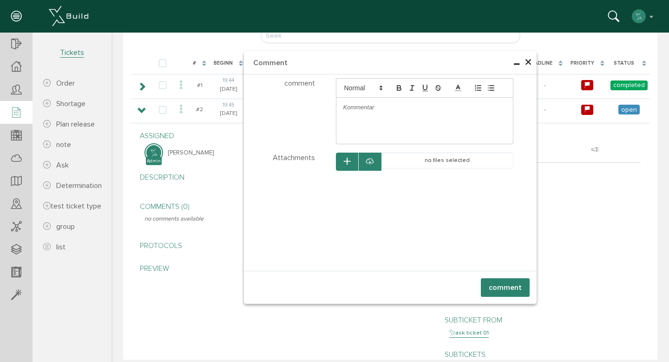
click at [553, 195] on div "× Comment Select files Files comment" at bounding box center [391, 64] width 558 height 327
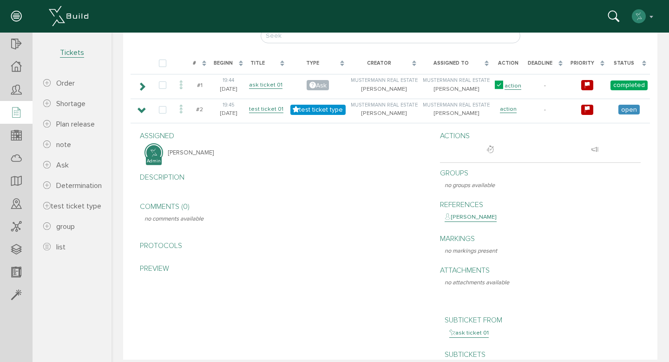
scroll to position [246, 0]
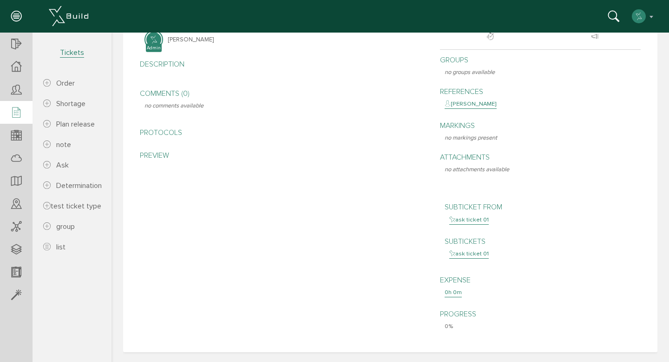
click at [456, 310] on font "Progress" at bounding box center [458, 313] width 36 height 9
click at [455, 291] on font "0h 0m" at bounding box center [453, 291] width 17 height 7
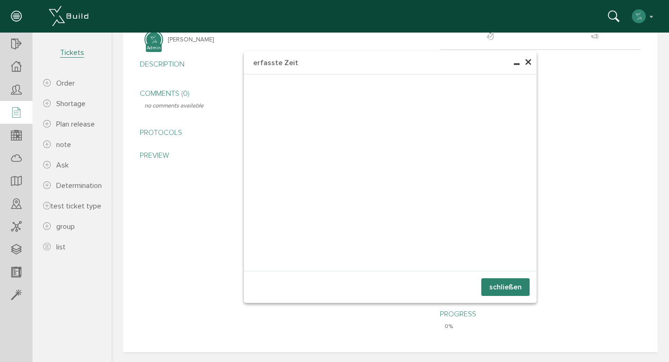
click at [527, 63] on span "×" at bounding box center [528, 62] width 7 height 18
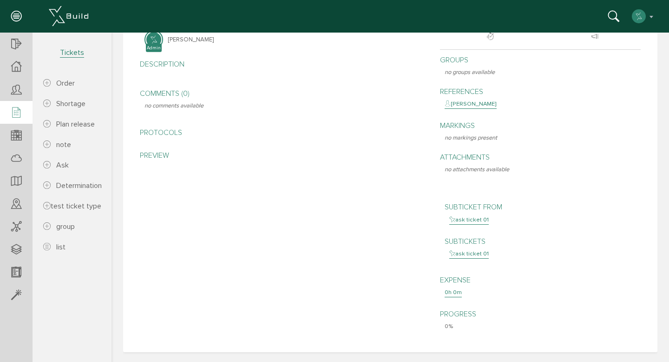
click at [449, 312] on font "Progress" at bounding box center [458, 313] width 36 height 9
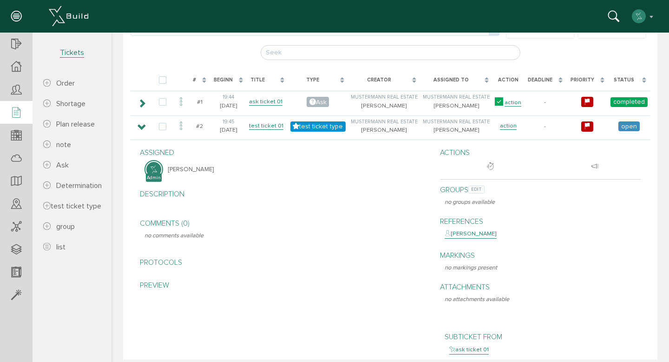
scroll to position [112, 0]
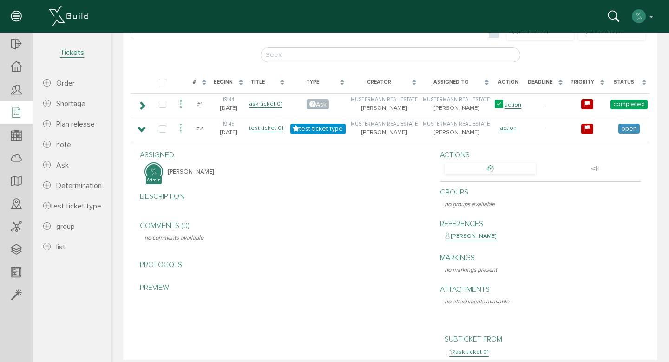
click at [486, 164] on div at bounding box center [490, 169] width 91 height 12
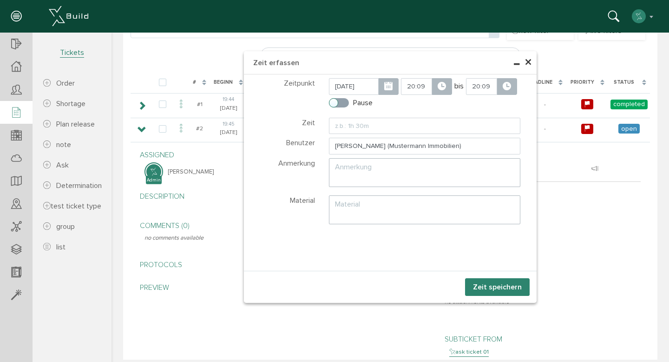
click at [342, 101] on label "Pause" at bounding box center [351, 103] width 44 height 8
click at [335, 101] on input "Pause" at bounding box center [332, 101] width 6 height 6
checkbox input "true"
click at [469, 87] on input "20:09" at bounding box center [481, 86] width 31 height 17
click at [483, 160] on span at bounding box center [486, 163] width 25 height 25
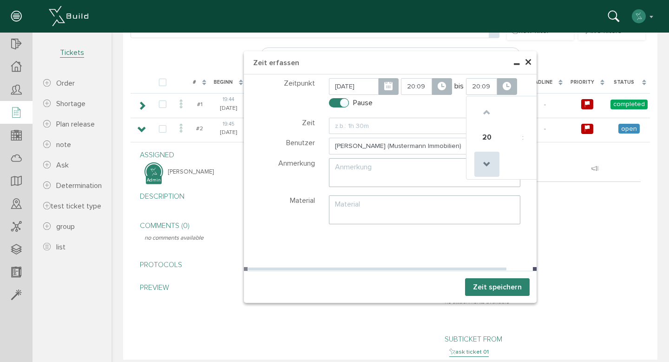
type input "19:09"
type input "0h 0m"
click at [483, 110] on span at bounding box center [486, 111] width 25 height 25
type input "21:09"
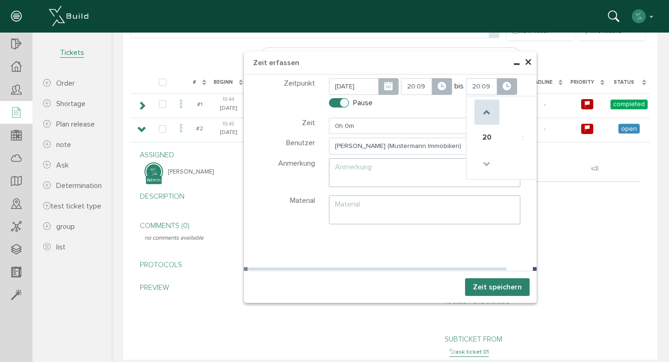
type input "1h 0m"
click at [483, 110] on span at bounding box center [486, 111] width 25 height 25
type input "22:09"
type input "2h 0m"
click at [483, 110] on span at bounding box center [486, 111] width 25 height 25
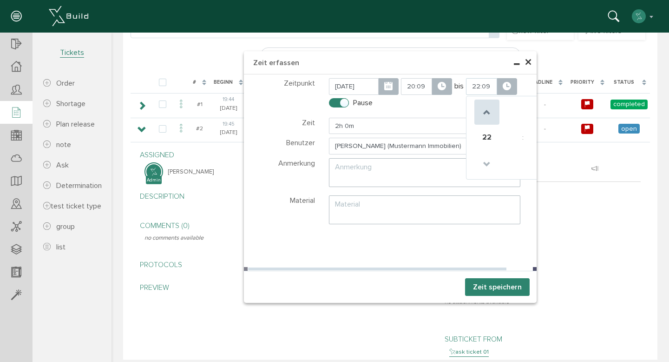
type input "23:09"
type input "3h 0m"
click at [483, 110] on span at bounding box center [486, 111] width 25 height 25
type input "00:09"
type input "0h 0m"
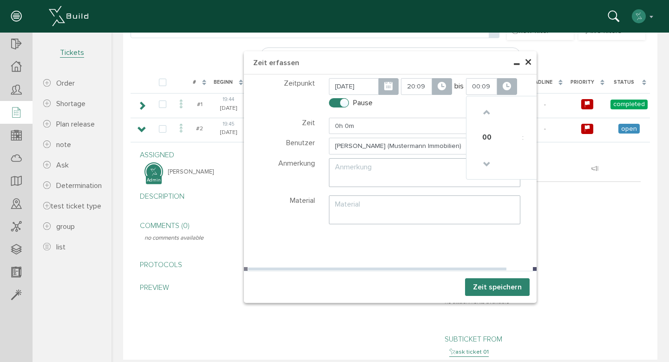
click at [439, 110] on div "17.09.2025 20:09 bis 00:09 00 : 09 00 01 02 03 04 05 06 07 08 09 10 11 12 13 14…" at bounding box center [425, 96] width 206 height 36
click at [489, 287] on button "Zeit speichern" at bounding box center [497, 287] width 65 height 18
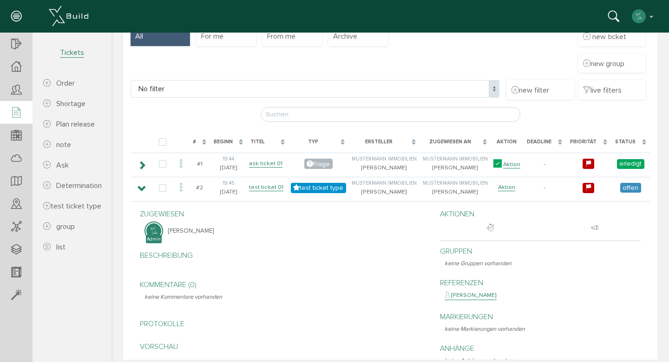
scroll to position [45, 0]
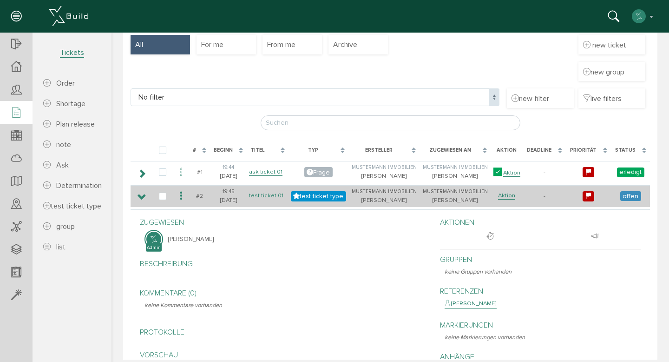
click at [270, 193] on link "test ticket 01" at bounding box center [266, 195] width 34 height 8
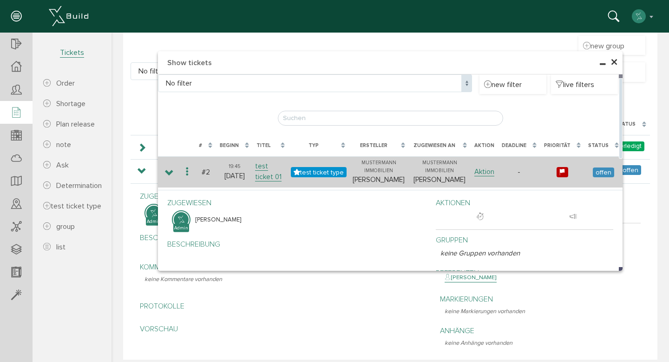
scroll to position [70, 0]
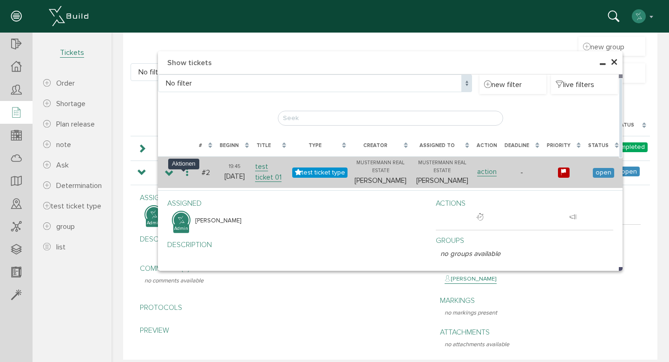
click at [183, 176] on icon at bounding box center [187, 172] width 11 height 13
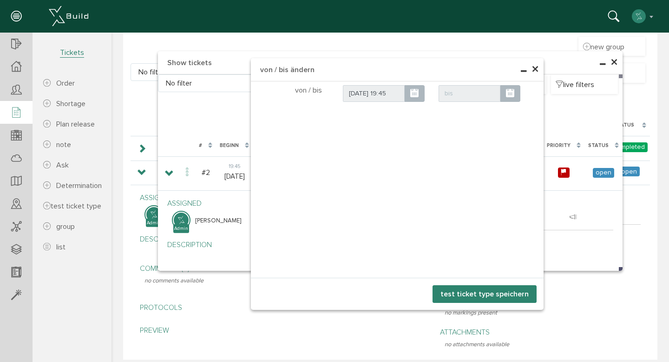
click at [534, 69] on span "×" at bounding box center [535, 69] width 7 height 18
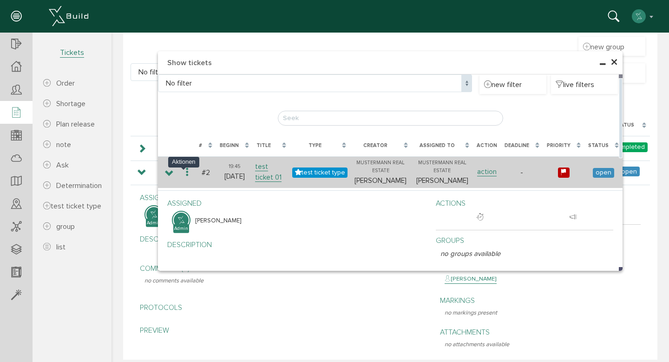
click at [182, 178] on icon at bounding box center [187, 172] width 11 height 13
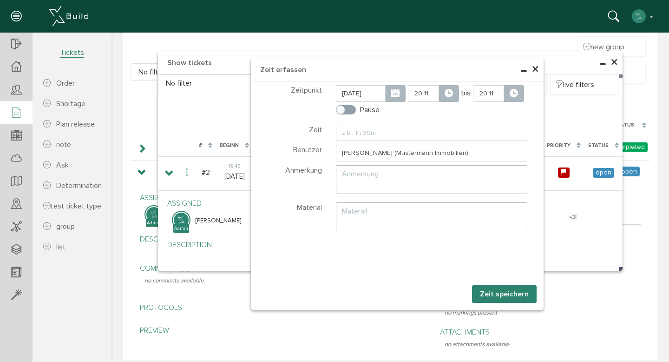
click at [356, 138] on input "text" at bounding box center [432, 133] width 192 height 17
type input "1h"
type input "21:11"
type input "1h 0m"
click at [424, 120] on div "17.09.2025 20:11 bis 21:11 Pause" at bounding box center [432, 103] width 206 height 36
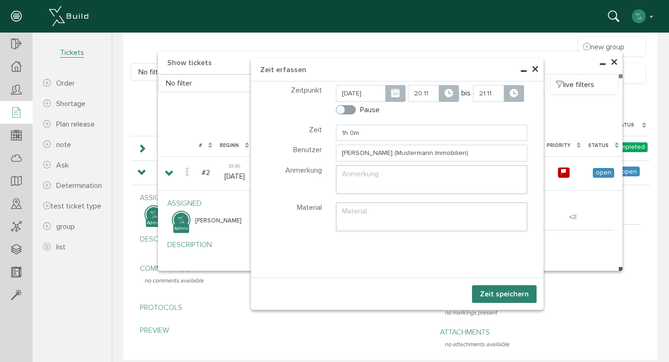
click at [490, 292] on button "Zeit speichern" at bounding box center [504, 294] width 65 height 18
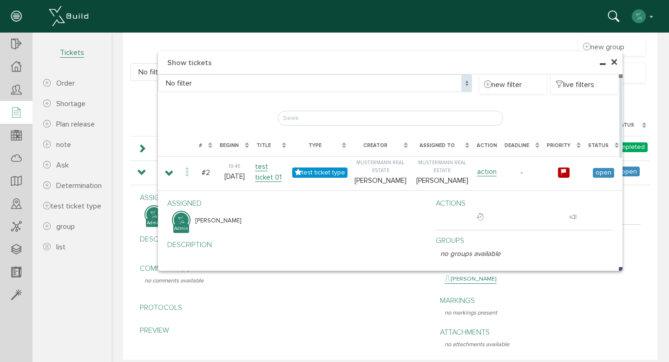
scroll to position [197, 0]
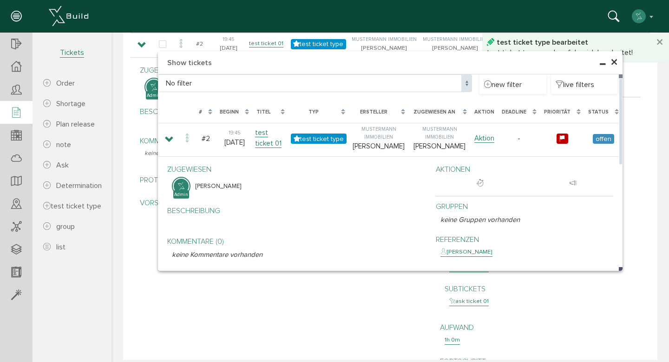
click at [611, 63] on font "×" at bounding box center [614, 62] width 7 height 18
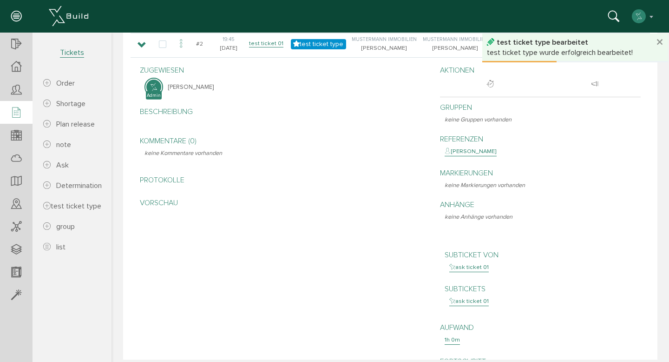
click at [585, 50] on span "test ticket type wurde erfolgreich bearbeitet!" at bounding box center [560, 52] width 146 height 9
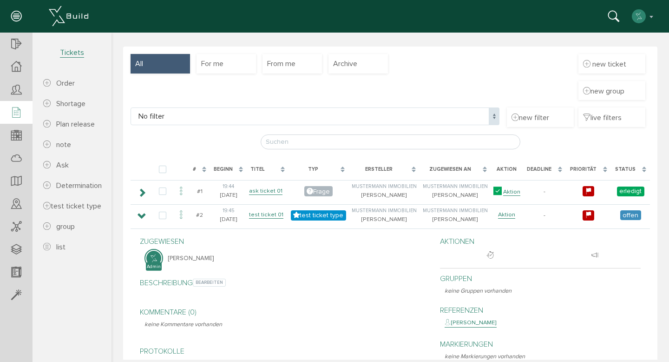
scroll to position [16, 0]
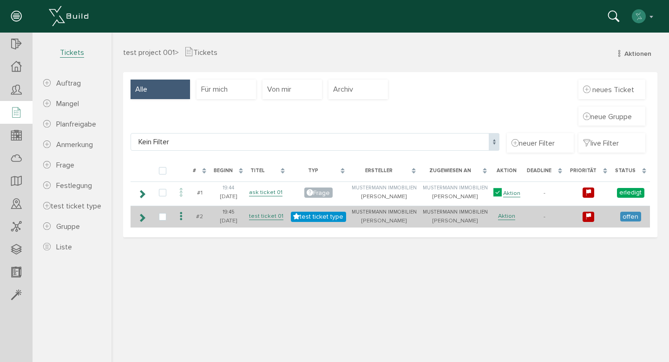
click at [144, 218] on icon at bounding box center [142, 217] width 9 height 7
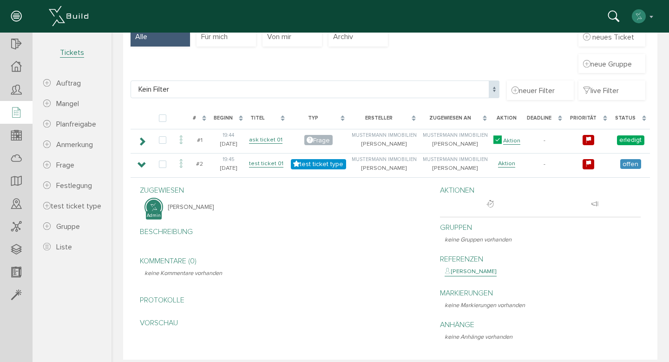
scroll to position [32, 0]
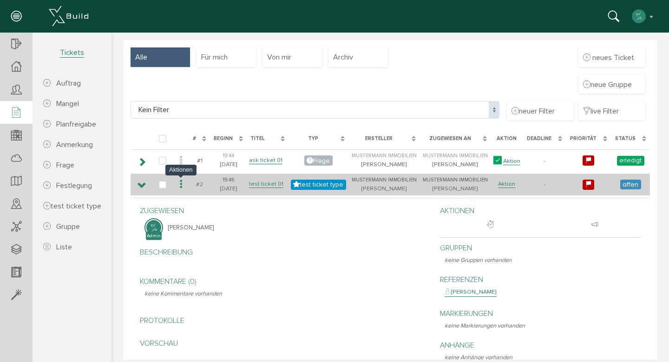
click at [183, 189] on icon at bounding box center [181, 184] width 11 height 13
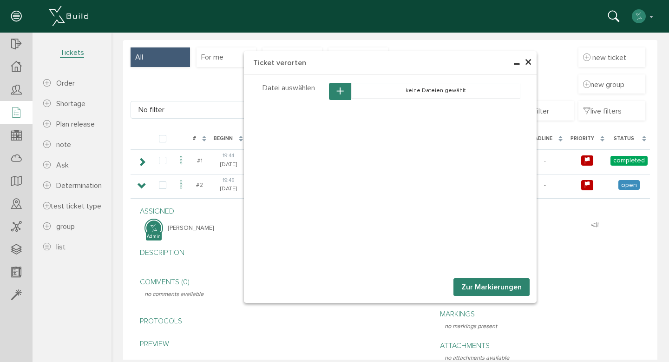
click at [528, 62] on span "×" at bounding box center [528, 62] width 7 height 18
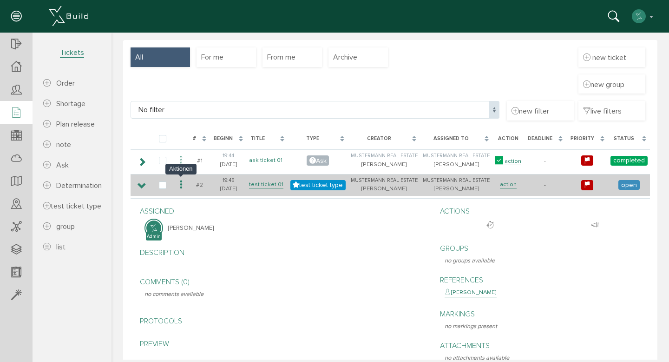
click at [181, 186] on icon at bounding box center [181, 184] width 11 height 13
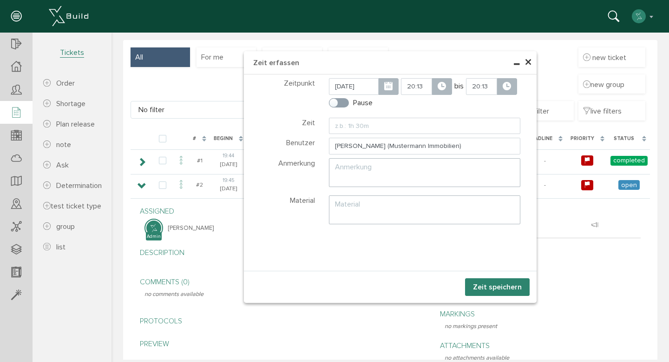
click at [525, 63] on span "×" at bounding box center [528, 62] width 7 height 18
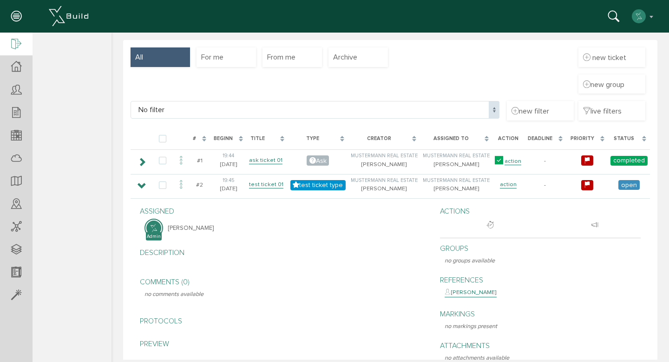
click at [20, 42] on icon at bounding box center [16, 44] width 10 height 13
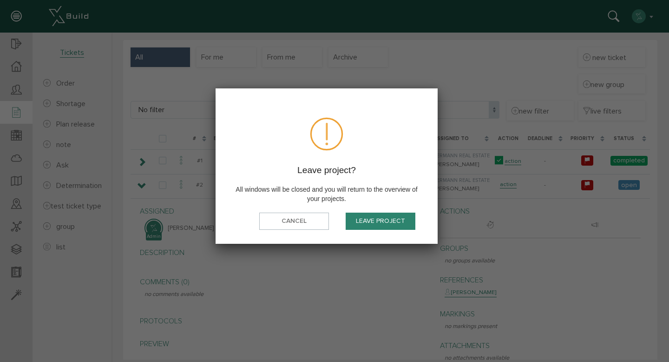
click at [395, 218] on font "Leave project" at bounding box center [380, 221] width 49 height 8
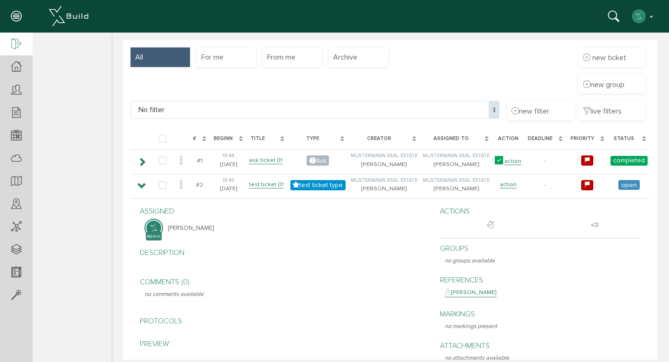
click at [13, 43] on icon at bounding box center [16, 44] width 10 height 13
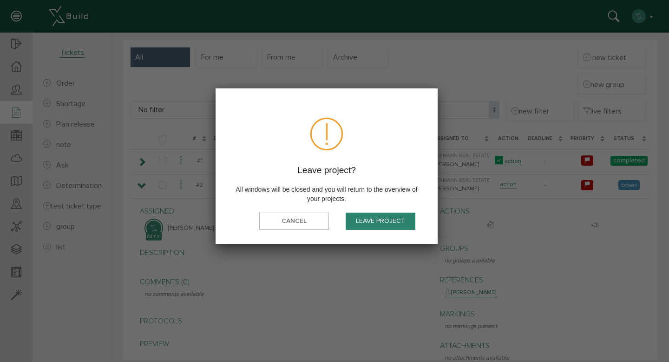
click at [367, 223] on font "Leave project" at bounding box center [380, 221] width 49 height 8
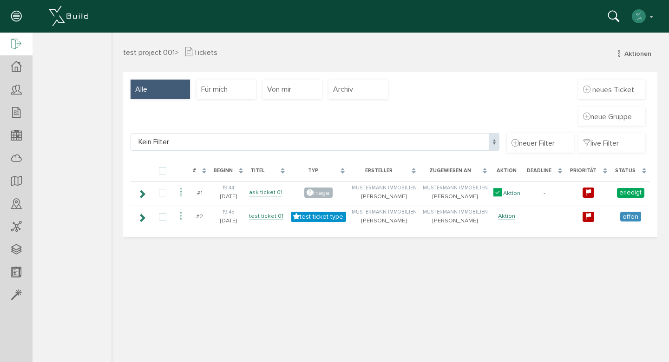
click at [20, 37] on div at bounding box center [16, 45] width 33 height 24
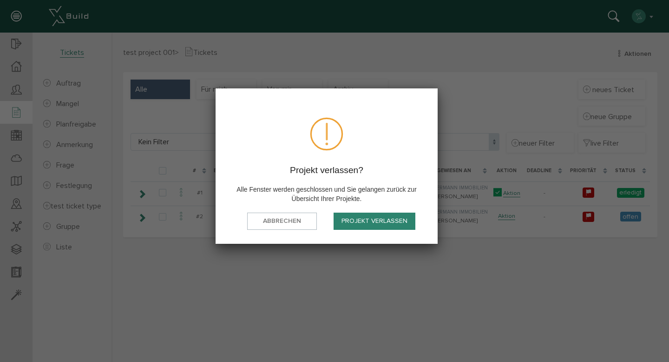
click at [377, 220] on button "Projekt verlassen" at bounding box center [375, 220] width 82 height 17
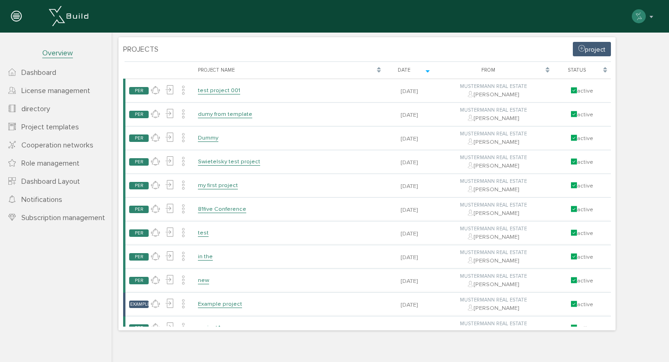
click at [211, 19] on div "[PERSON_NAME] Deactivate account Change Password about XBuild Reconfigure XBuil…" at bounding box center [331, 16] width 648 height 14
click at [50, 122] on link "Project templates" at bounding box center [56, 127] width 112 height 18
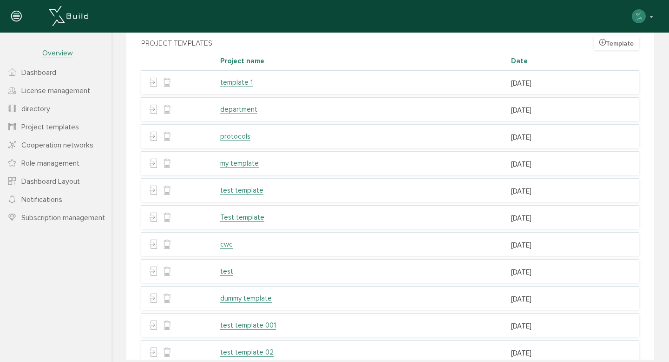
scroll to position [208, 0]
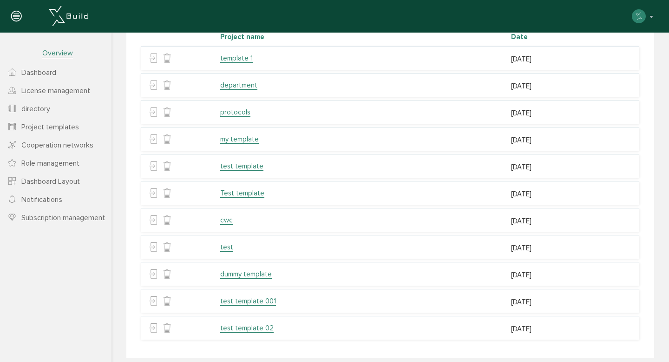
click at [256, 323] on font "test template 02" at bounding box center [246, 327] width 53 height 8
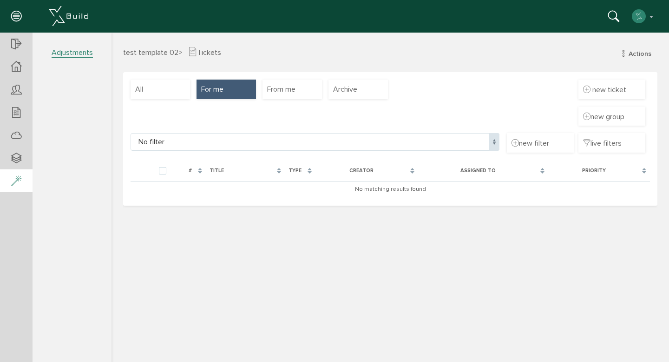
click at [23, 177] on div at bounding box center [16, 181] width 33 height 24
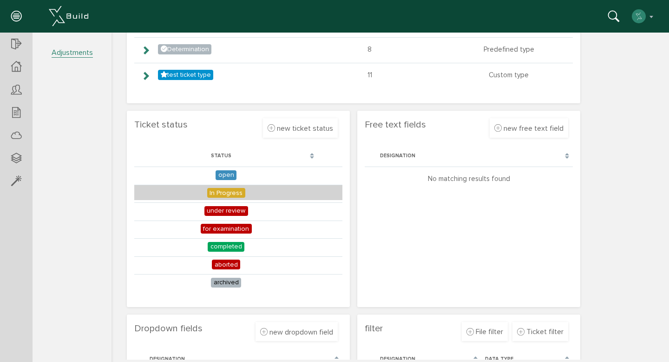
scroll to position [196, 0]
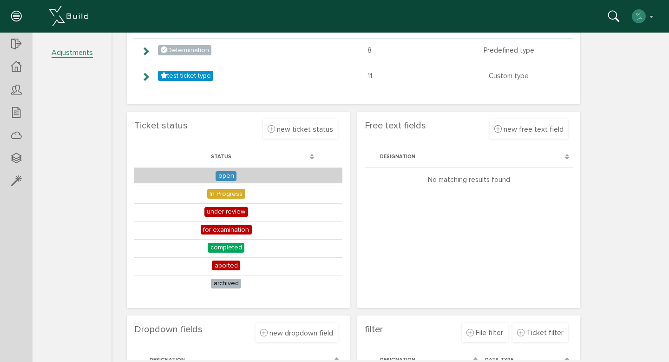
click at [223, 177] on font "open" at bounding box center [226, 175] width 16 height 8
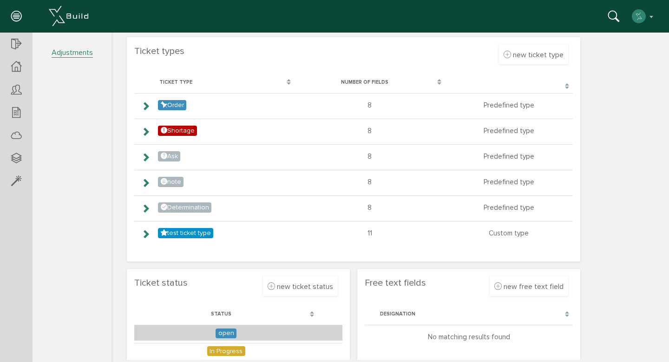
scroll to position [0, 0]
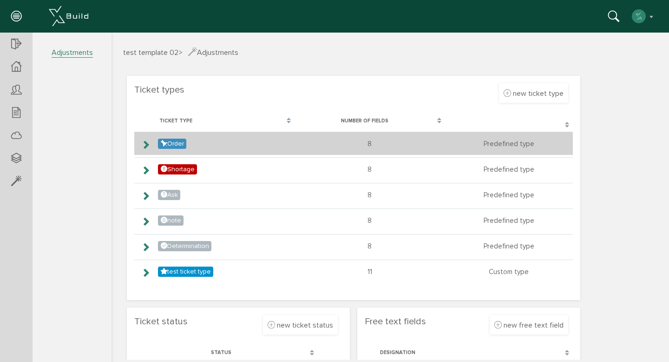
click at [147, 144] on icon at bounding box center [145, 144] width 9 height 7
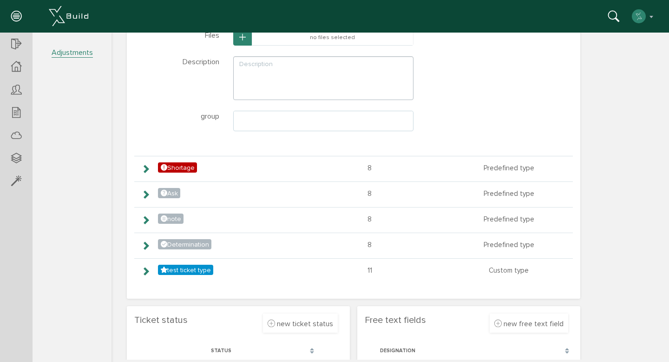
scroll to position [145, 0]
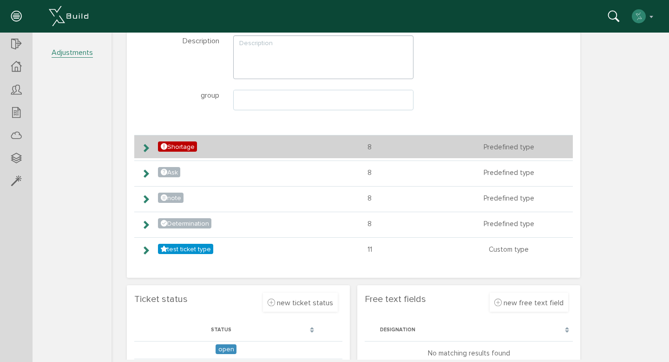
click at [145, 146] on icon at bounding box center [145, 147] width 9 height 7
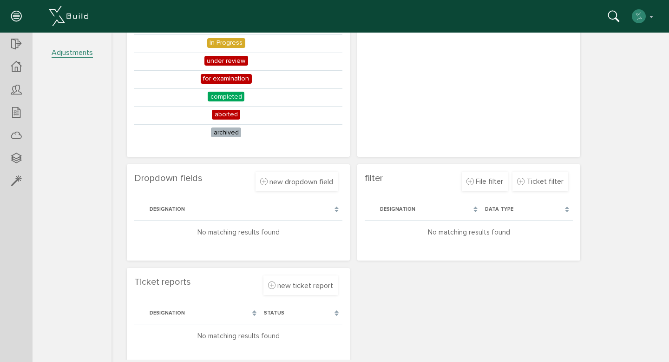
scroll to position [477, 0]
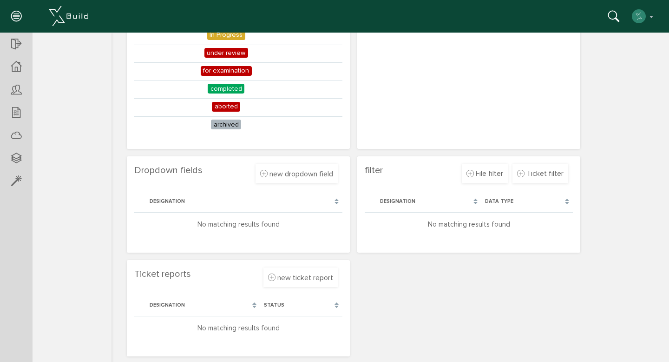
click at [442, 76] on section "Free text fields new free text field Discard Create Discard Takeover Designatio…" at bounding box center [468, 51] width 223 height 196
click at [651, 19] on button "button" at bounding box center [643, 16] width 24 height 14
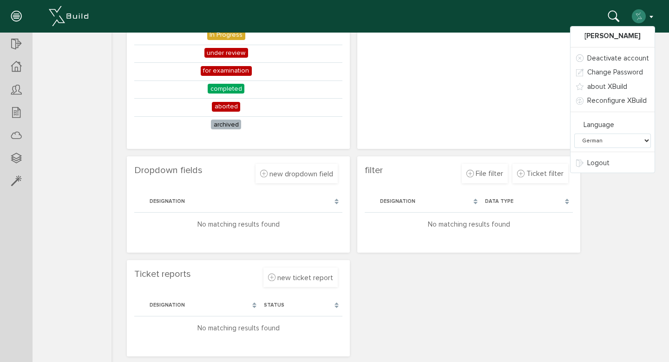
click at [651, 19] on button "button" at bounding box center [643, 16] width 24 height 14
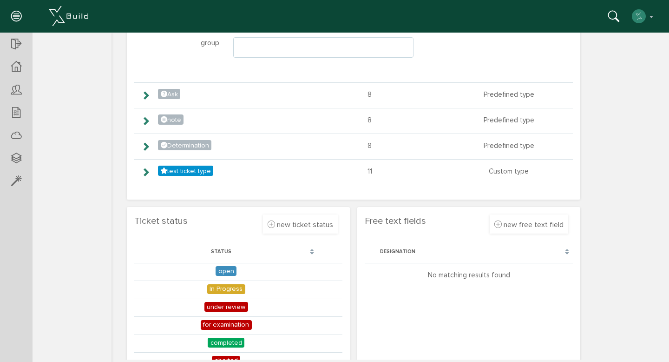
scroll to position [219, 0]
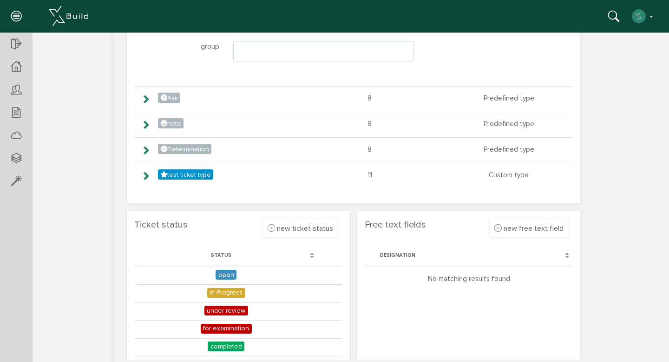
click at [304, 254] on div "status" at bounding box center [226, 255] width 184 height 17
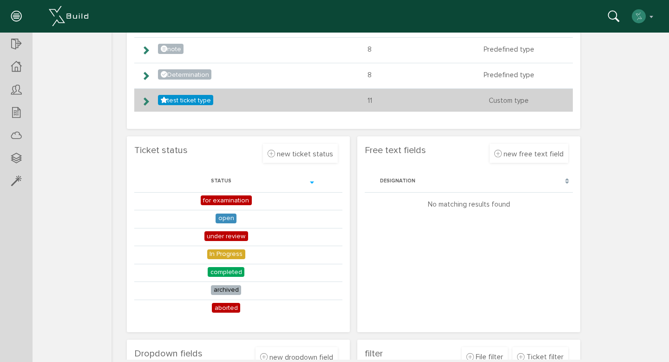
scroll to position [296, 0]
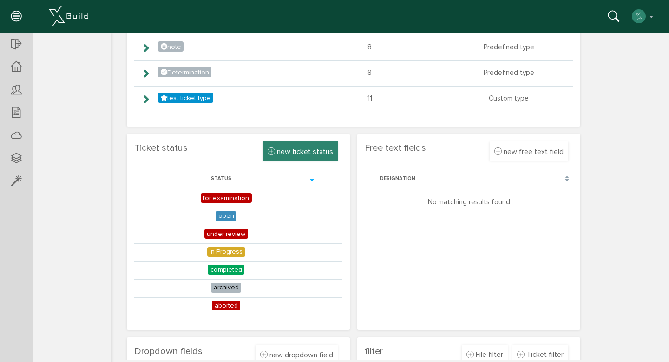
click at [295, 153] on font "new ticket status" at bounding box center [305, 151] width 56 height 9
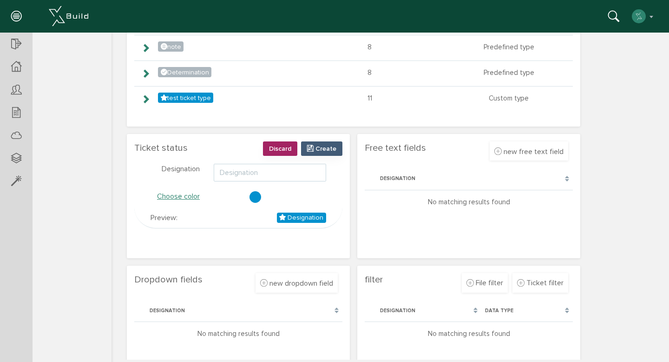
click at [276, 166] on input "text" at bounding box center [270, 173] width 112 height 18
click at [251, 195] on div at bounding box center [256, 197] width 12 height 12
type input "test status"
click at [319, 146] on font "Create" at bounding box center [326, 149] width 21 height 8
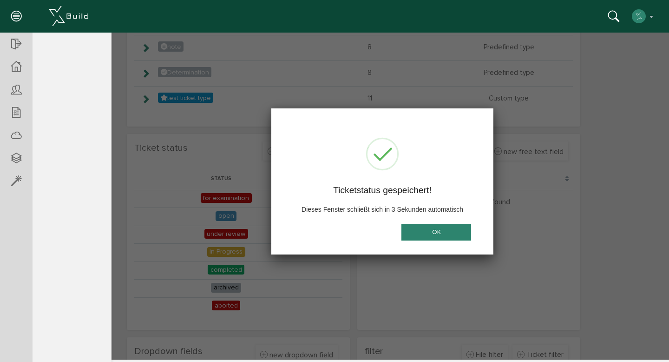
scroll to position [0, 0]
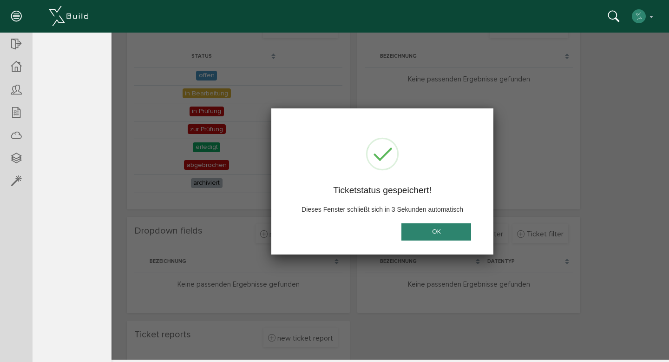
click at [418, 225] on button "OK" at bounding box center [436, 231] width 70 height 17
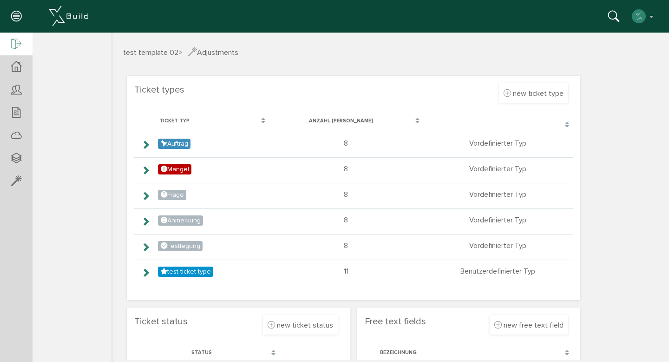
click at [10, 39] on div at bounding box center [16, 45] width 33 height 24
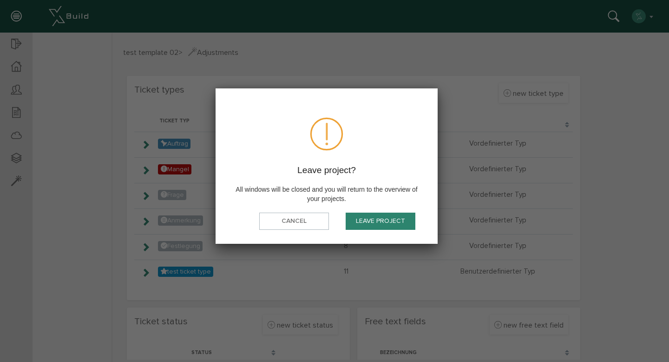
click at [360, 226] on button "Leave project" at bounding box center [381, 220] width 70 height 17
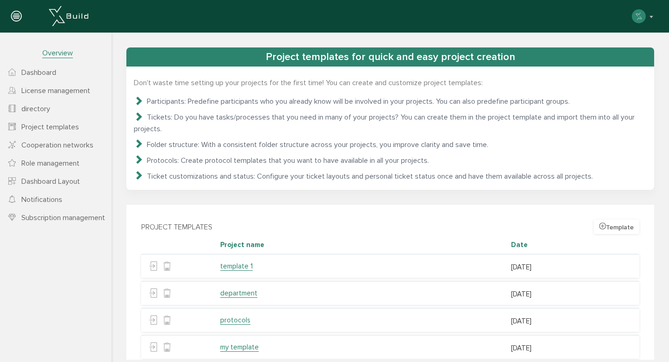
click at [46, 77] on font "Dashboard" at bounding box center [38, 72] width 35 height 9
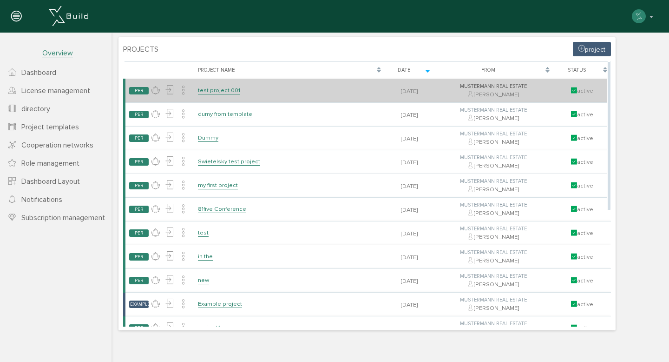
click at [223, 89] on font "test project 001" at bounding box center [219, 89] width 42 height 7
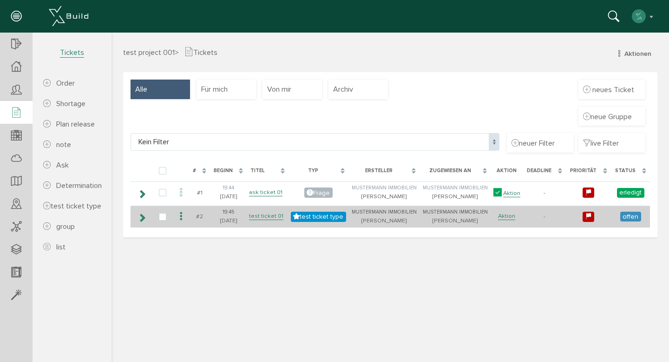
click at [181, 216] on icon at bounding box center [181, 216] width 11 height 13
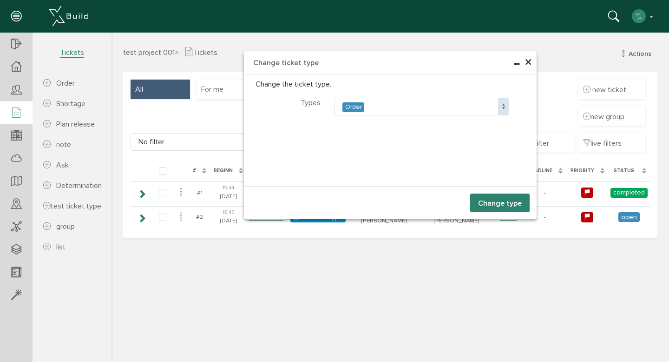
click at [501, 109] on span at bounding box center [503, 107] width 11 height 18
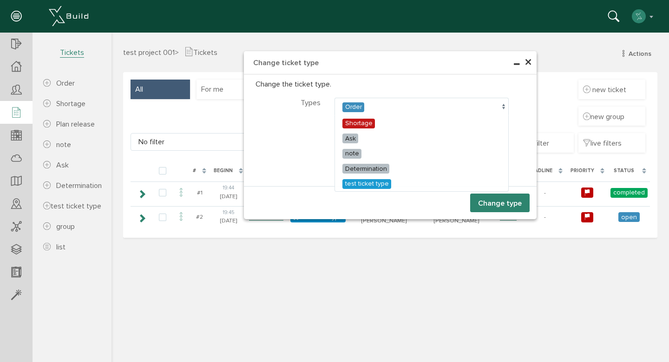
click at [530, 62] on font "×" at bounding box center [528, 62] width 7 height 18
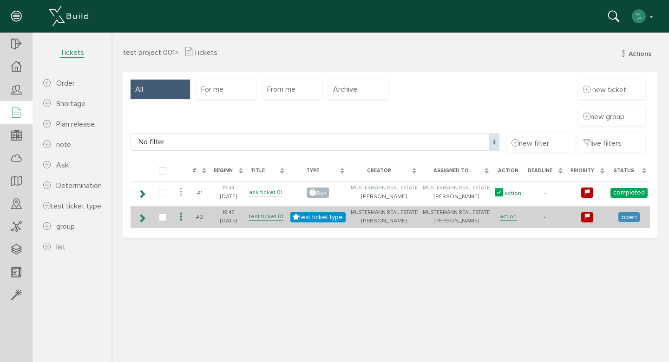
click at [180, 216] on icon at bounding box center [181, 216] width 11 height 13
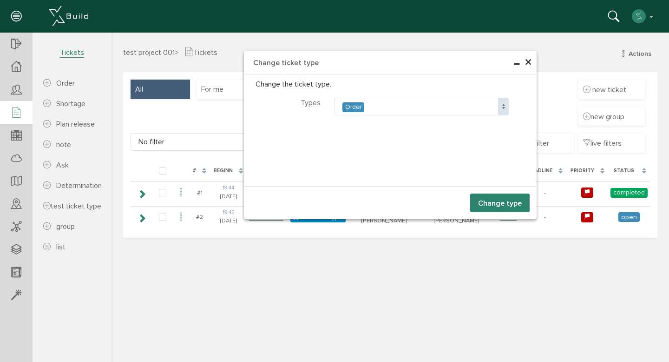
click at [501, 101] on span at bounding box center [503, 107] width 11 height 18
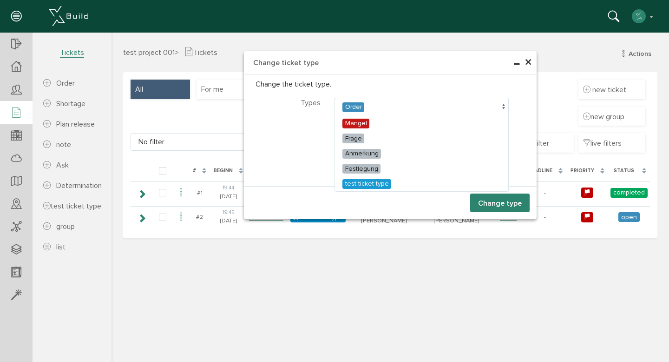
select select "201"
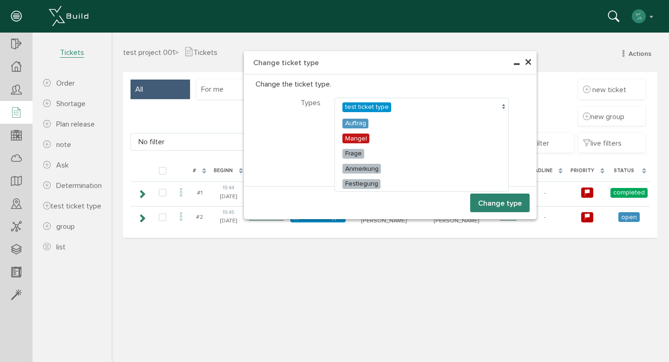
click at [505, 106] on span at bounding box center [503, 107] width 11 height 18
click at [528, 63] on font "×" at bounding box center [528, 62] width 7 height 18
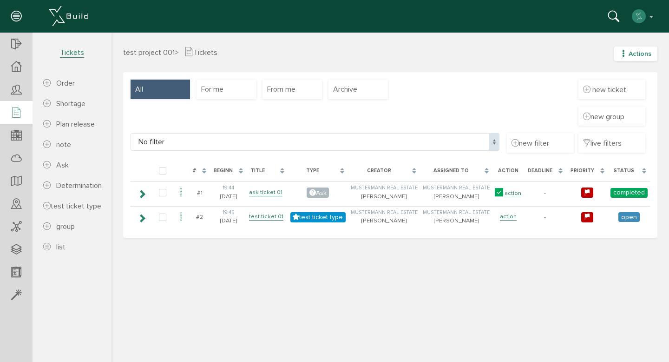
click at [634, 51] on font "Actions" at bounding box center [640, 54] width 23 height 8
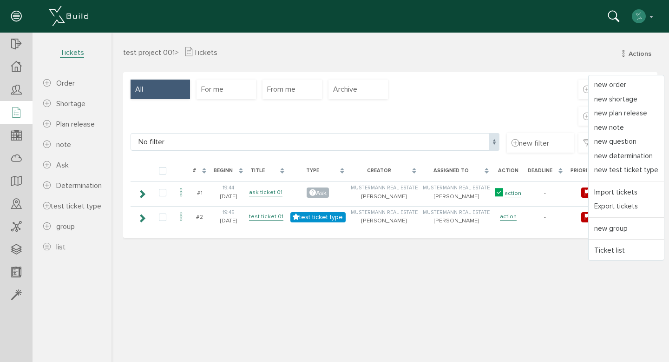
click at [199, 254] on div "test project 001 > Tickets Actions new order new shortage new plan release new …" at bounding box center [391, 202] width 558 height 313
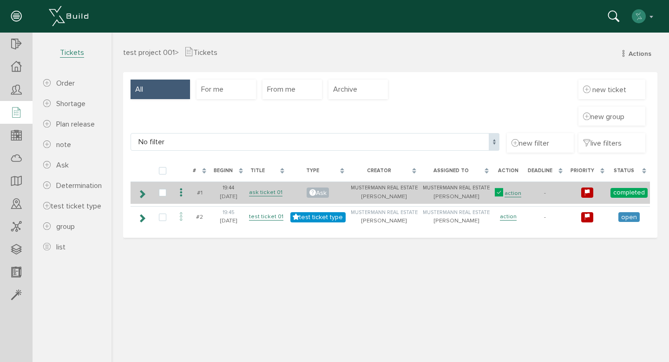
click at [179, 192] on icon at bounding box center [181, 192] width 11 height 13
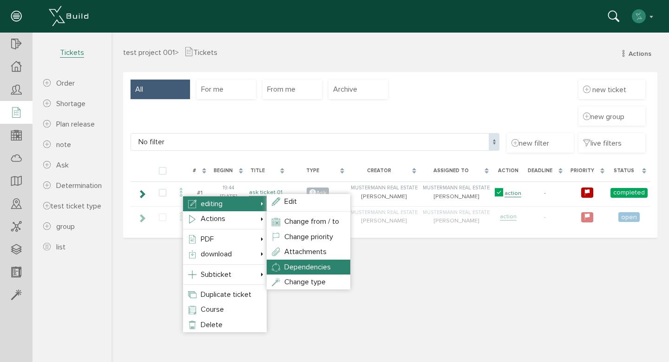
click at [298, 260] on li "Dependencies" at bounding box center [309, 266] width 84 height 15
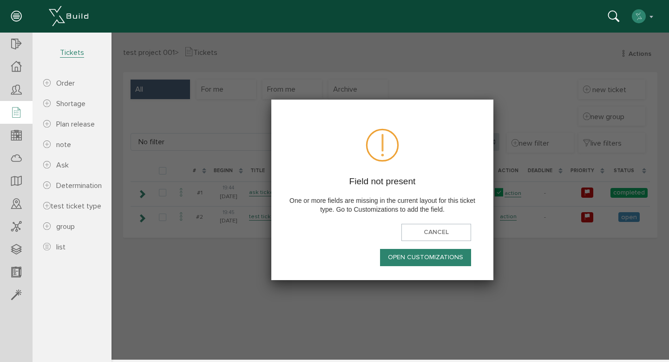
click at [436, 253] on font "Open customizations" at bounding box center [425, 257] width 75 height 8
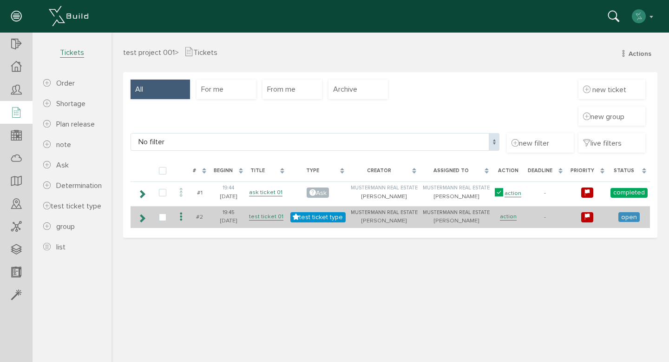
click at [178, 217] on icon at bounding box center [181, 216] width 11 height 13
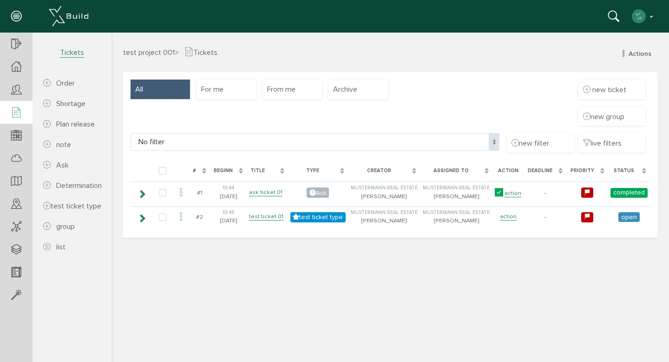
click at [143, 218] on icon at bounding box center [142, 217] width 9 height 7
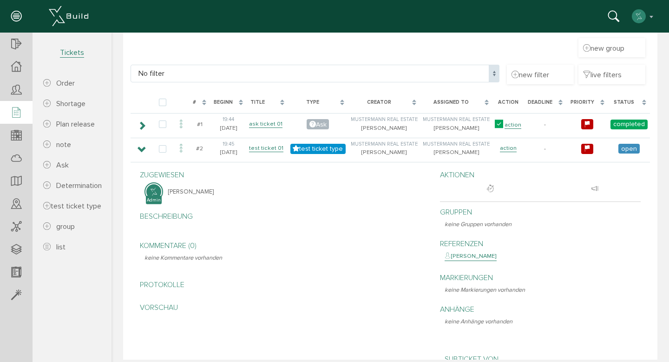
scroll to position [71, 0]
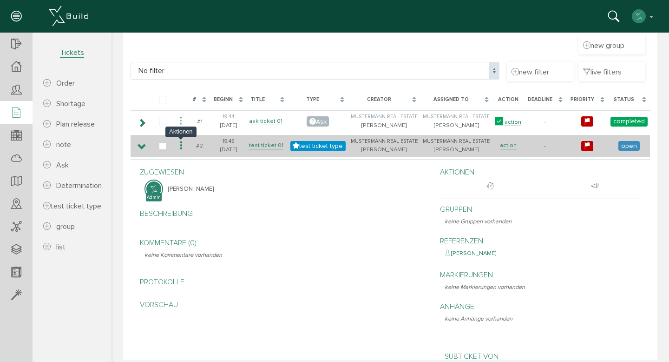
click at [182, 144] on icon at bounding box center [181, 145] width 11 height 13
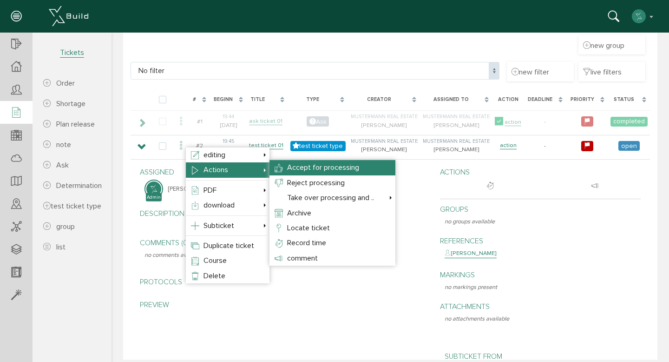
click at [298, 168] on font "Accept for processing" at bounding box center [323, 167] width 72 height 9
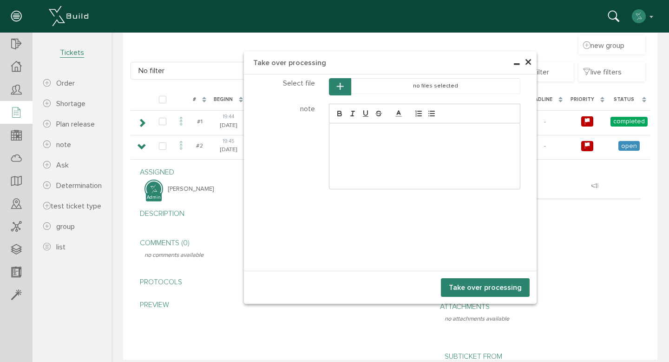
click at [464, 285] on font "Take over processing" at bounding box center [485, 287] width 73 height 9
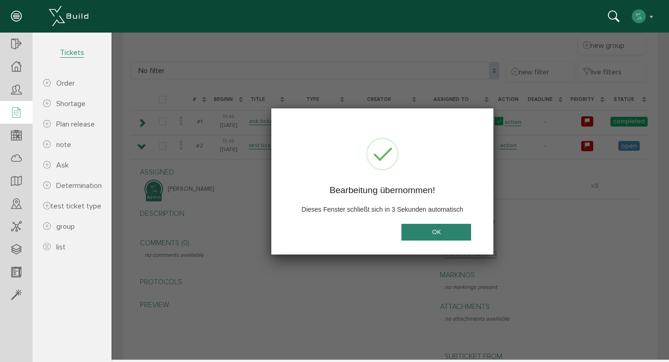
scroll to position [0, 0]
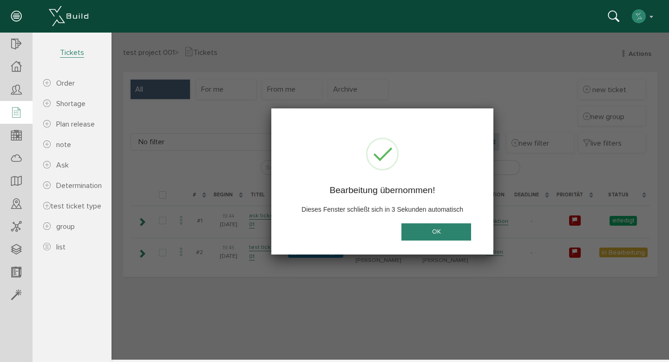
click at [432, 233] on button "OK" at bounding box center [436, 231] width 70 height 17
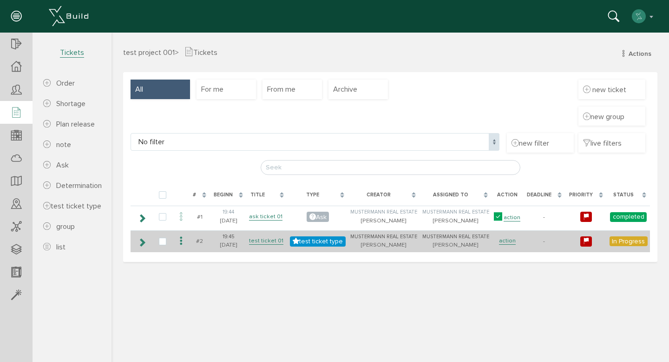
click at [181, 243] on icon at bounding box center [181, 241] width 11 height 13
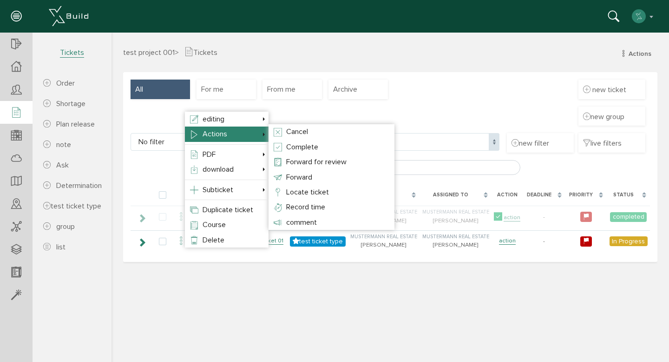
click at [423, 100] on div at bounding box center [391, 196] width 558 height 327
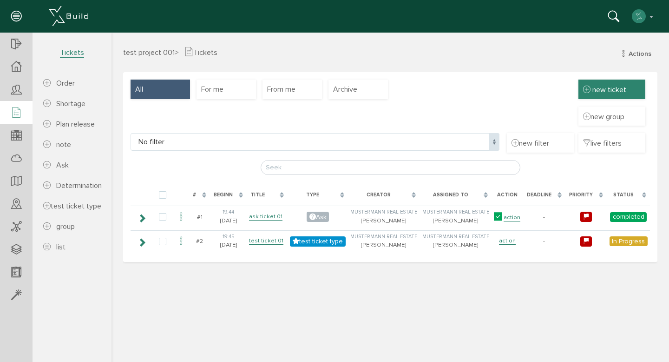
click at [588, 82] on div "new ticket" at bounding box center [612, 89] width 67 height 20
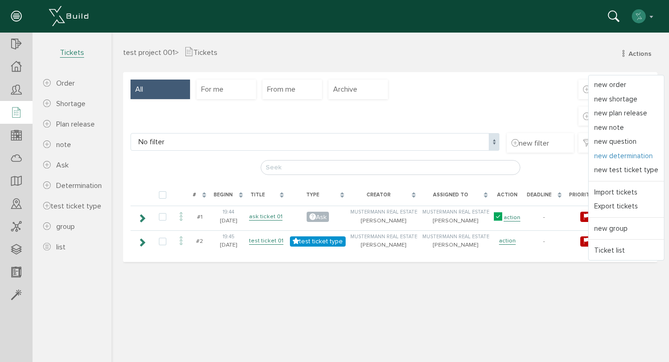
click at [619, 150] on link "new determination" at bounding box center [626, 156] width 75 height 14
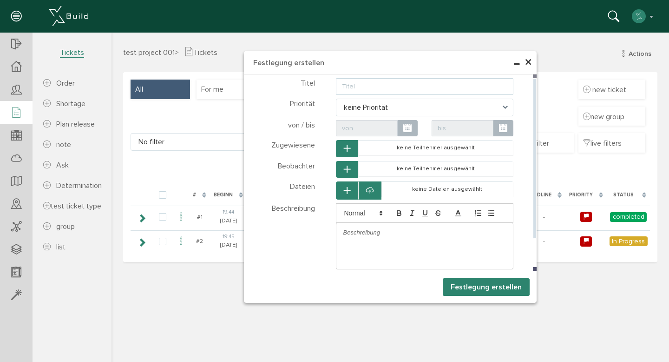
click at [440, 92] on input "text" at bounding box center [425, 86] width 178 height 17
type input "test determination"
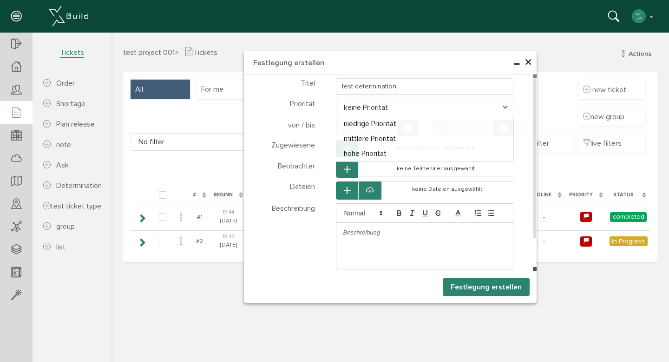
click at [441, 111] on span "keine Priorität" at bounding box center [425, 108] width 178 height 18
select select "medium"
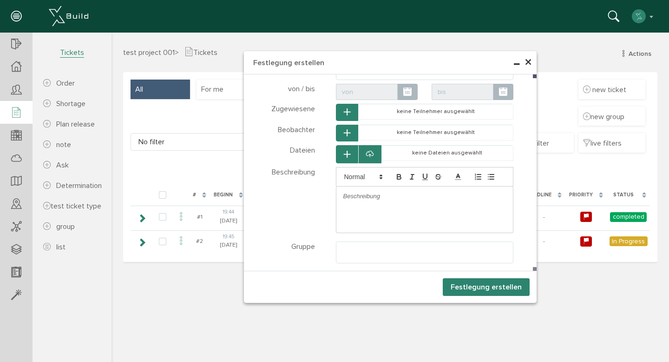
click at [492, 289] on button "Festlegung erstellen" at bounding box center [486, 287] width 87 height 18
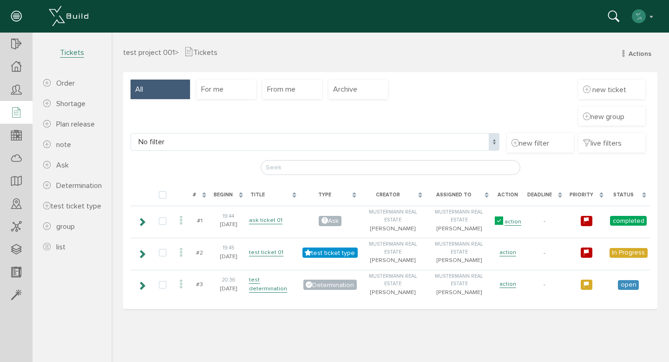
click at [375, 60] on div "test project 001 > Tickets Actions new order new shortage new plan release new …" at bounding box center [390, 59] width 548 height 26
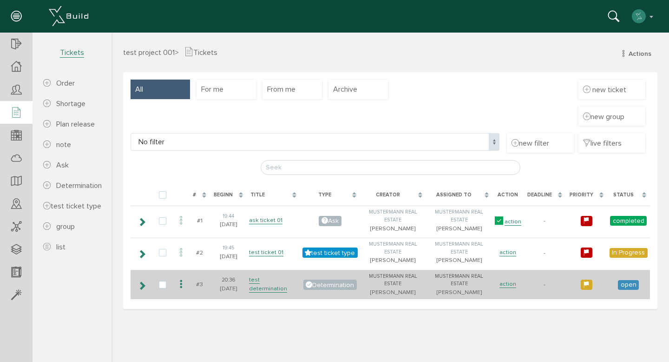
click at [178, 286] on icon at bounding box center [181, 284] width 11 height 13
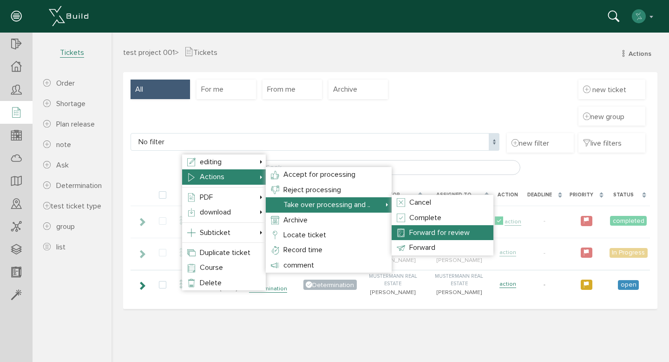
click at [426, 238] on li "Forward for review" at bounding box center [443, 232] width 102 height 15
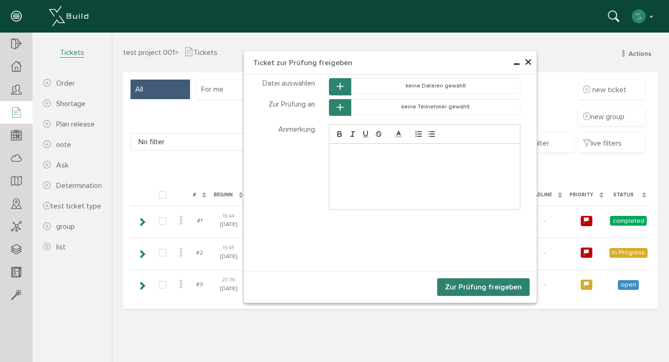
click at [467, 292] on button "Zur Prüfung freigeben" at bounding box center [483, 287] width 92 height 18
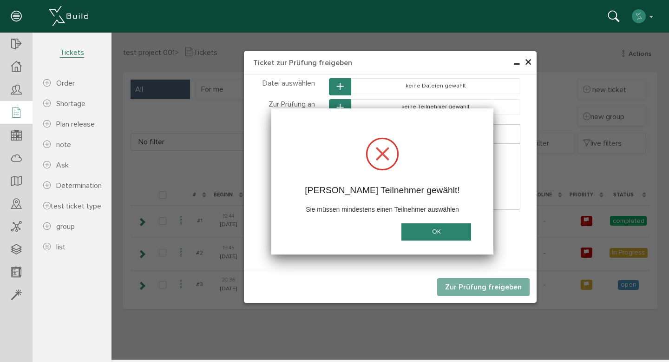
click at [437, 226] on button "OK" at bounding box center [436, 231] width 70 height 17
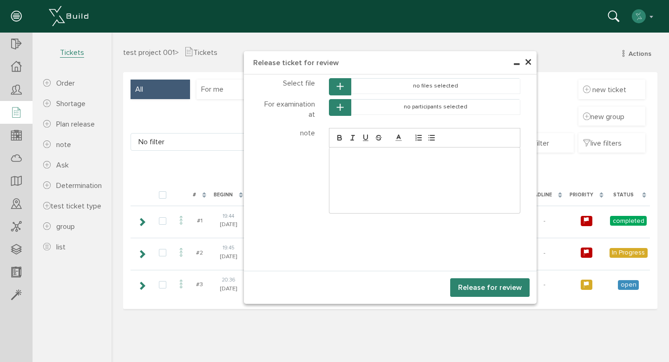
click at [342, 108] on icon "button" at bounding box center [340, 108] width 7 height 8
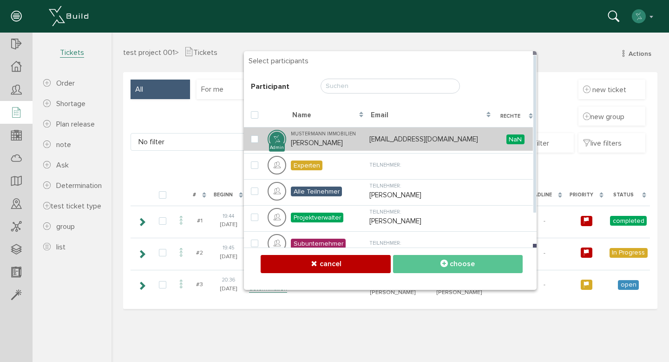
click at [349, 133] on div "Mustermann Immobilien" at bounding box center [328, 134] width 74 height 8
checkbox input "true"
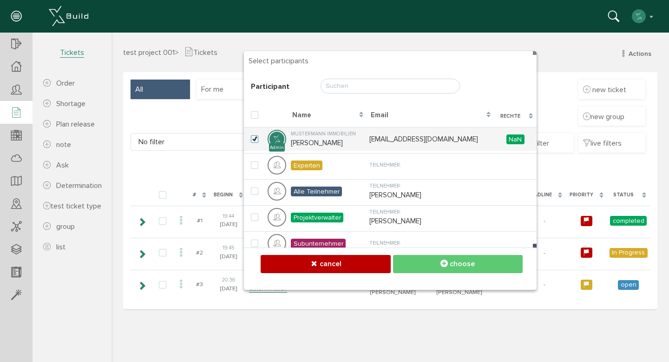
click at [427, 259] on button "choose" at bounding box center [458, 264] width 130 height 18
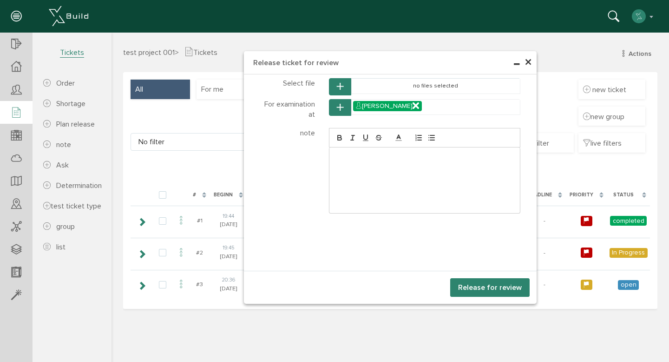
click at [467, 283] on font "Release for review" at bounding box center [490, 287] width 64 height 9
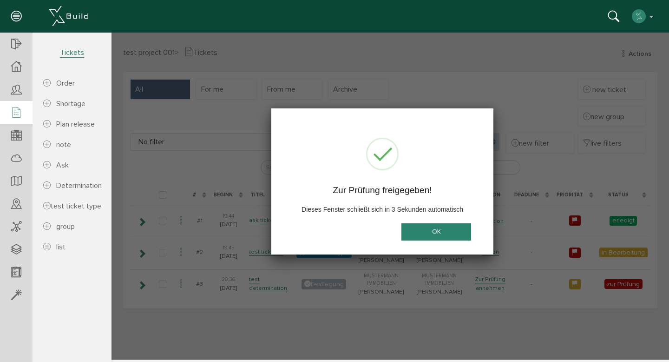
click at [453, 232] on button "OK" at bounding box center [436, 231] width 70 height 17
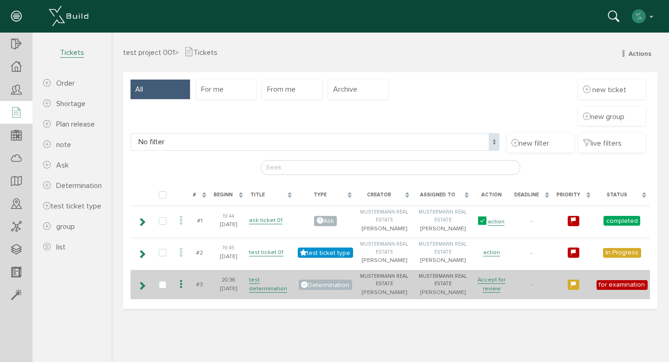
click at [180, 290] on icon at bounding box center [181, 284] width 11 height 13
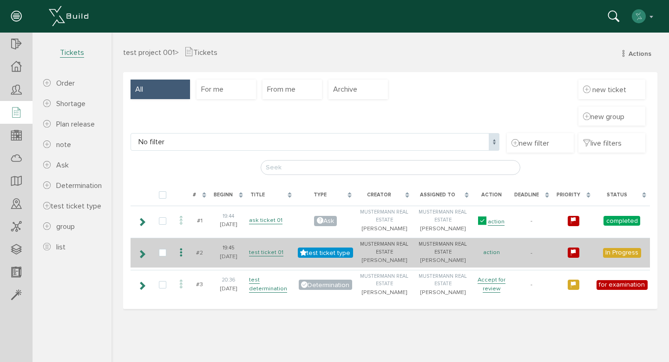
click at [494, 256] on font "action" at bounding box center [491, 251] width 17 height 7
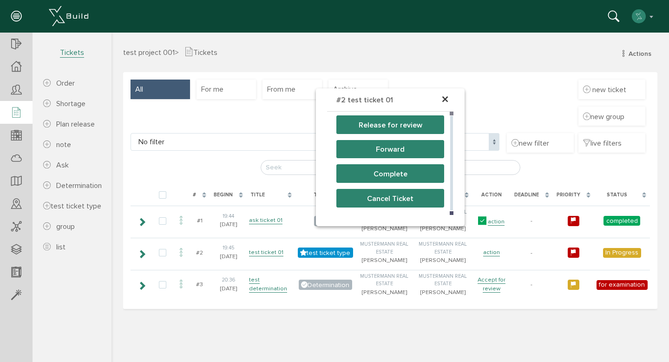
click at [411, 123] on font "Release for review" at bounding box center [391, 124] width 64 height 9
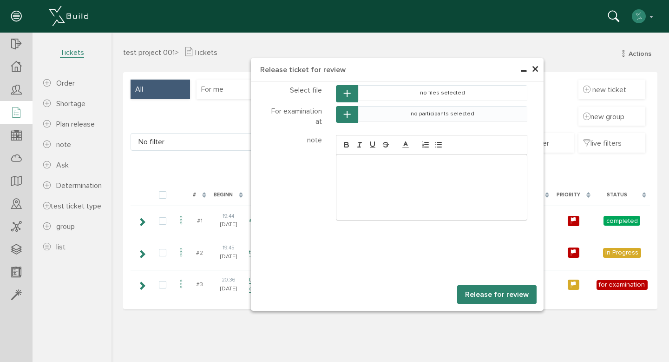
click at [394, 116] on td "no participants selected" at bounding box center [442, 113] width 169 height 15
click at [349, 115] on icon "button" at bounding box center [347, 115] width 7 height 8
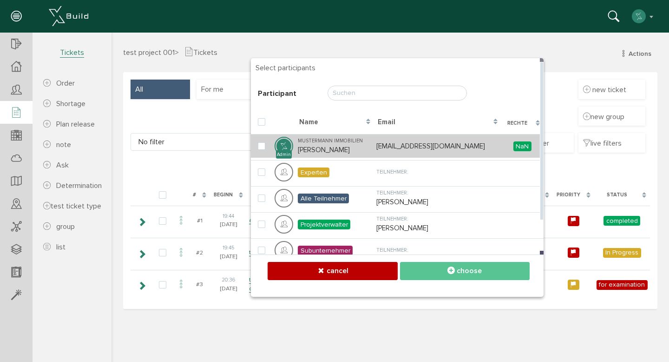
click at [366, 145] on td "Mustermann Immobilien [PERSON_NAME]" at bounding box center [335, 146] width 79 height 24
checkbox input "true"
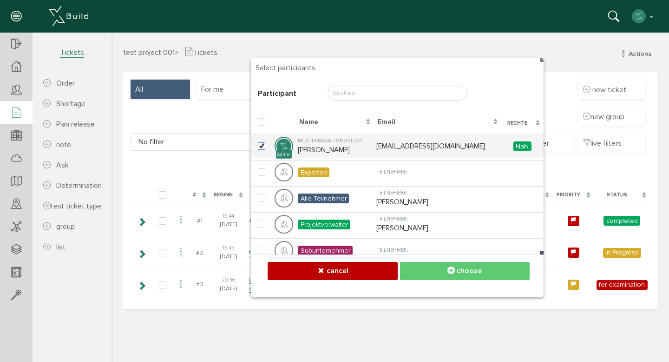
click at [460, 275] on font "choose" at bounding box center [469, 270] width 25 height 9
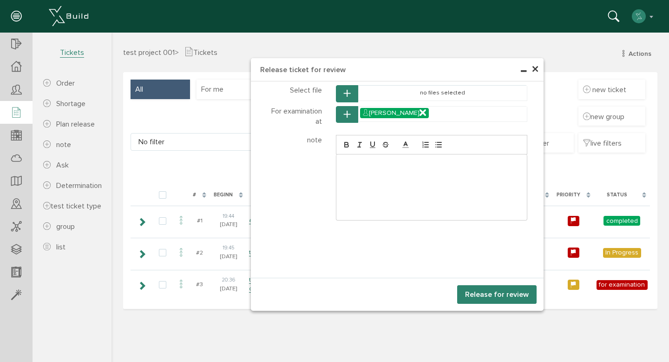
click at [484, 293] on font "Release for review" at bounding box center [497, 294] width 64 height 9
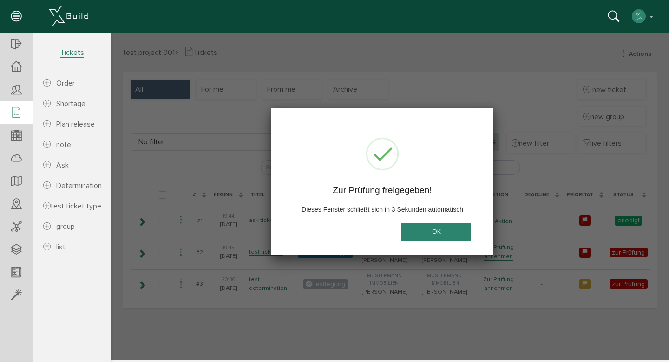
click at [453, 230] on button "OK" at bounding box center [436, 231] width 70 height 17
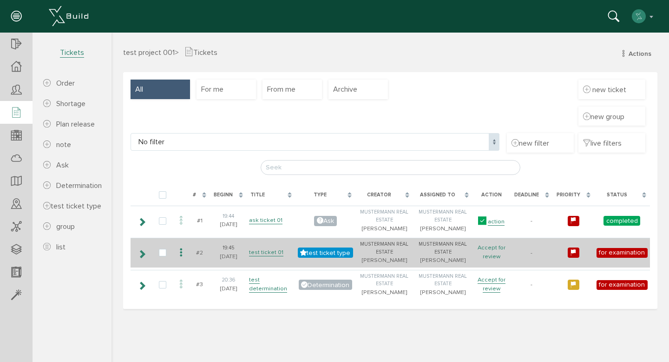
click at [487, 260] on font "Accept for review" at bounding box center [492, 251] width 28 height 16
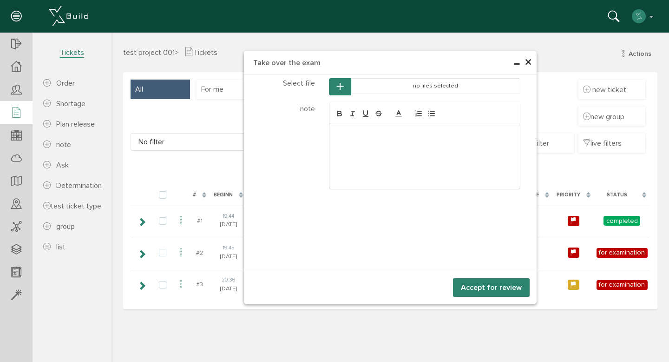
click at [482, 287] on font "Accept for review" at bounding box center [491, 287] width 61 height 9
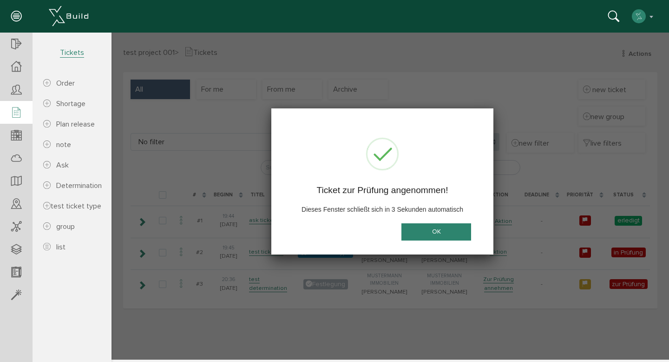
click at [448, 227] on button "OK" at bounding box center [436, 231] width 70 height 17
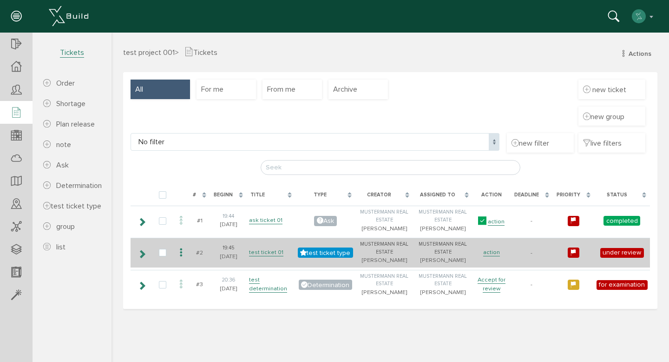
click at [181, 259] on icon at bounding box center [181, 252] width 11 height 13
click at [490, 256] on font "action" at bounding box center [491, 251] width 17 height 7
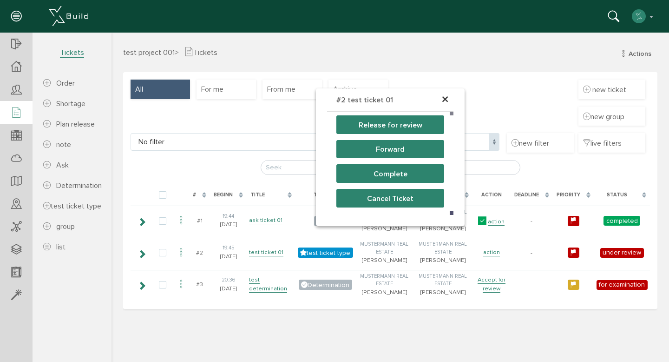
click at [446, 100] on font "×" at bounding box center [444, 100] width 7 height 18
